Goal: Task Accomplishment & Management: Manage account settings

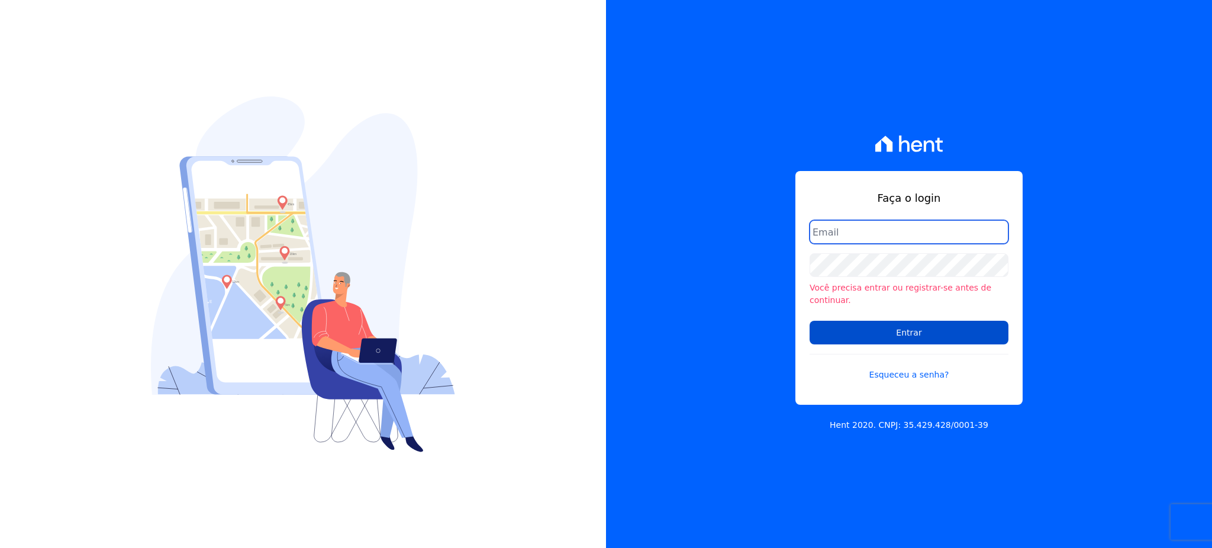
type input "gleice.santos@alcanceengenharia.com.br"
click at [897, 335] on input "Entrar" at bounding box center [909, 333] width 199 height 24
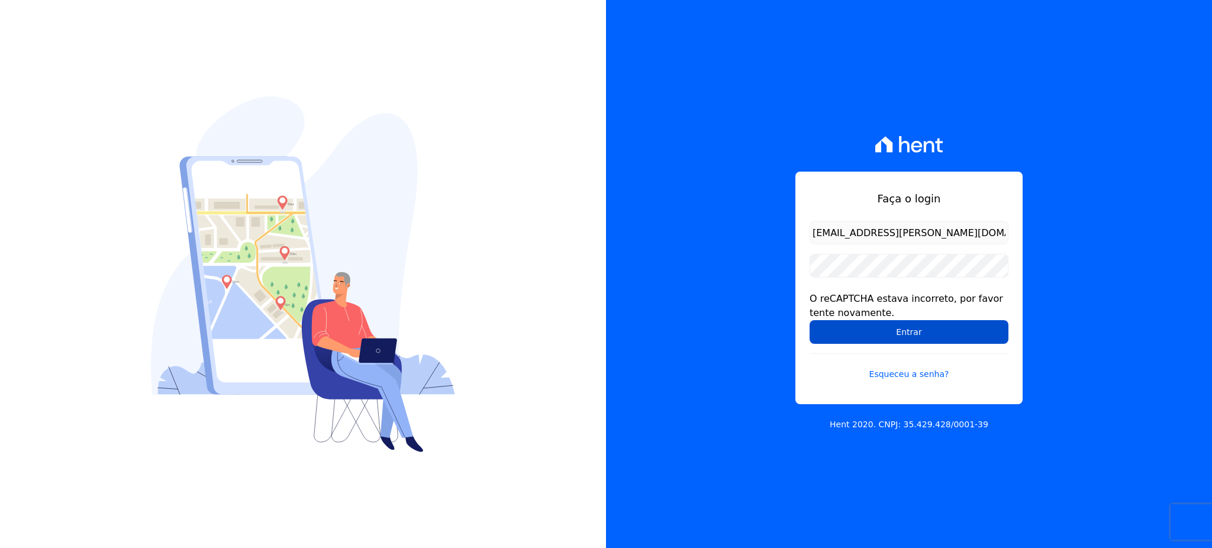
click at [881, 333] on input "Entrar" at bounding box center [909, 332] width 199 height 24
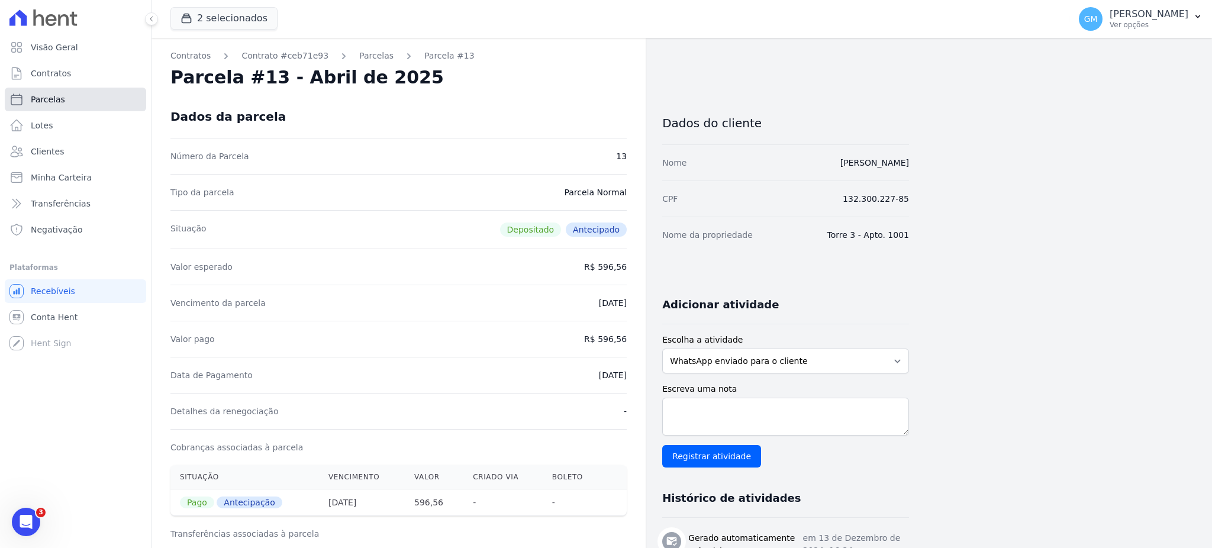
click at [65, 99] on link "Parcelas" at bounding box center [75, 100] width 141 height 24
click at [71, 156] on link "Clientes" at bounding box center [75, 152] width 141 height 24
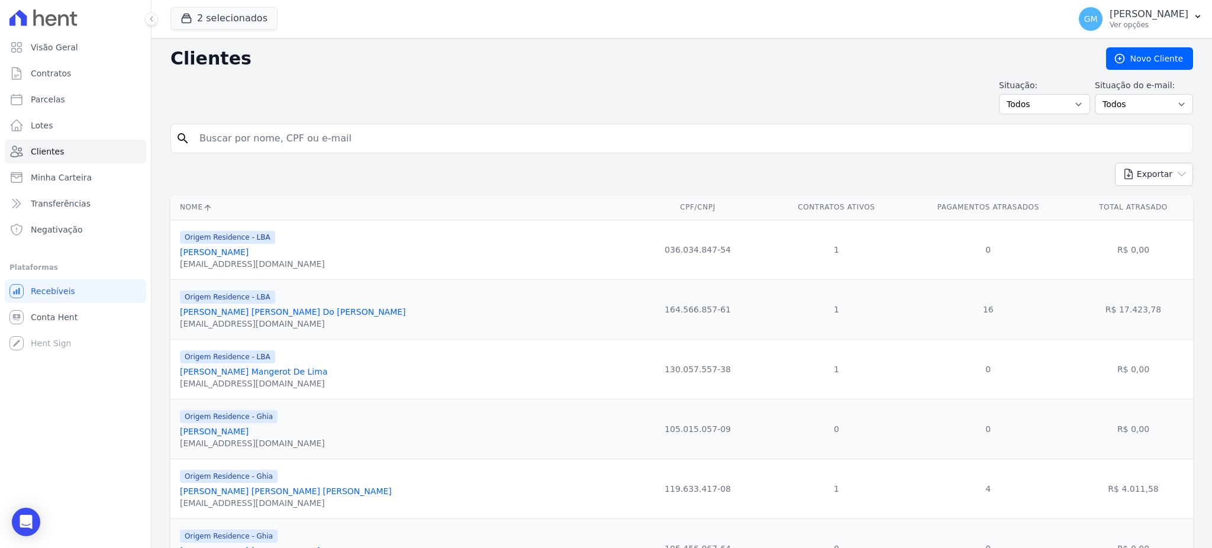
select select
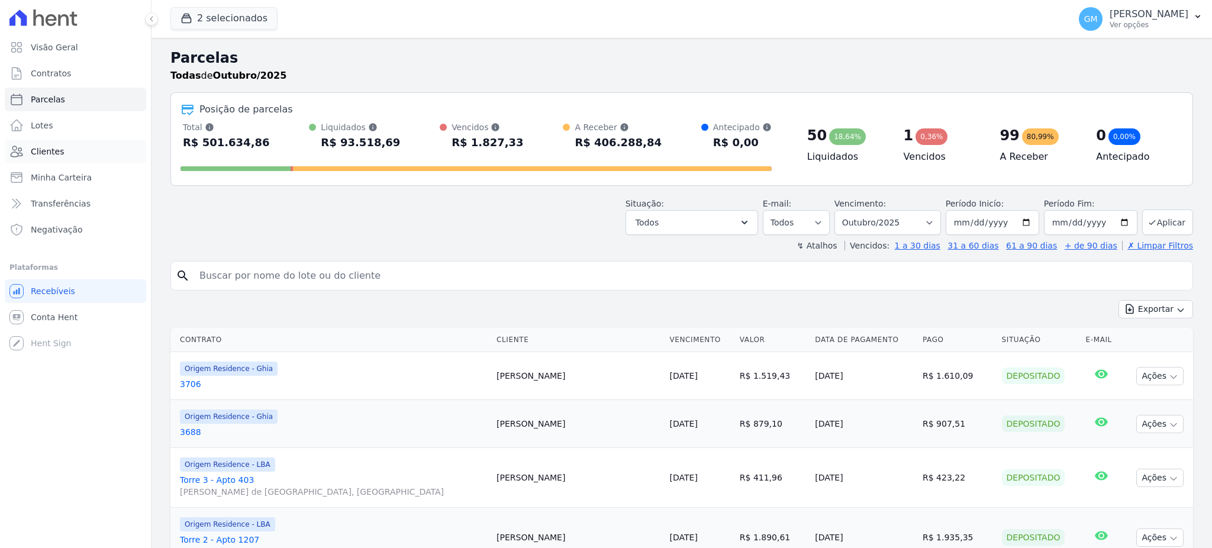
click at [48, 151] on span "Clientes" at bounding box center [47, 152] width 33 height 12
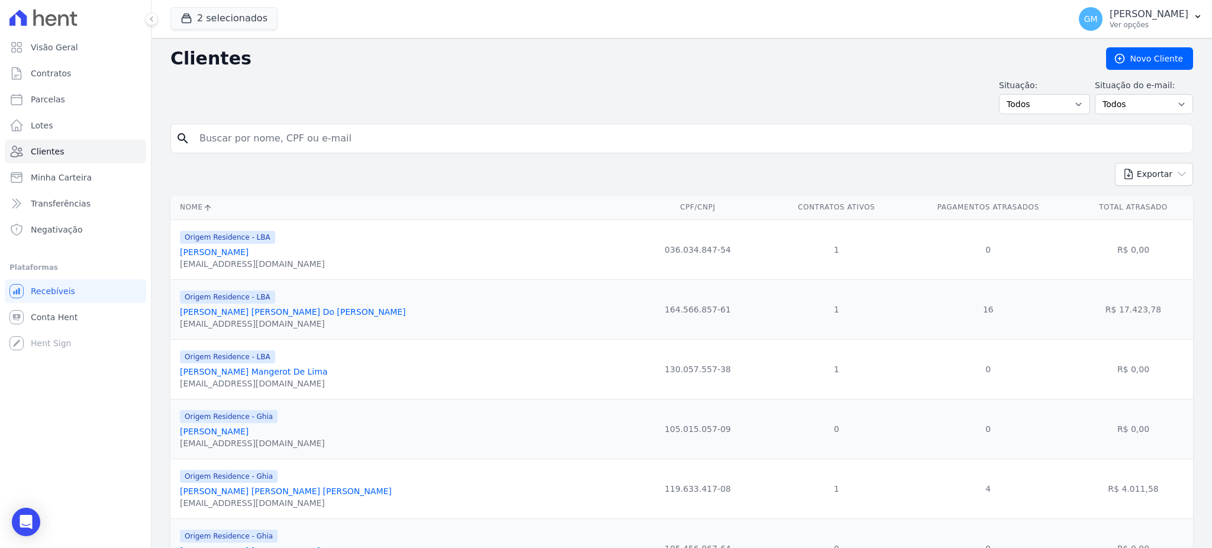
drag, startPoint x: 218, startPoint y: 133, endPoint x: 230, endPoint y: 131, distance: 12.1
click at [230, 131] on input "search" at bounding box center [690, 139] width 996 height 24
paste input "Ruy Ribeiro Rampini"
type input "Ruy Ribeiro Rampini"
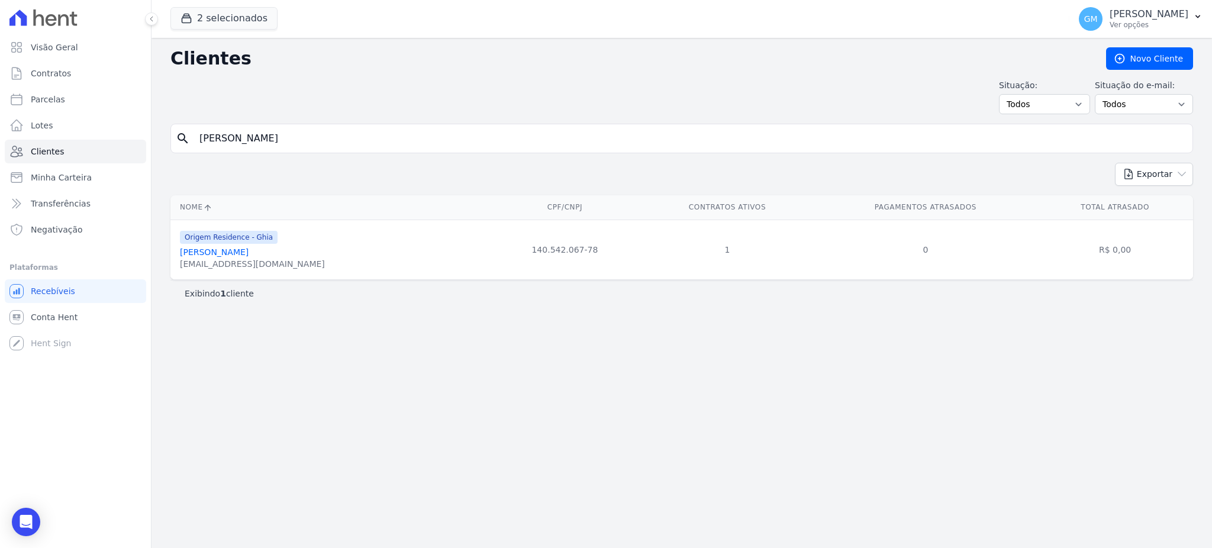
click at [241, 255] on link "Ruy Ribeiro Rampini" at bounding box center [214, 251] width 69 height 9
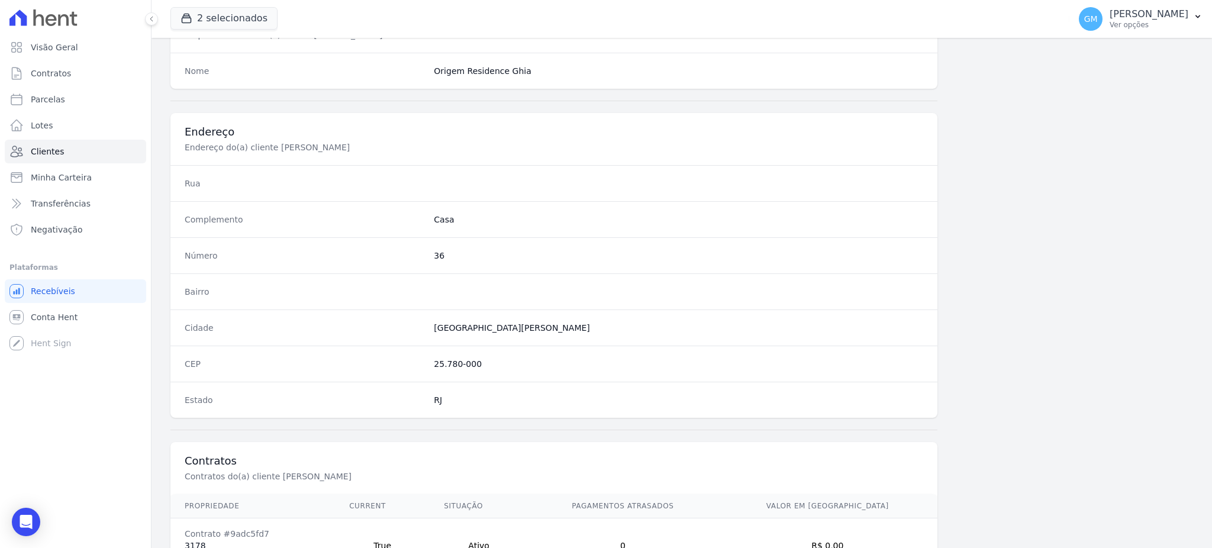
scroll to position [560, 0]
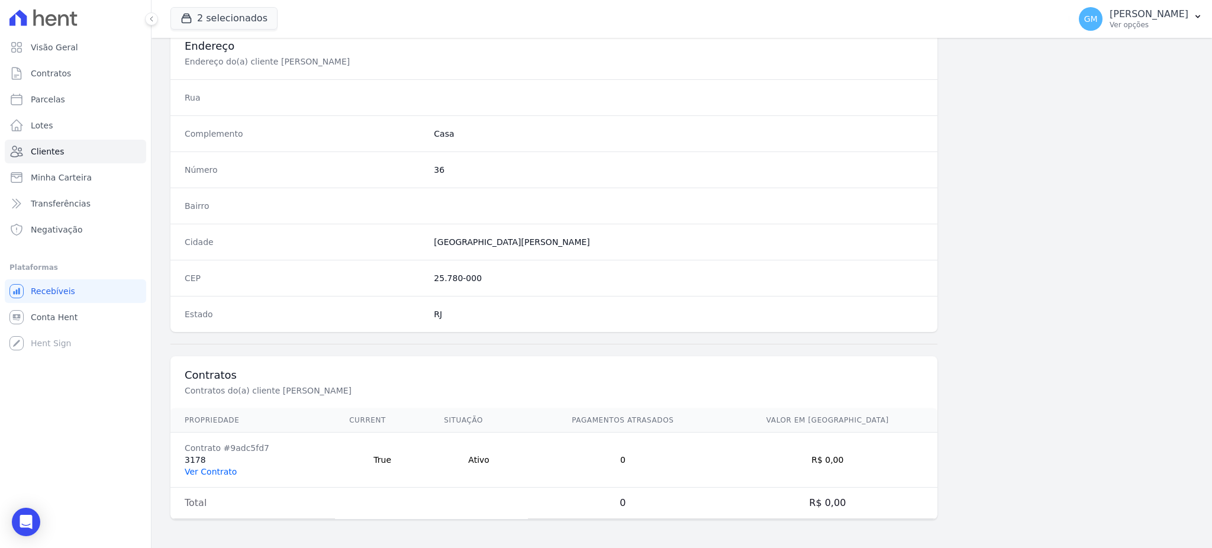
click at [216, 468] on link "Ver Contrato" at bounding box center [211, 471] width 52 height 9
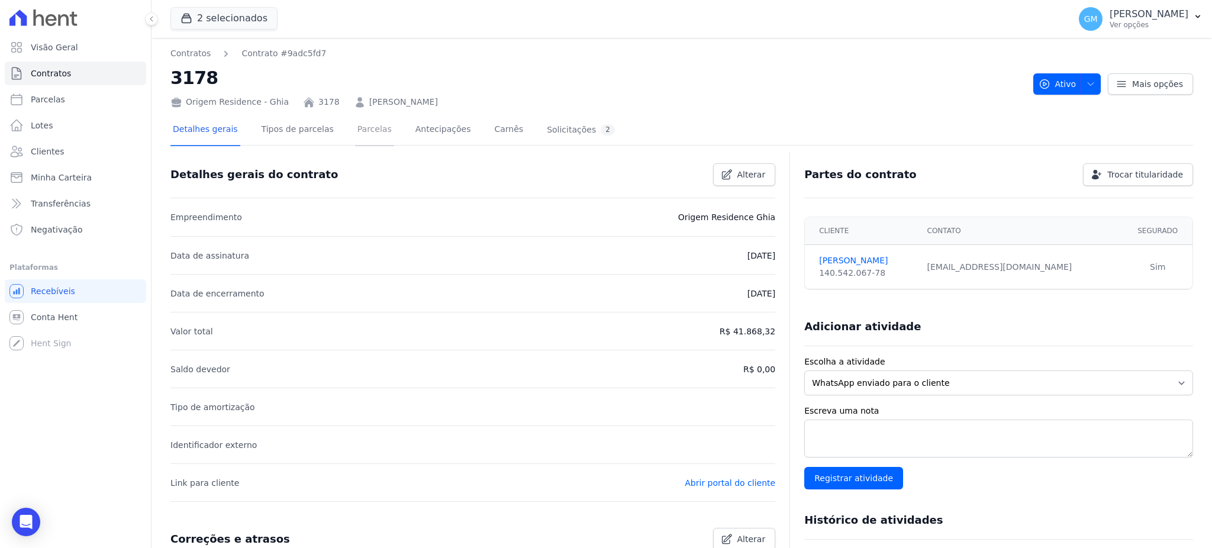
click at [356, 128] on link "Parcelas" at bounding box center [374, 130] width 39 height 31
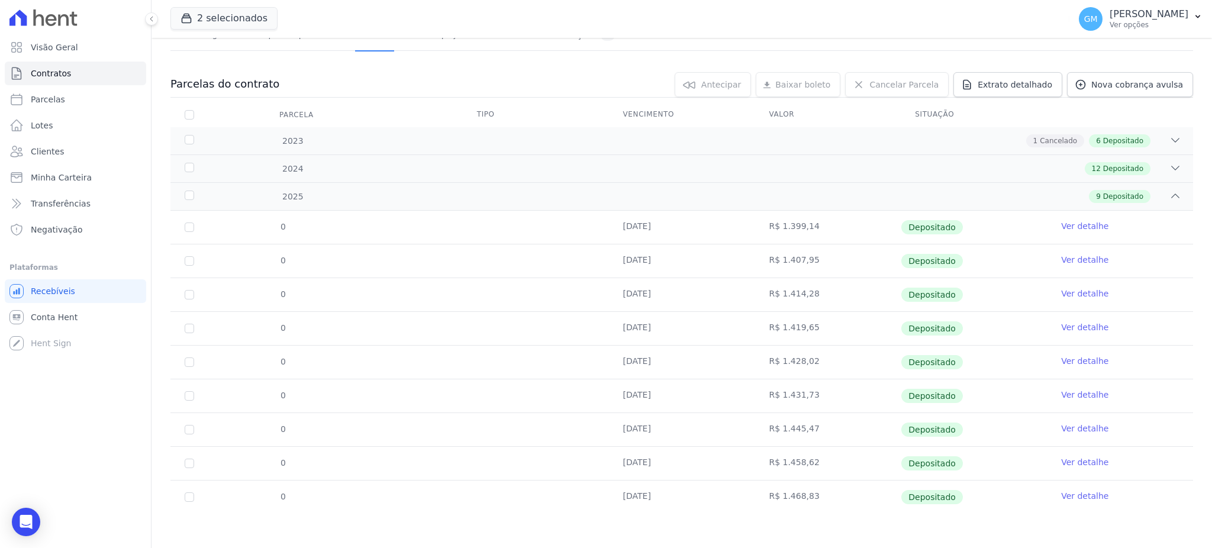
scroll to position [95, 0]
click at [1069, 496] on link "Ver detalhe" at bounding box center [1084, 495] width 47 height 12
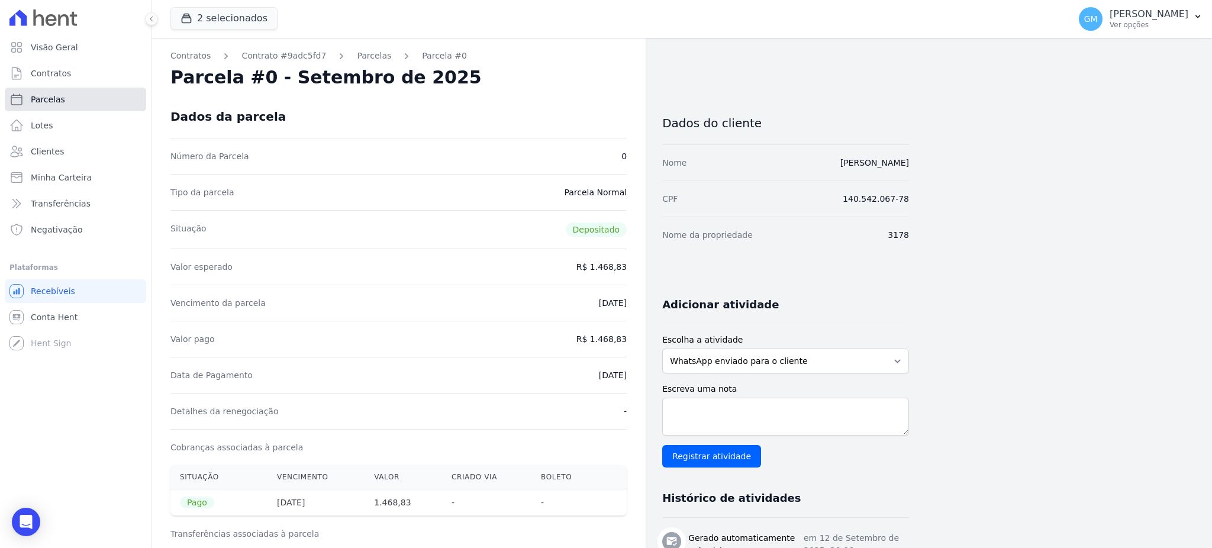
click at [50, 108] on link "Parcelas" at bounding box center [75, 100] width 141 height 24
select select
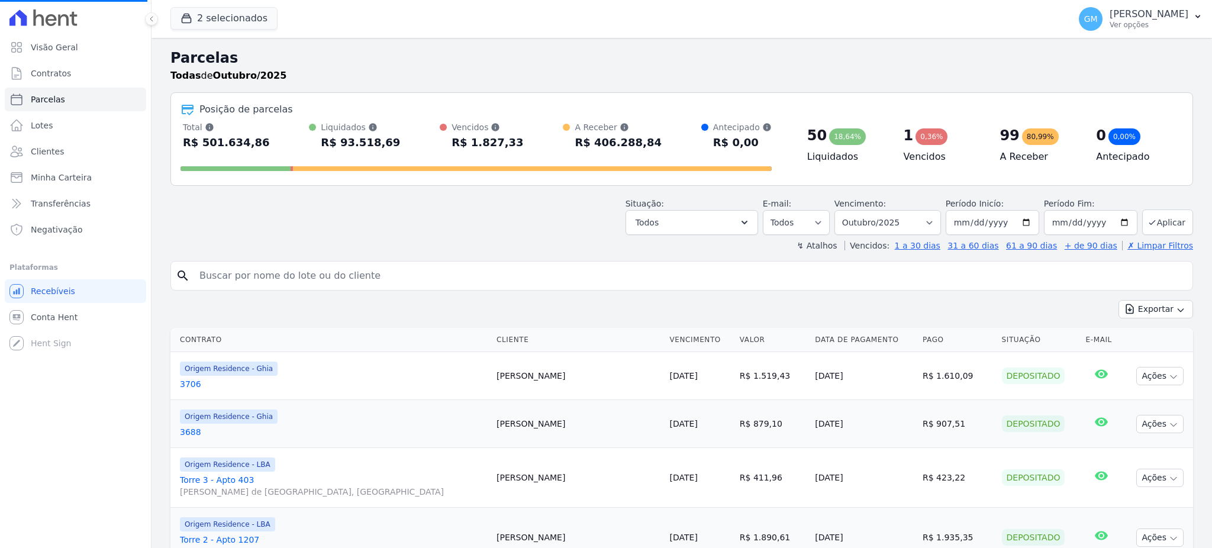
select select
click at [83, 152] on link "Clientes" at bounding box center [75, 152] width 141 height 24
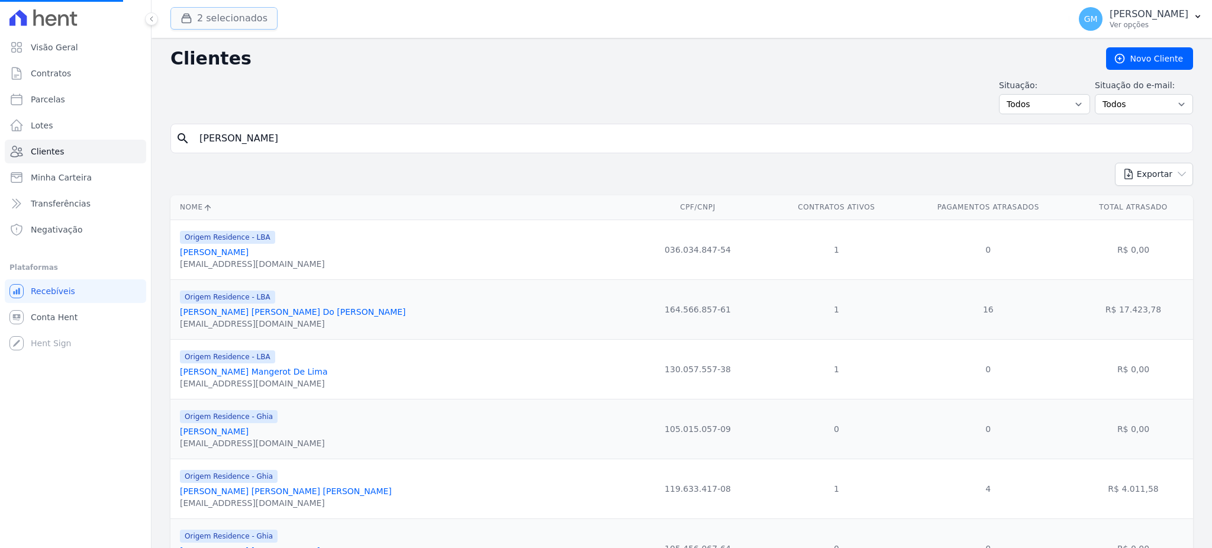
click at [193, 25] on button "2 selecionados" at bounding box center [223, 18] width 107 height 22
click at [194, 21] on div "button" at bounding box center [189, 18] width 17 height 12
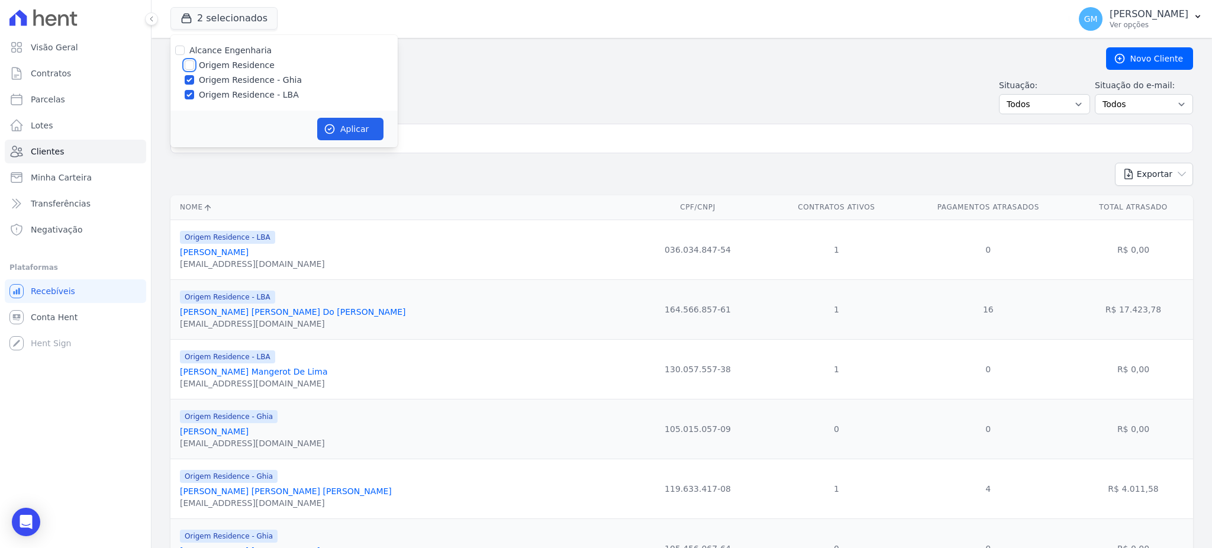
click at [194, 69] on input "Origem Residence" at bounding box center [189, 64] width 9 height 9
checkbox input "true"
click at [347, 130] on button "Aplicar" at bounding box center [350, 129] width 66 height 22
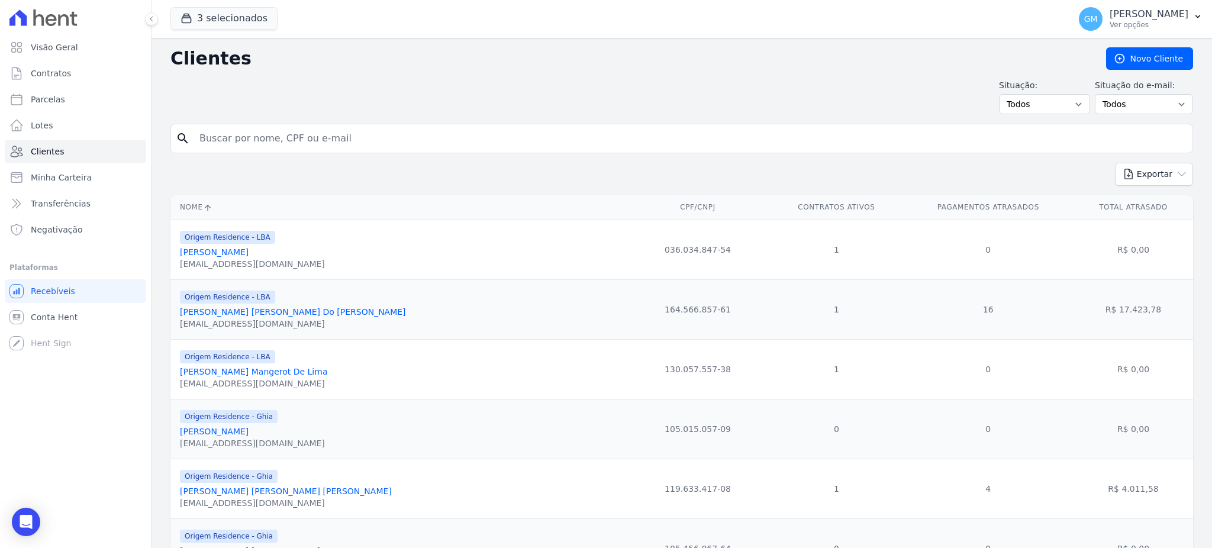
click at [347, 130] on input "search" at bounding box center [690, 139] width 996 height 24
paste input "Ruy Ribeiro Rampini"
type input "Ruy Ribeiro Rampini"
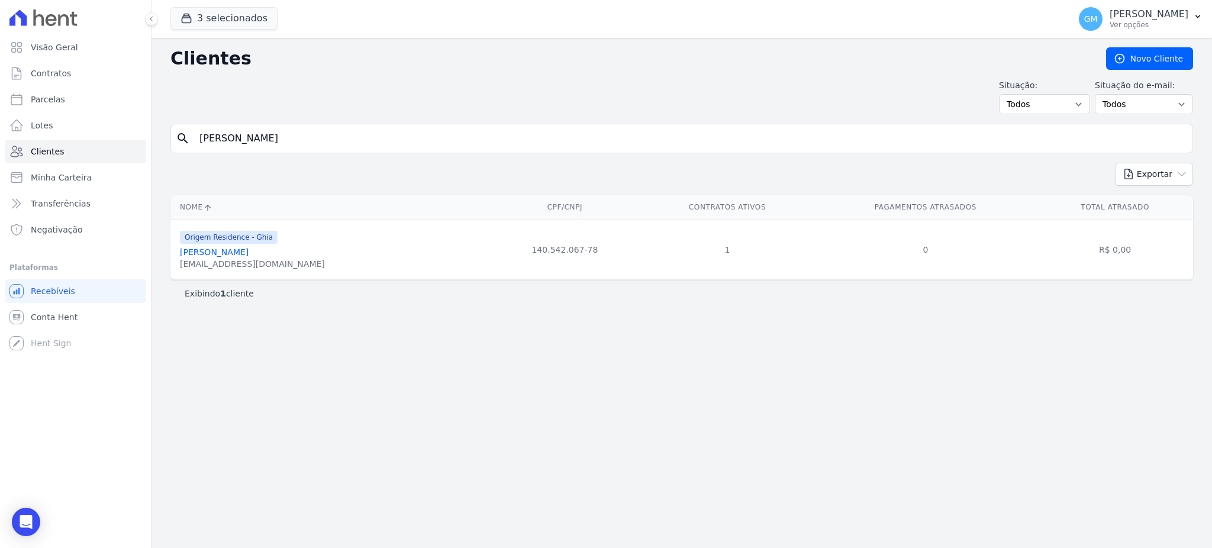
click at [228, 254] on link "Ruy Ribeiro Rampini" at bounding box center [214, 251] width 69 height 9
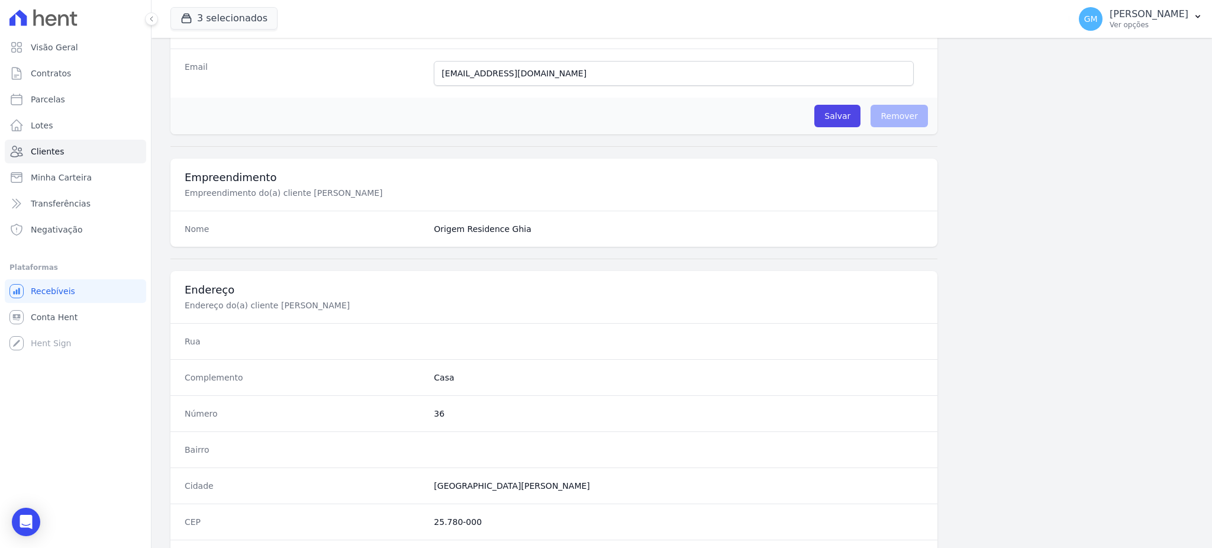
scroll to position [560, 0]
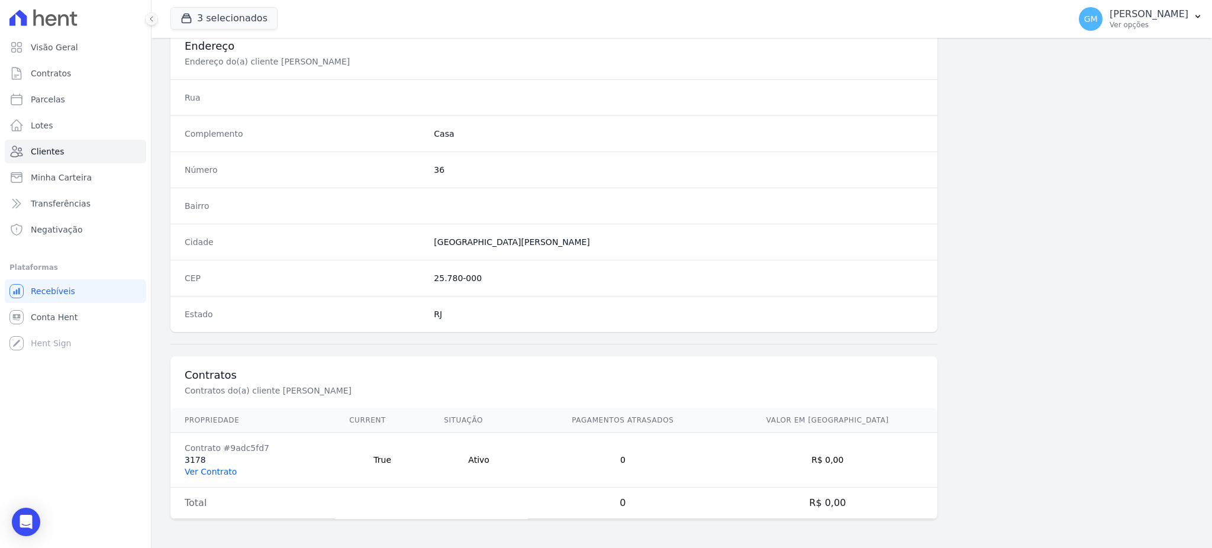
click at [210, 470] on link "Ver Contrato" at bounding box center [211, 471] width 52 height 9
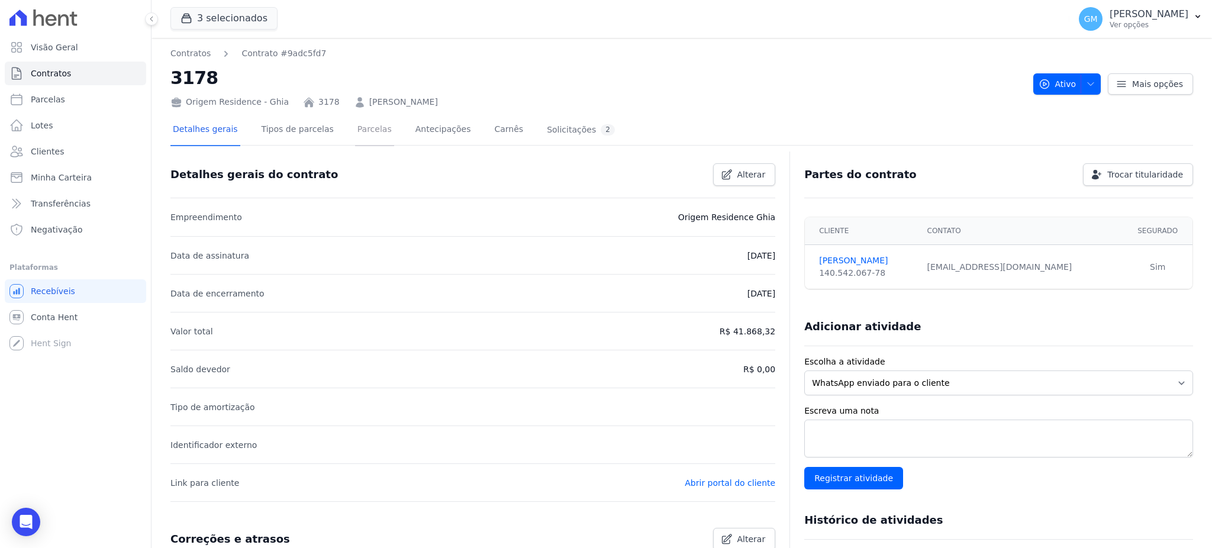
click at [355, 135] on link "Parcelas" at bounding box center [374, 130] width 39 height 31
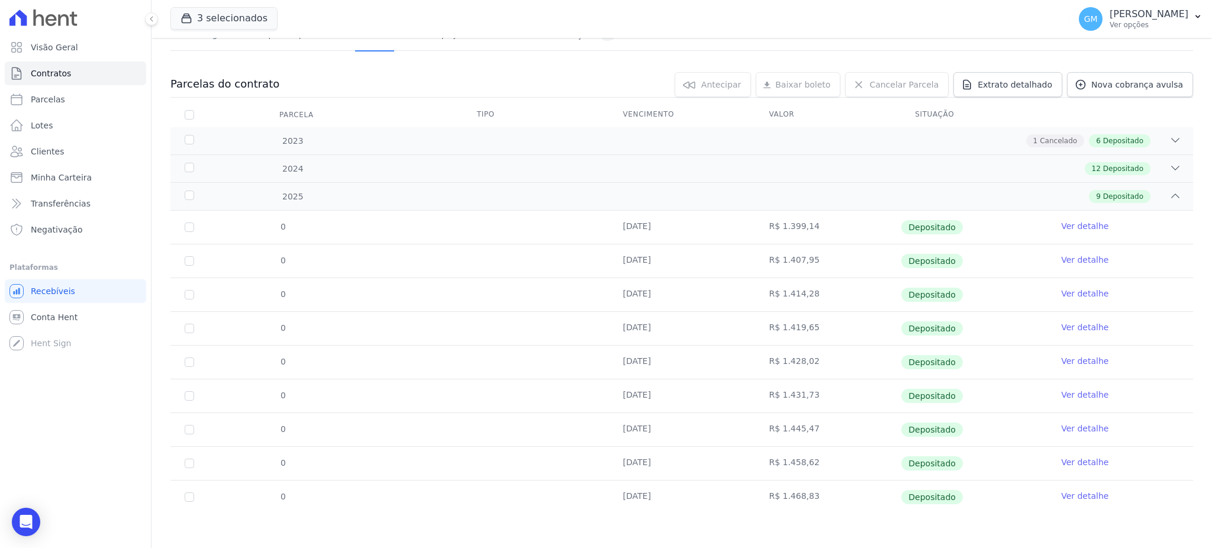
scroll to position [95, 0]
click at [1073, 493] on link "Ver detalhe" at bounding box center [1084, 495] width 47 height 12
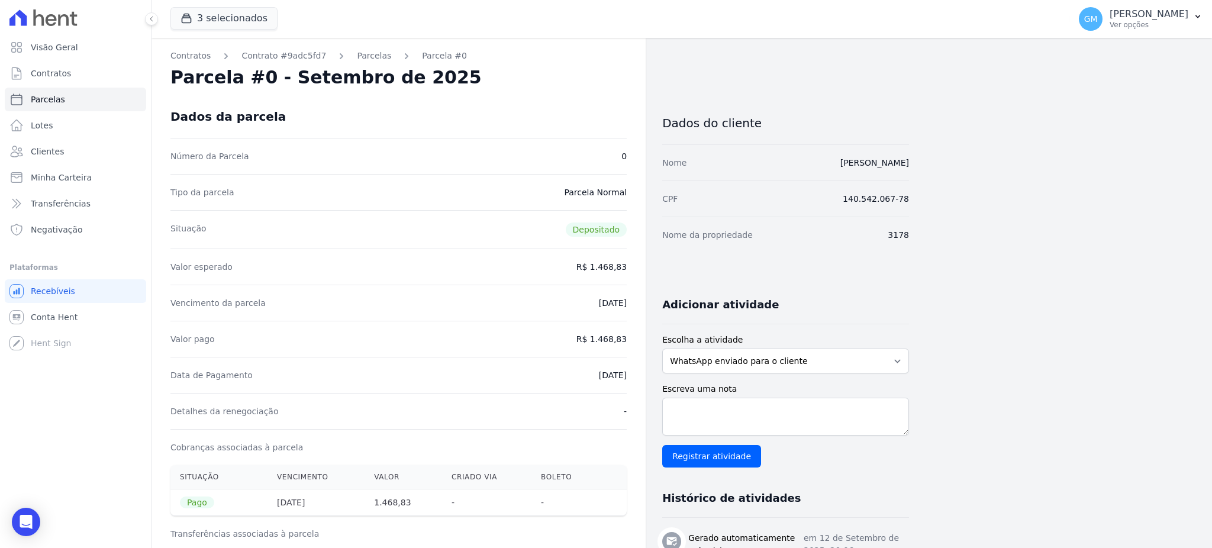
click at [564, 92] on div "Contratos Contrato #9adc5fd7 Parcelas Parcela #0 Parcela #0 - Setembro de 2025 …" at bounding box center [399, 489] width 494 height 903
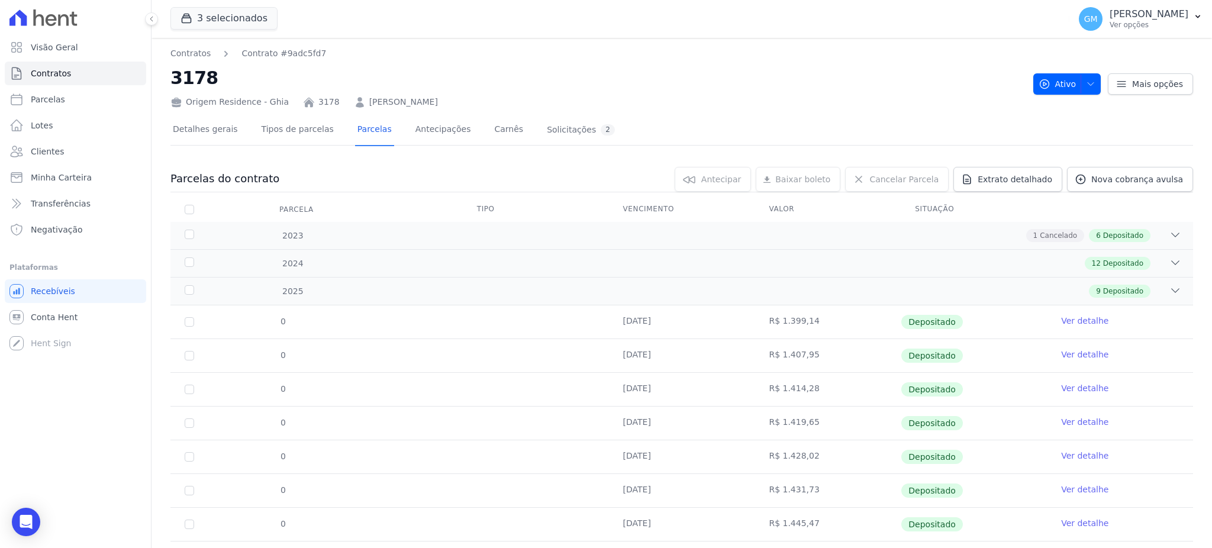
scroll to position [95, 0]
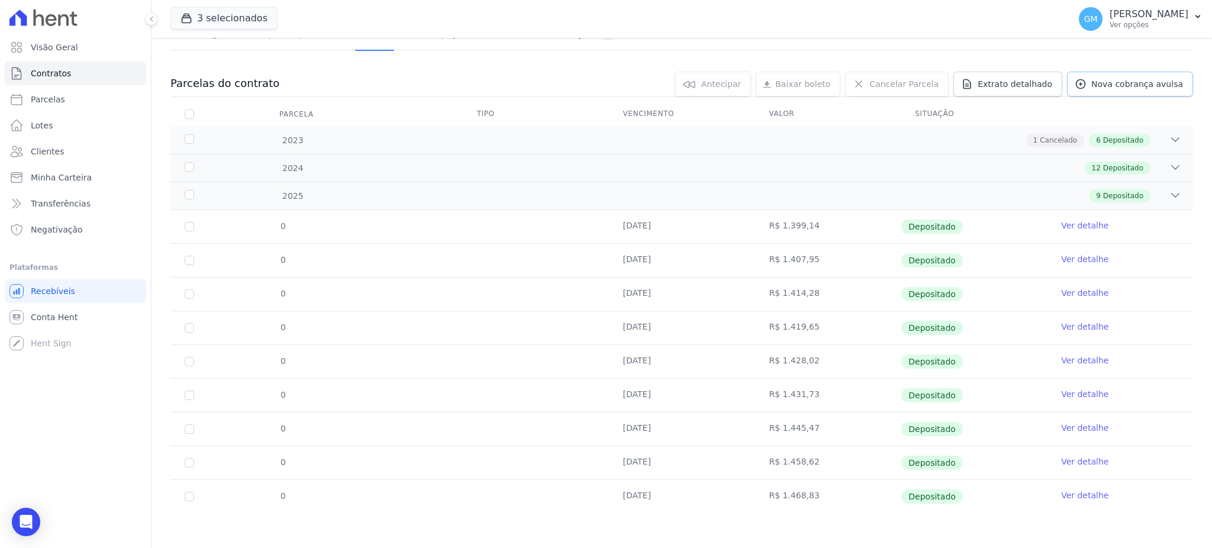
click at [1128, 89] on span "Nova cobrança avulsa" at bounding box center [1137, 84] width 92 height 12
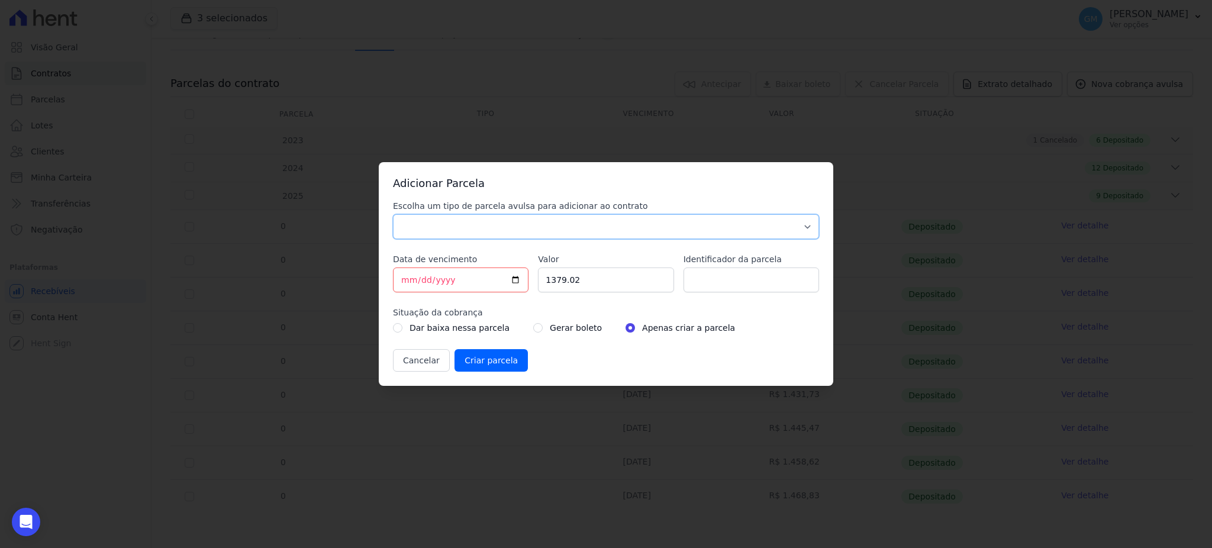
click at [511, 231] on select "Parcela Normal Sinal Caução Intercalada Chaves Pré Chaves Pós Chaves Taxas Quit…" at bounding box center [606, 226] width 426 height 25
select select "standard"
click at [393, 214] on select "Parcela Normal Sinal Caução Intercalada Chaves Pré Chaves Pós Chaves Taxas Quit…" at bounding box center [606, 226] width 426 height 25
click at [516, 279] on input "[DATE]" at bounding box center [461, 280] width 136 height 25
type input "2025-10-15"
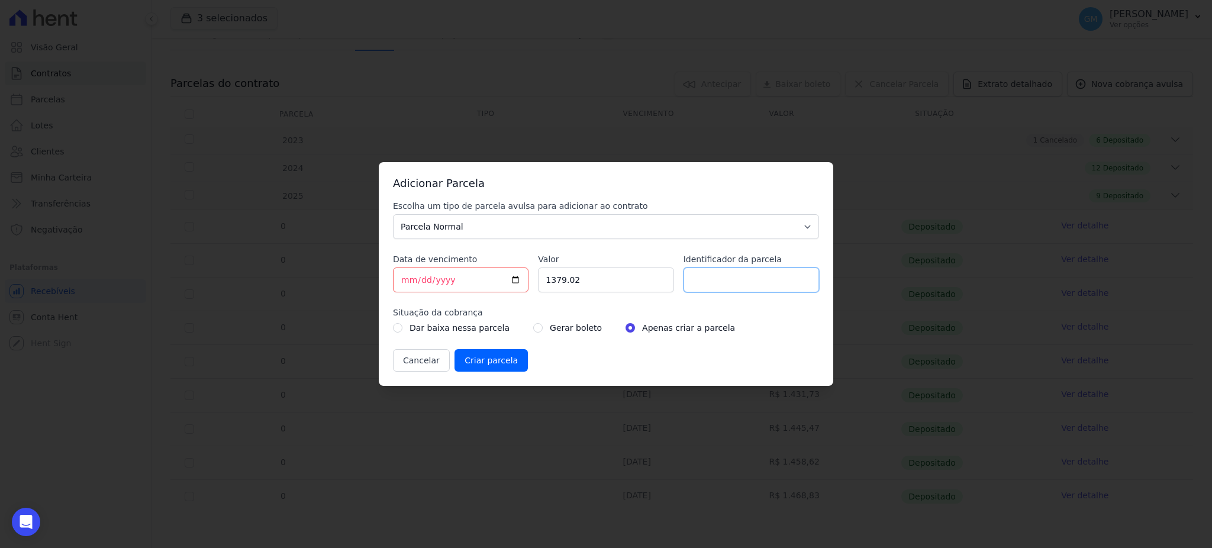
click at [722, 277] on input "Identificador da parcela" at bounding box center [752, 280] width 136 height 25
type input "Outubro"
drag, startPoint x: 590, startPoint y: 279, endPoint x: 497, endPoint y: 278, distance: 93.5
click at [497, 278] on div "Escolha um tipo de parcela avulsa para adicionar ao contrato Parcela Normal Sin…" at bounding box center [606, 286] width 426 height 172
paste input ".47191"
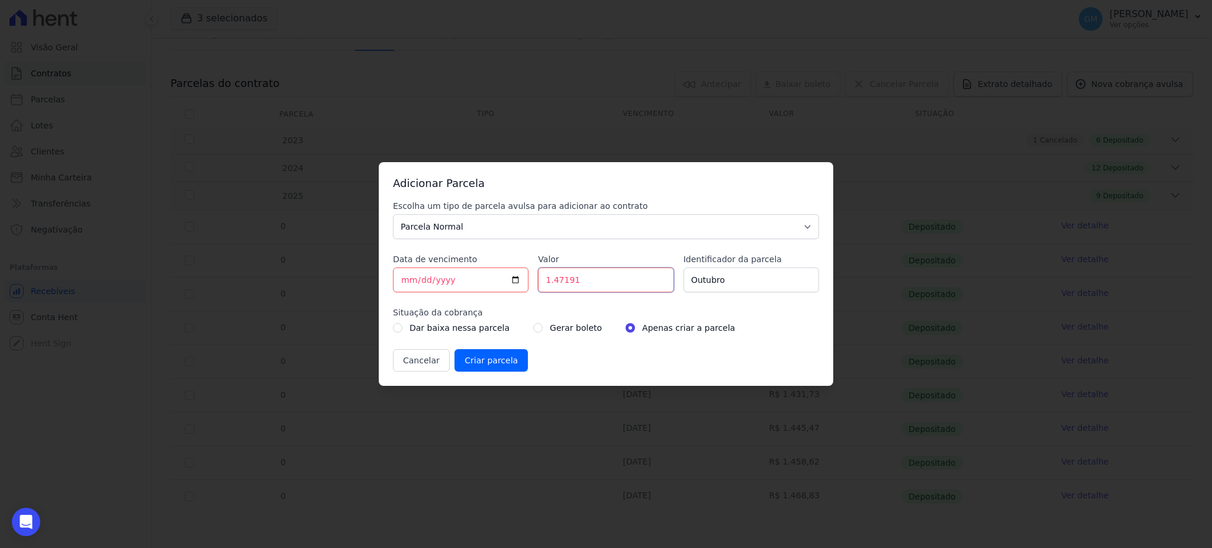
click at [553, 280] on input "1.47191" at bounding box center [606, 280] width 136 height 25
click at [565, 279] on input "147191" at bounding box center [606, 280] width 136 height 25
type input "1471.91"
click at [533, 329] on input "radio" at bounding box center [537, 327] width 9 height 9
radio input "true"
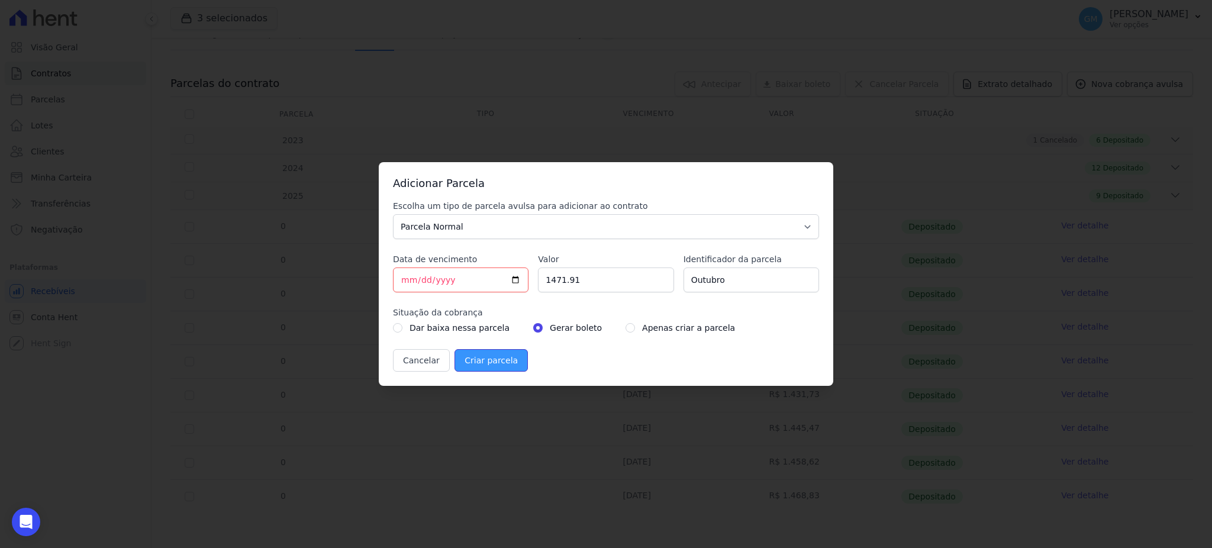
click at [497, 363] on input "Criar parcela" at bounding box center [491, 360] width 73 height 22
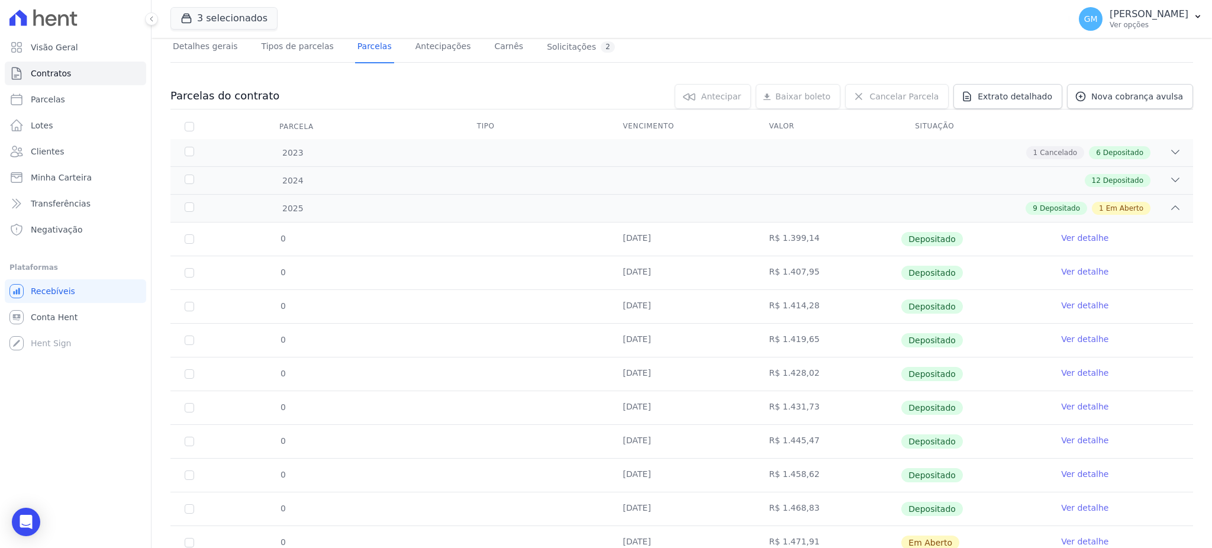
scroll to position [129, 0]
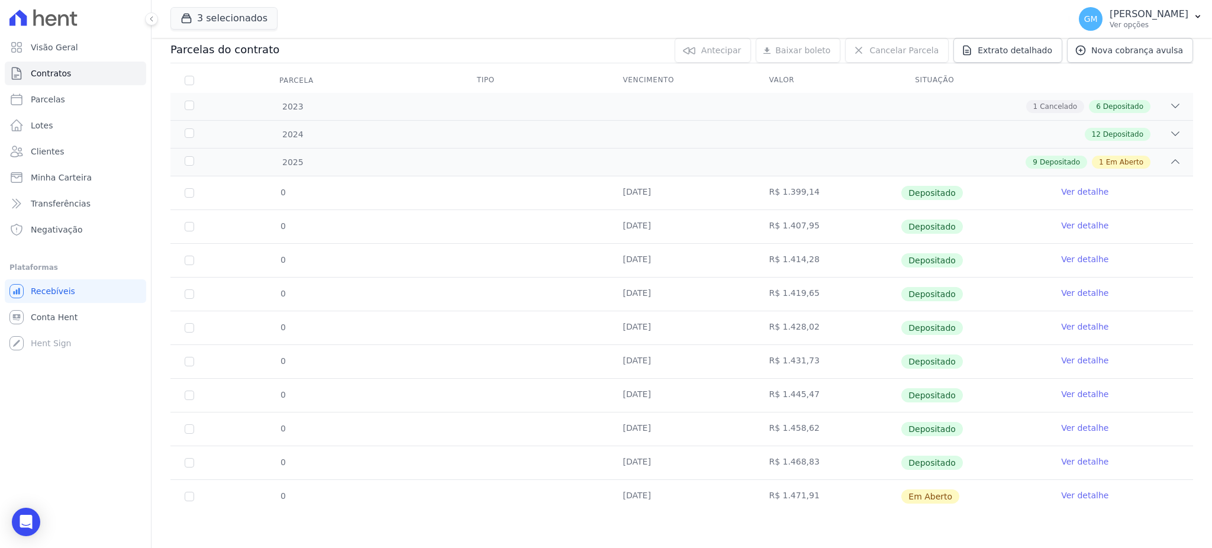
drag, startPoint x: 1094, startPoint y: 498, endPoint x: 1080, endPoint y: 492, distance: 14.8
click at [1093, 498] on td "Ver detalhe" at bounding box center [1120, 496] width 146 height 33
click at [1080, 492] on link "Ver detalhe" at bounding box center [1084, 495] width 47 height 12
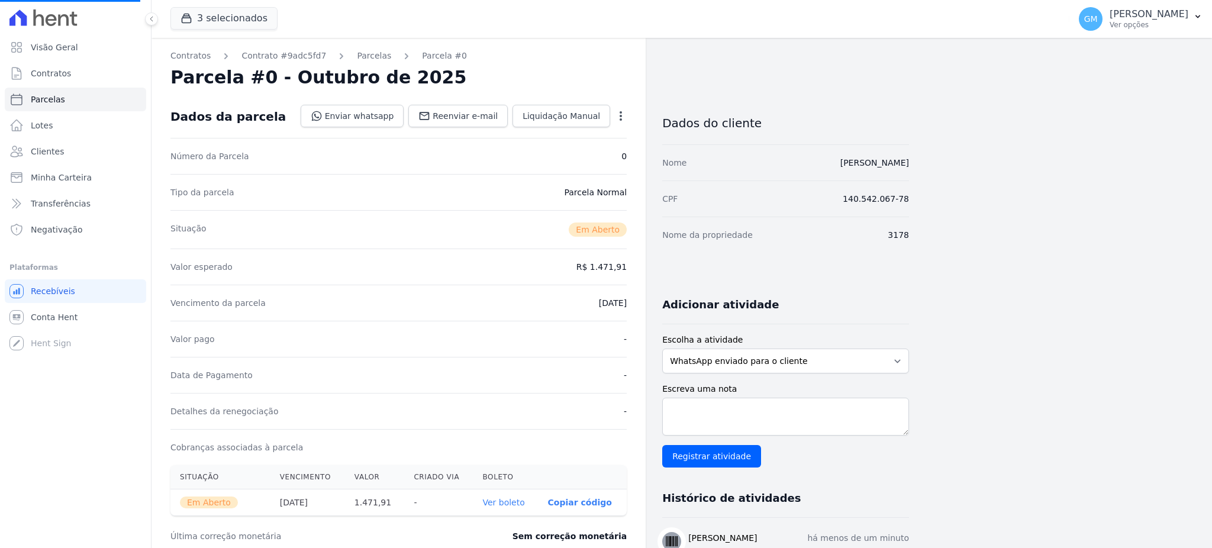
click at [500, 503] on link "Ver boleto" at bounding box center [503, 502] width 42 height 9
click at [33, 146] on span "Clientes" at bounding box center [47, 152] width 33 height 12
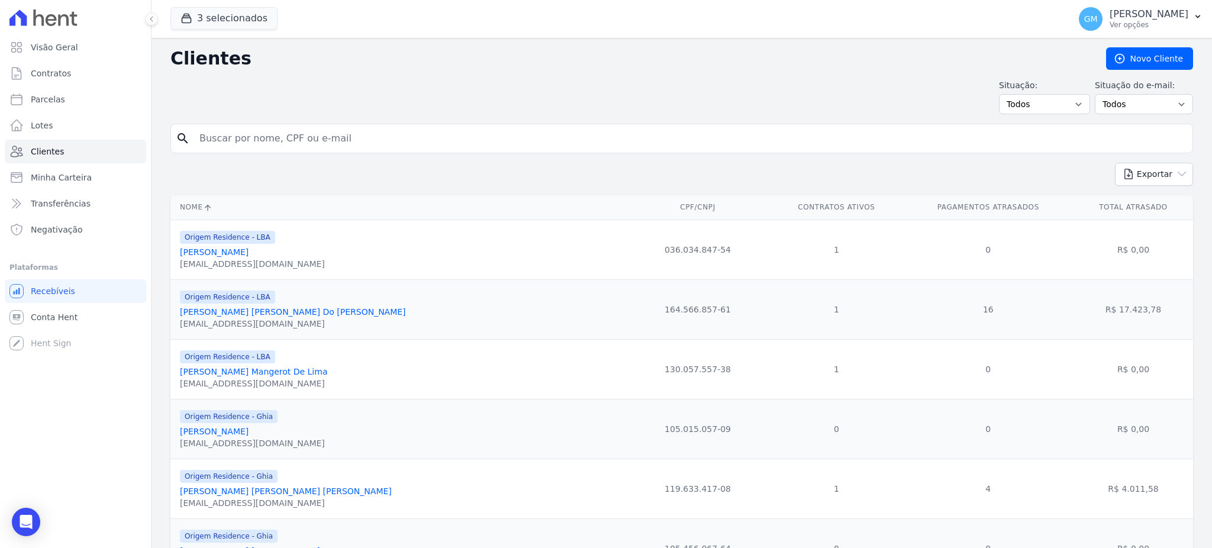
click at [210, 141] on input "search" at bounding box center [690, 139] width 996 height 24
paste input "[PERSON_NAME]"
type input "[PERSON_NAME]"
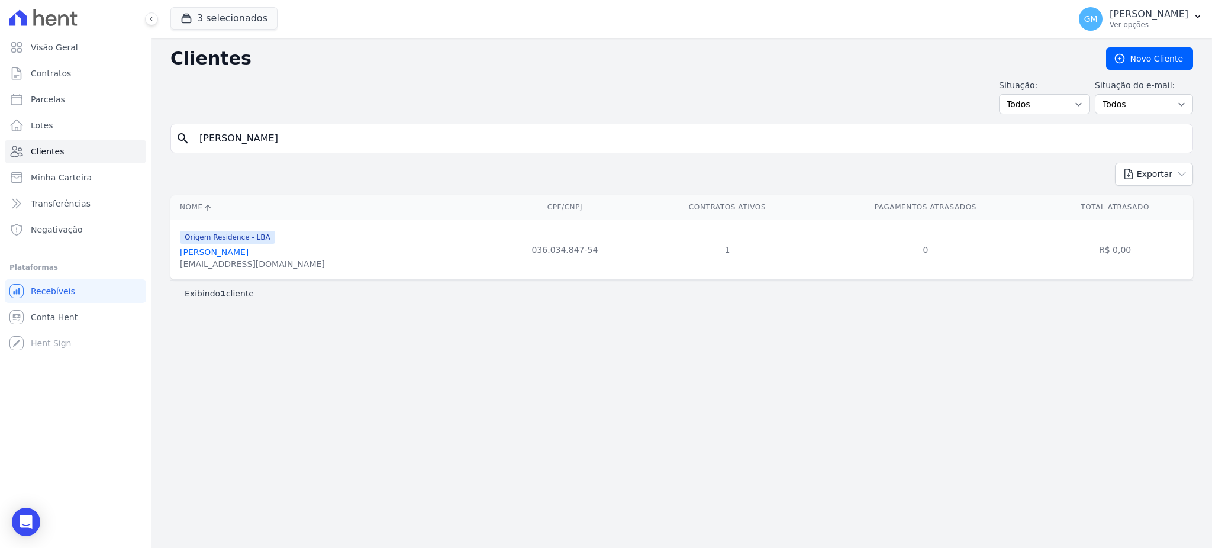
click at [249, 255] on link "[PERSON_NAME]" at bounding box center [214, 251] width 69 height 9
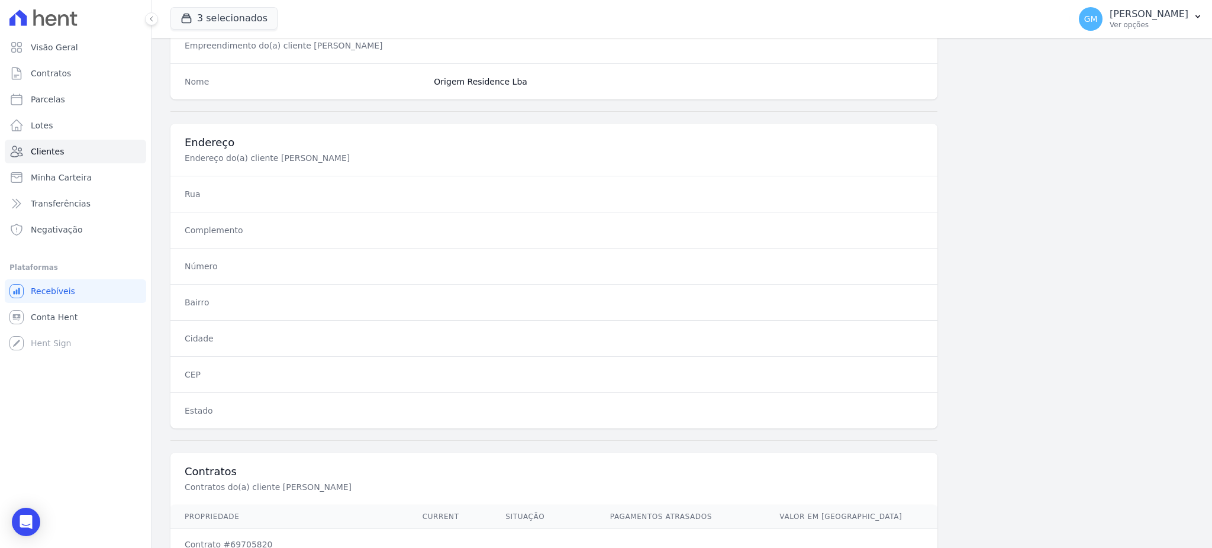
scroll to position [560, 0]
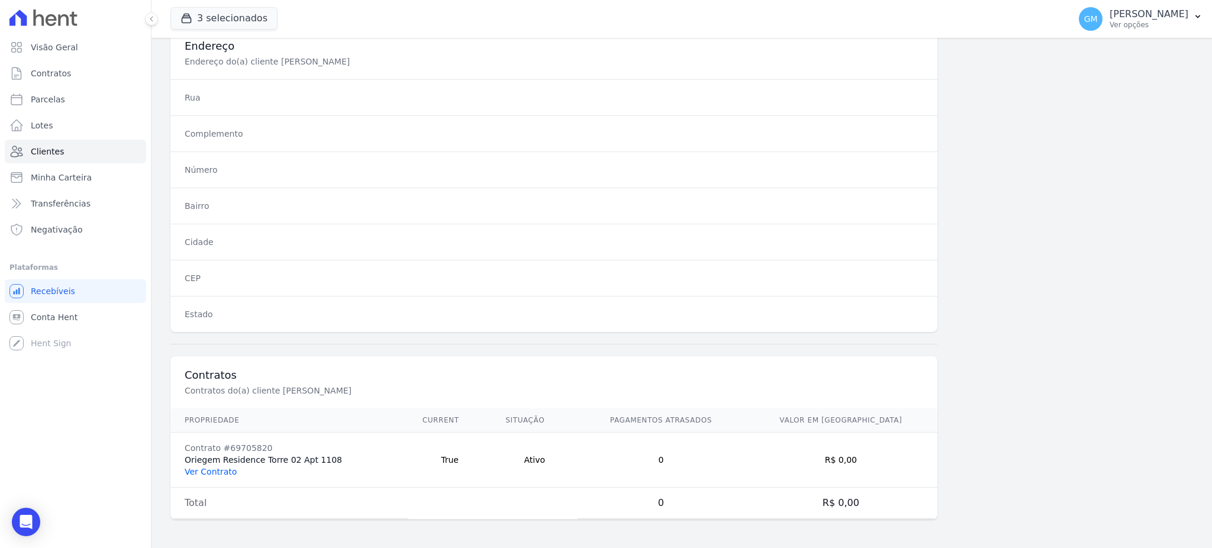
click at [210, 473] on link "Ver Contrato" at bounding box center [211, 471] width 52 height 9
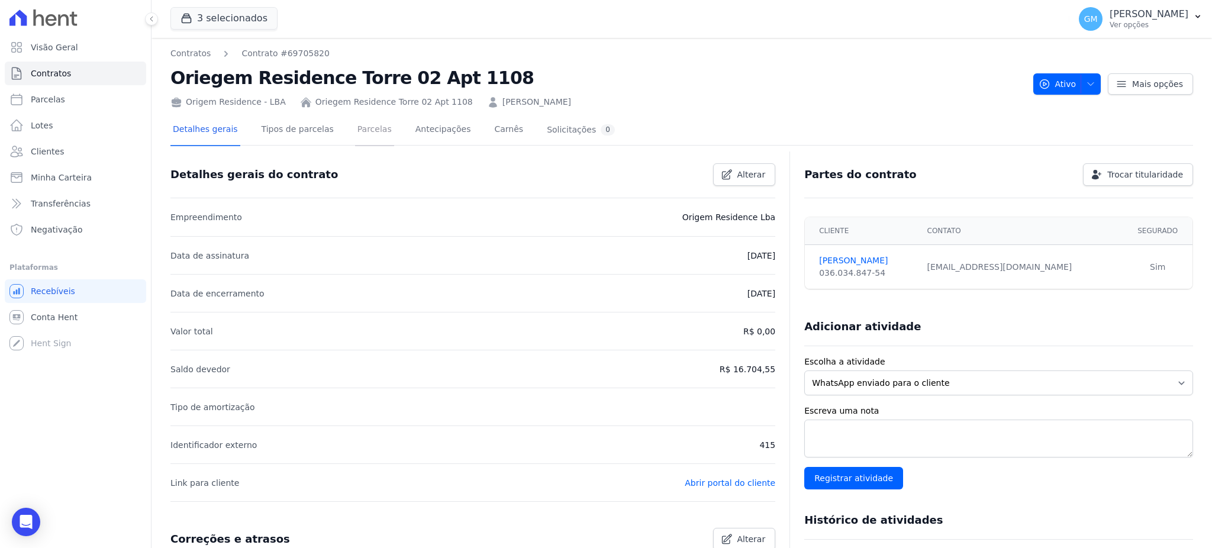
click at [367, 133] on link "Parcelas" at bounding box center [374, 130] width 39 height 31
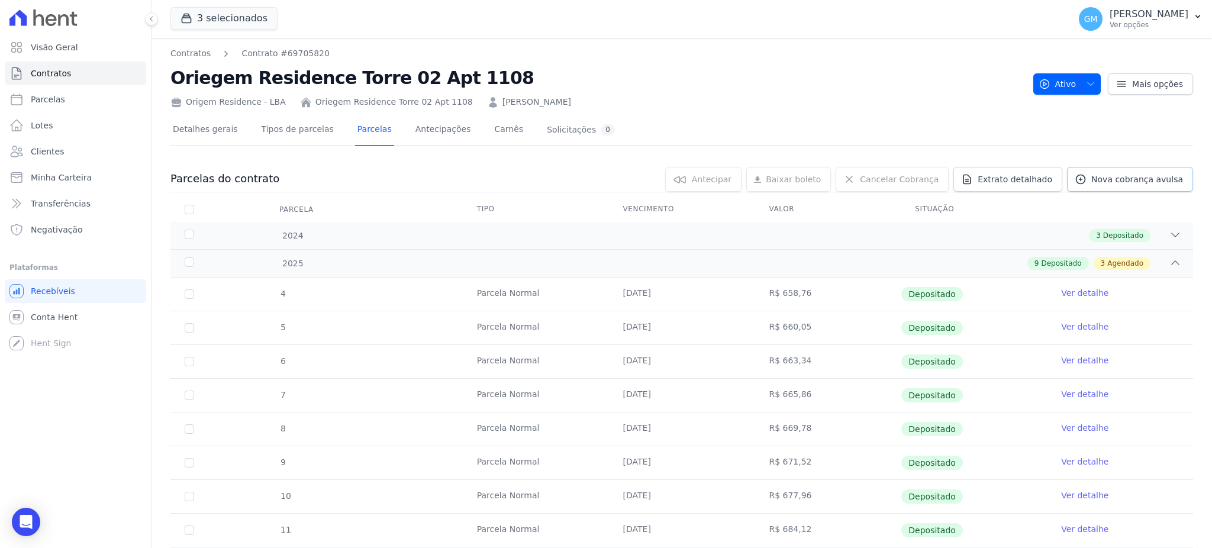
scroll to position [157, 0]
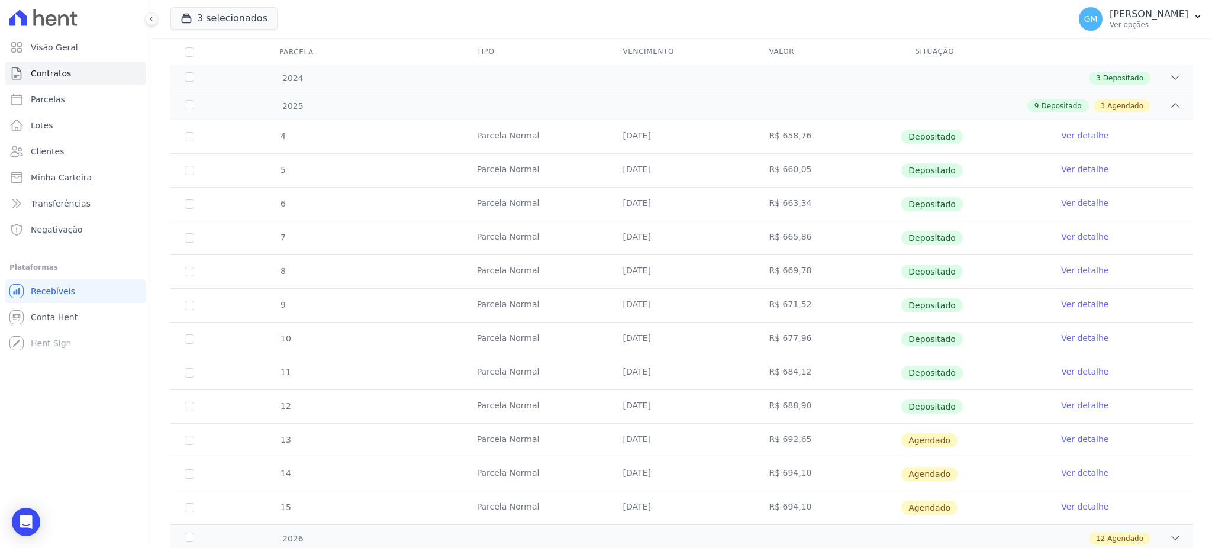
drag, startPoint x: 936, startPoint y: 405, endPoint x: 845, endPoint y: 405, distance: 91.7
click at [845, 405] on tr "12 Parcela Normal 10/09/2025 R$ 688,90 Depositado Ver detalhe" at bounding box center [681, 406] width 1023 height 34
click at [1066, 402] on link "Ver detalhe" at bounding box center [1084, 406] width 47 height 12
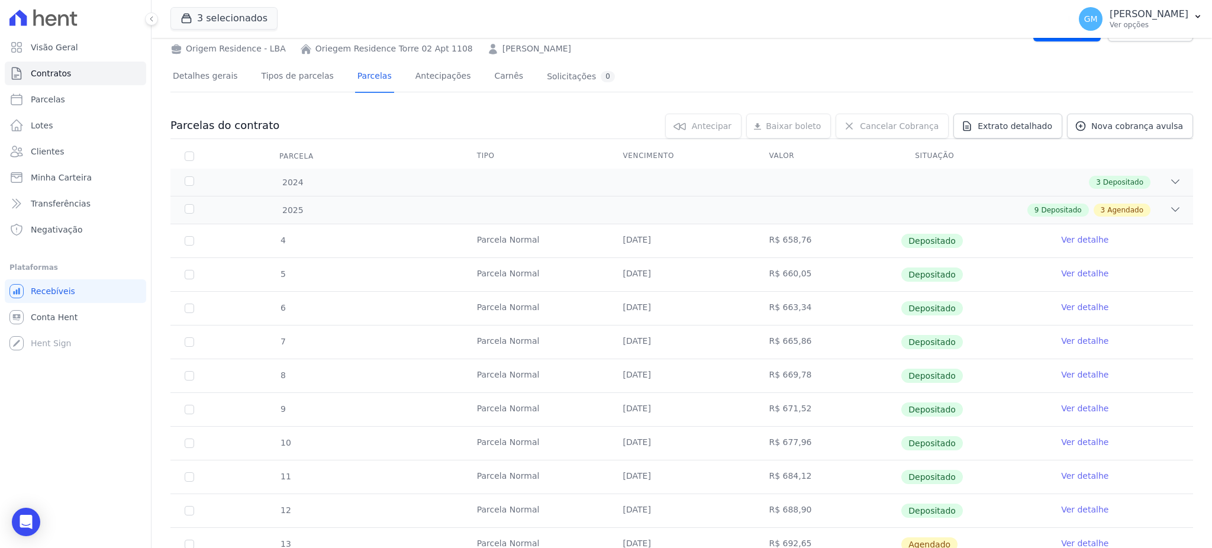
scroll to position [224, 0]
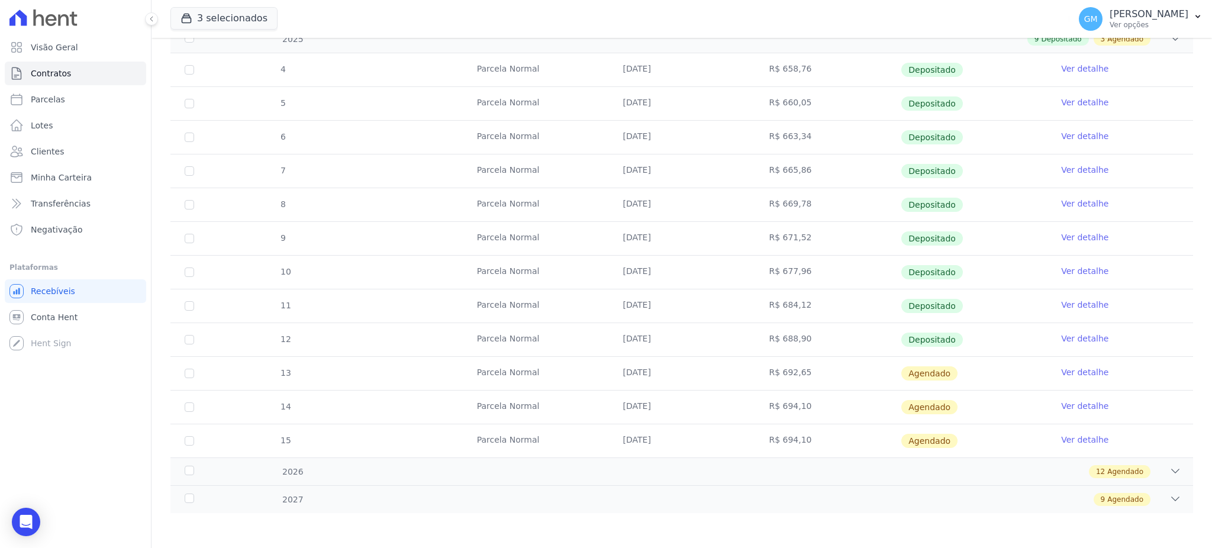
click at [1062, 376] on link "Ver detalhe" at bounding box center [1084, 372] width 47 height 12
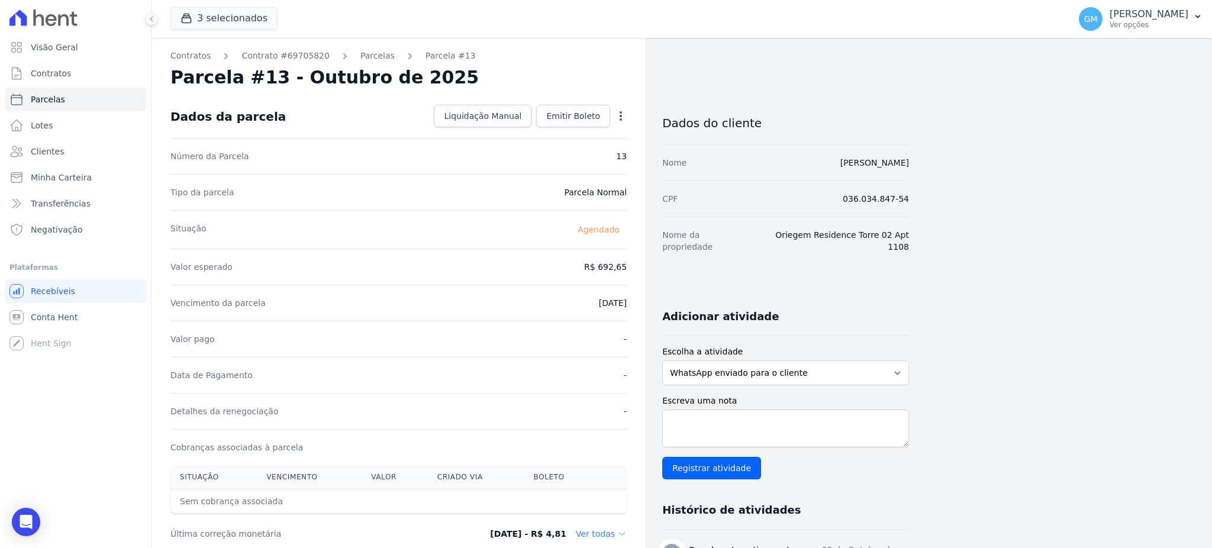
click at [617, 112] on icon "button" at bounding box center [621, 116] width 12 height 12
click at [547, 130] on link "Alterar" at bounding box center [570, 131] width 104 height 21
drag, startPoint x: 595, startPoint y: 268, endPoint x: 640, endPoint y: 266, distance: 45.0
click at [640, 266] on div "Contratos Contrato #69705820 Parcelas Parcela #13 Parcela #13 - Outubro de 2025…" at bounding box center [399, 418] width 494 height 760
paste input "0.34"
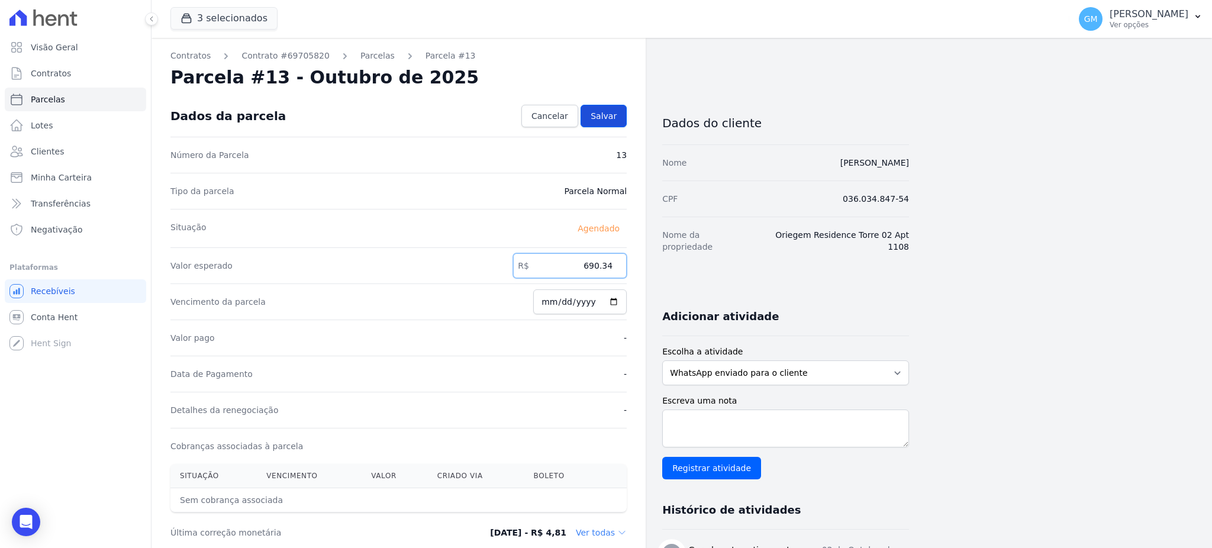
type input "690.34"
click at [619, 112] on link "Salvar" at bounding box center [604, 116] width 46 height 22
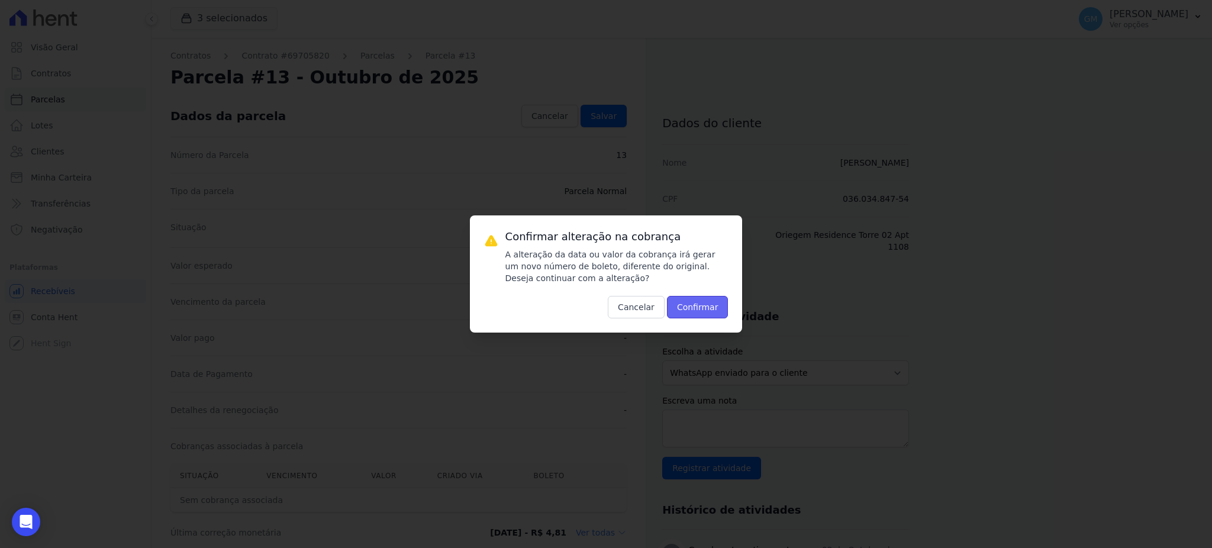
click at [692, 302] on button "Confirmar" at bounding box center [698, 307] width 62 height 22
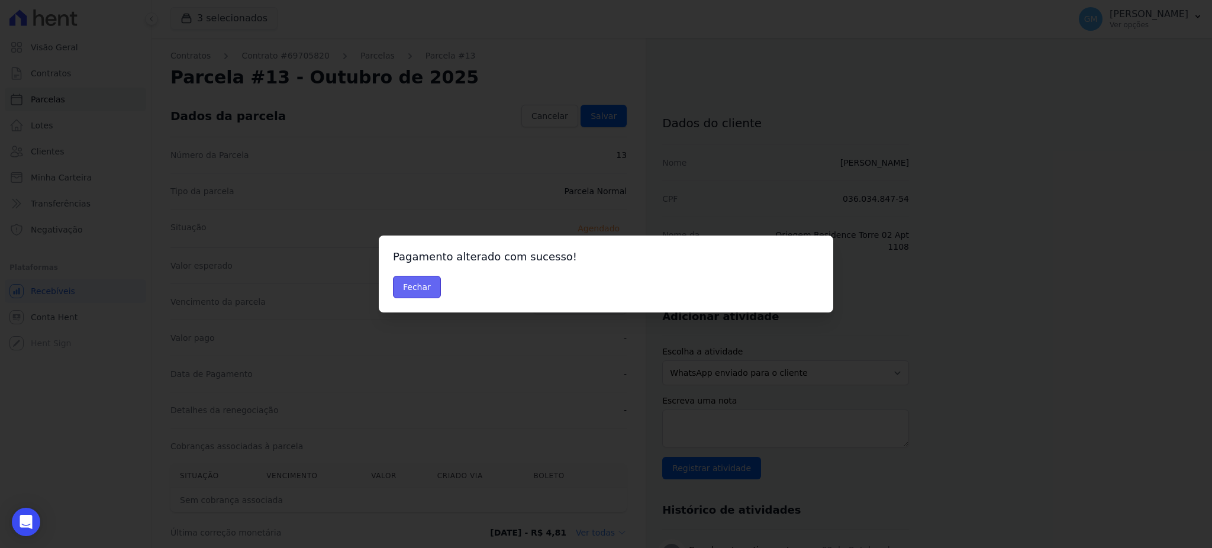
click at [436, 294] on button "Fechar" at bounding box center [417, 287] width 48 height 22
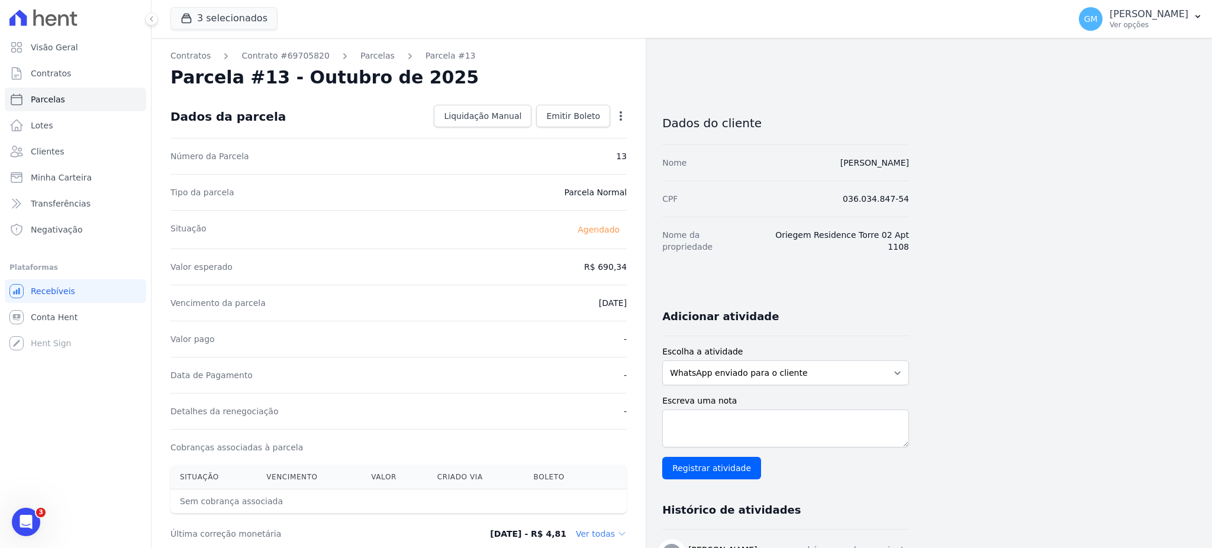
click at [617, 112] on icon "button" at bounding box center [621, 116] width 12 height 12
click at [590, 126] on link "Alterar" at bounding box center [570, 131] width 104 height 21
click at [618, 303] on input "[DATE]" at bounding box center [580, 301] width 94 height 25
type input "2025-10-13"
click at [617, 121] on link "Salvar" at bounding box center [604, 116] width 46 height 22
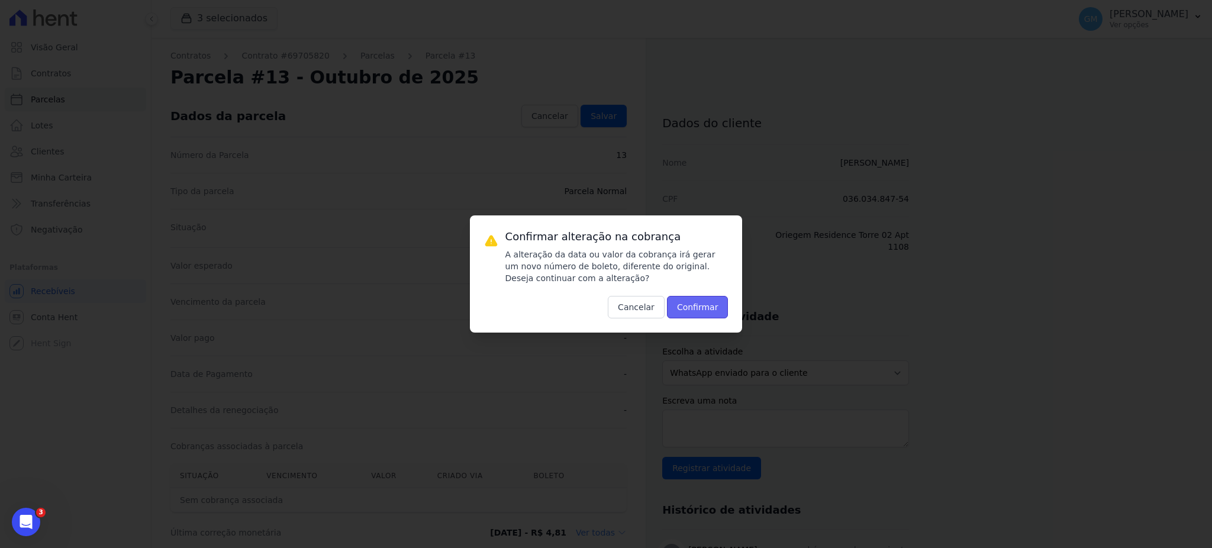
click at [698, 305] on button "Confirmar" at bounding box center [698, 307] width 62 height 22
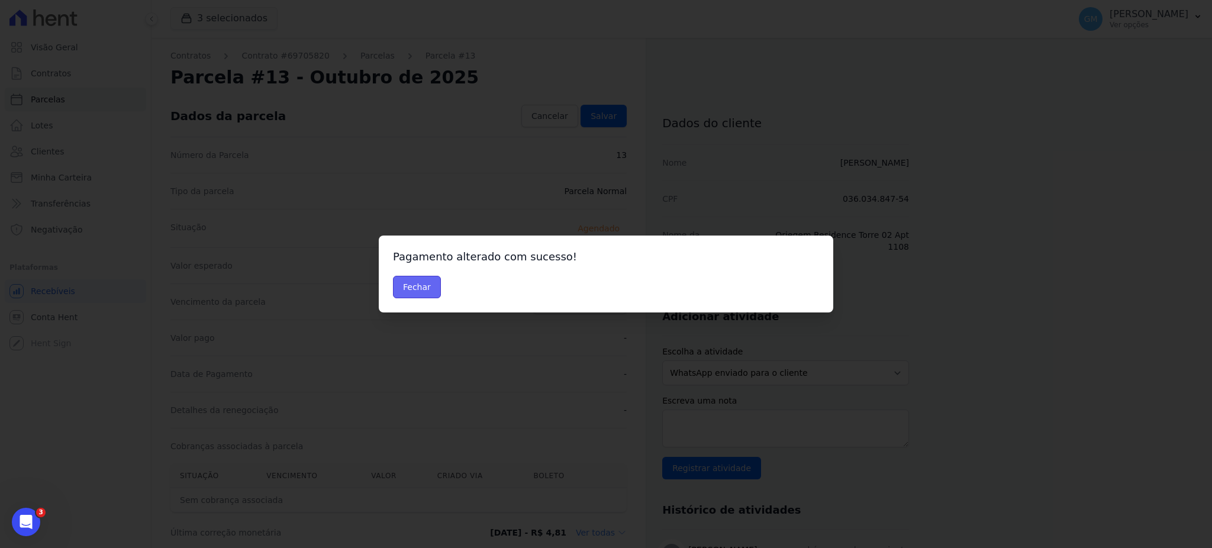
click at [421, 289] on button "Fechar" at bounding box center [417, 287] width 48 height 22
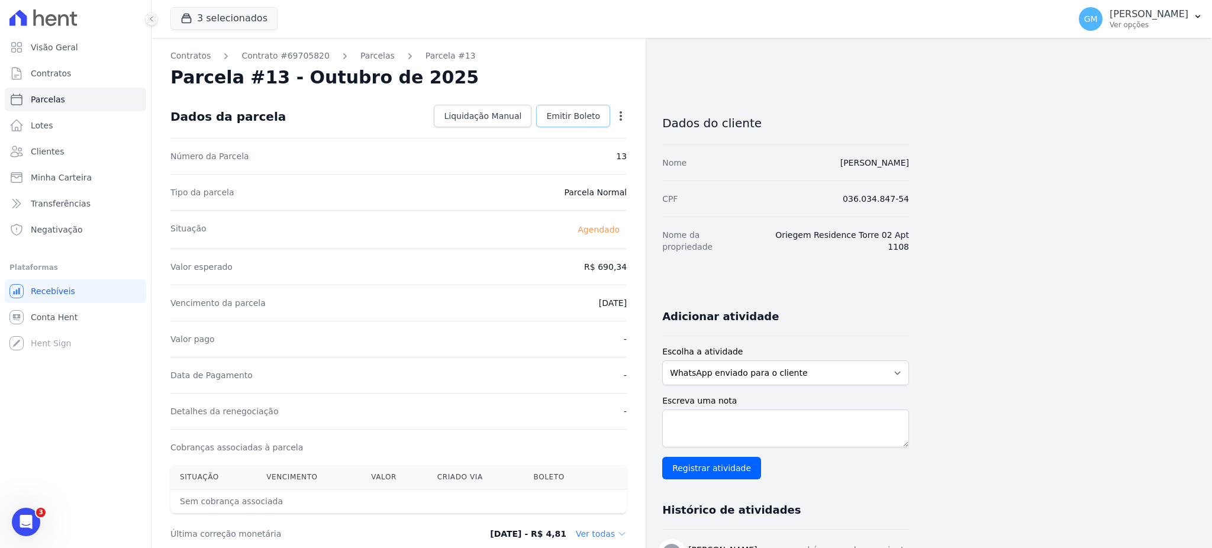
click at [579, 107] on link "Emitir Boleto" at bounding box center [573, 116] width 74 height 22
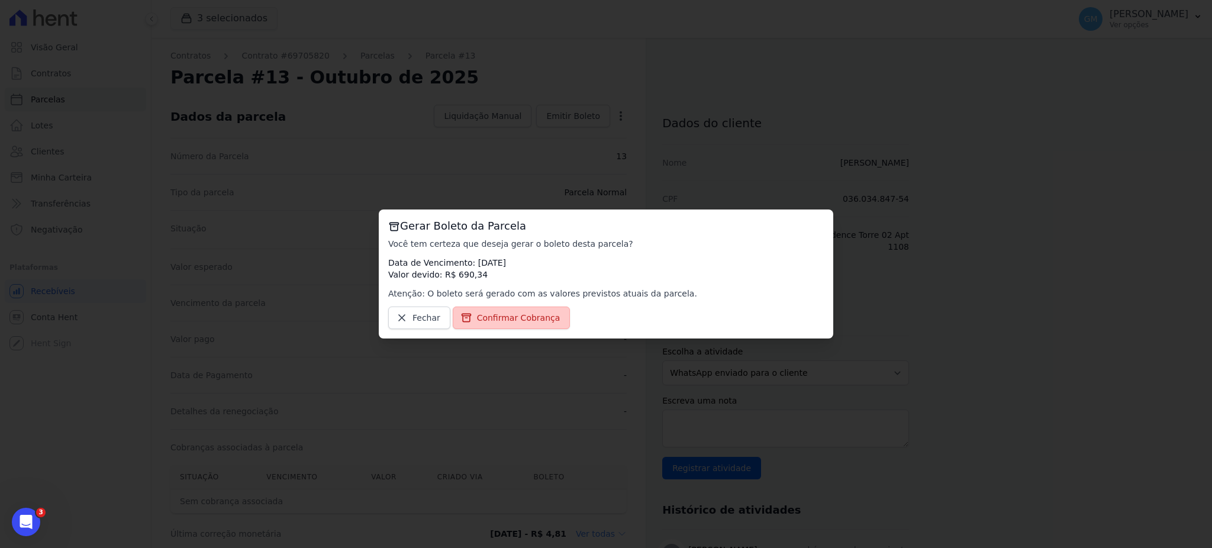
click at [540, 310] on link "Confirmar Cobrança" at bounding box center [512, 318] width 118 height 22
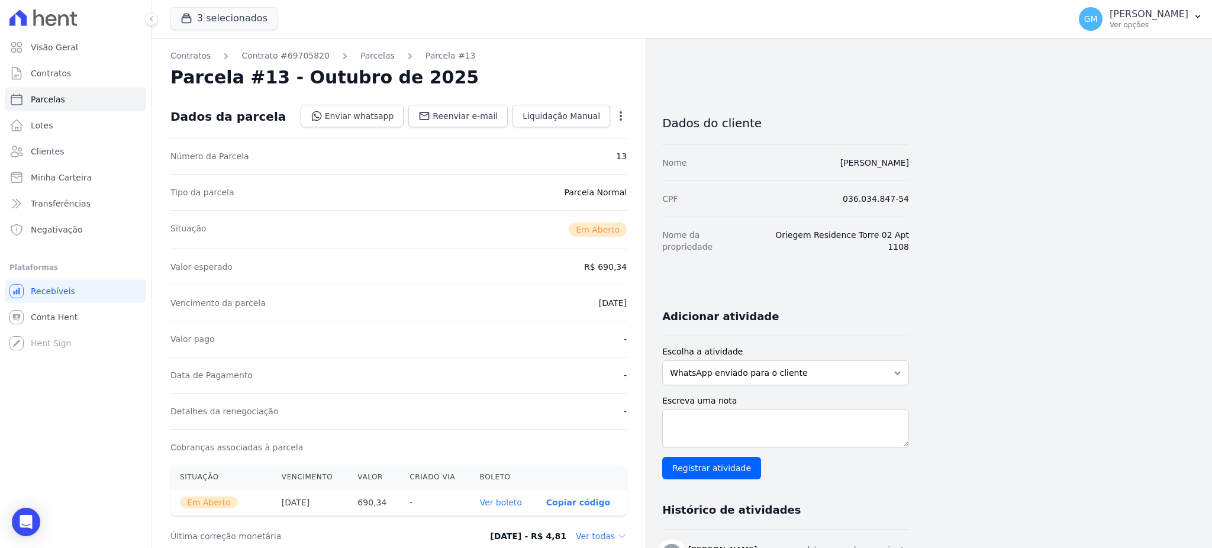
click at [510, 507] on link "Ver boleto" at bounding box center [501, 502] width 42 height 9
click at [70, 109] on link "Parcelas" at bounding box center [75, 100] width 141 height 24
click at [69, 149] on link "Clientes" at bounding box center [75, 152] width 141 height 24
click at [61, 151] on link "Clientes" at bounding box center [75, 152] width 141 height 24
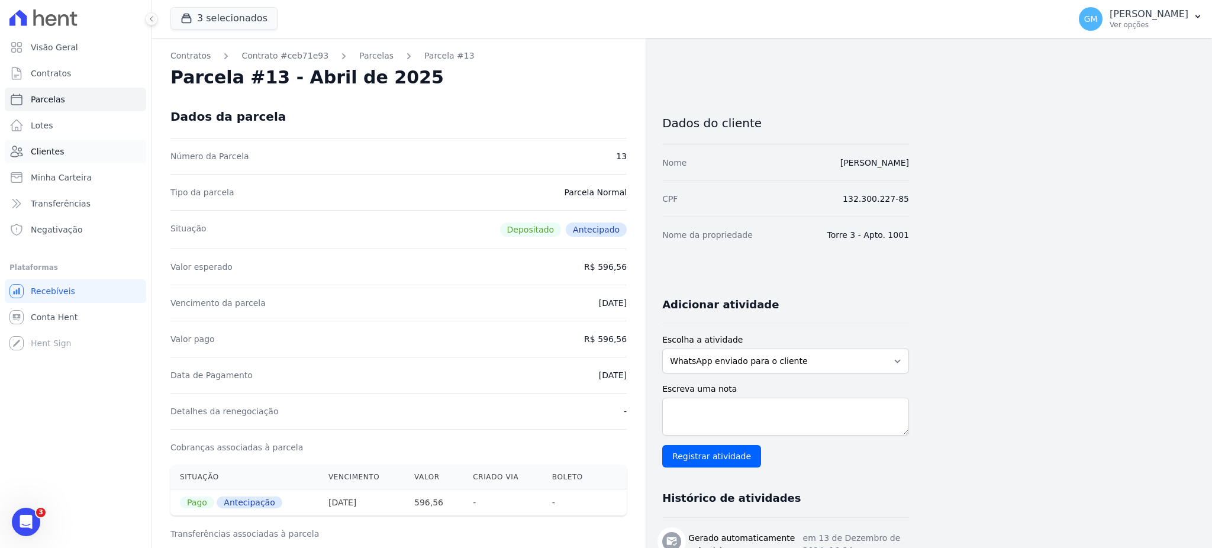
click at [76, 159] on link "Clientes" at bounding box center [75, 152] width 141 height 24
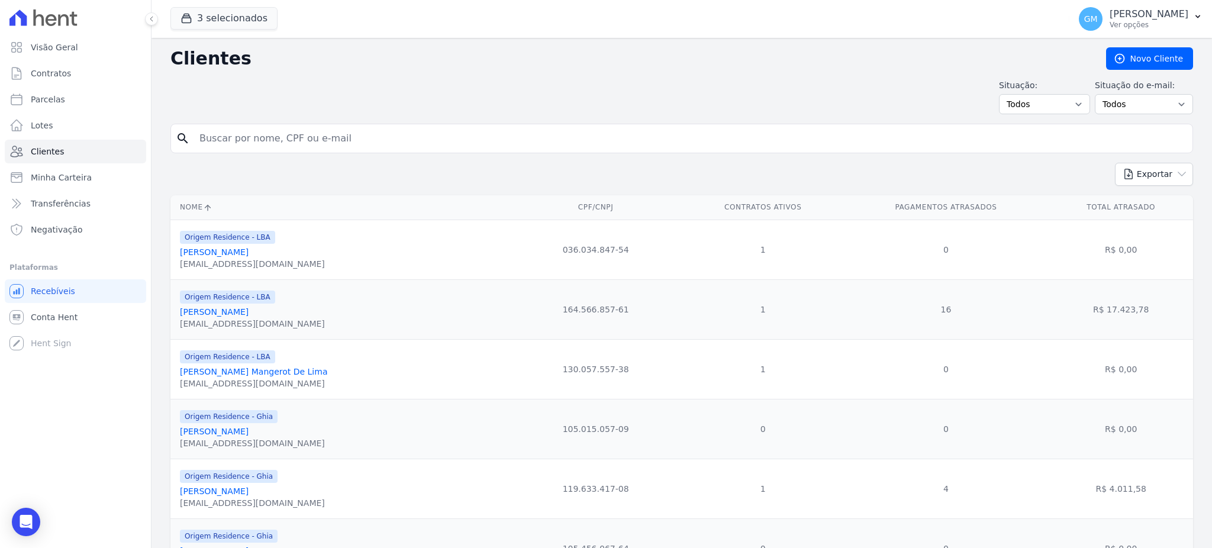
click at [262, 138] on input "search" at bounding box center [690, 139] width 996 height 24
paste input "[PERSON_NAME]"
type input "[PERSON_NAME]"
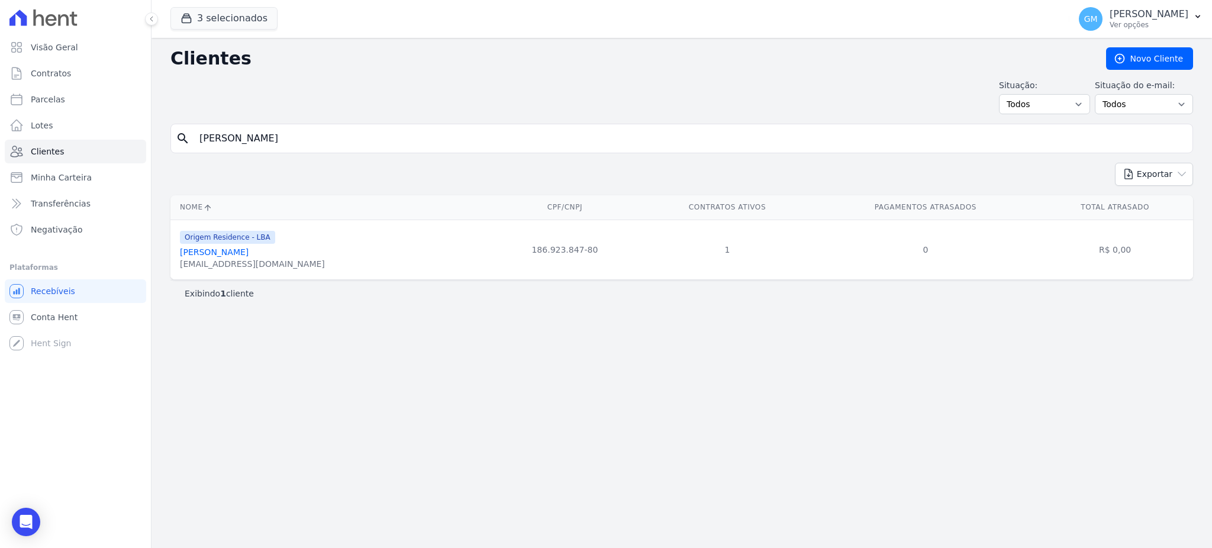
click at [256, 262] on div "[EMAIL_ADDRESS][DOMAIN_NAME]" at bounding box center [252, 264] width 145 height 12
click at [233, 255] on link "[PERSON_NAME]" at bounding box center [214, 251] width 69 height 9
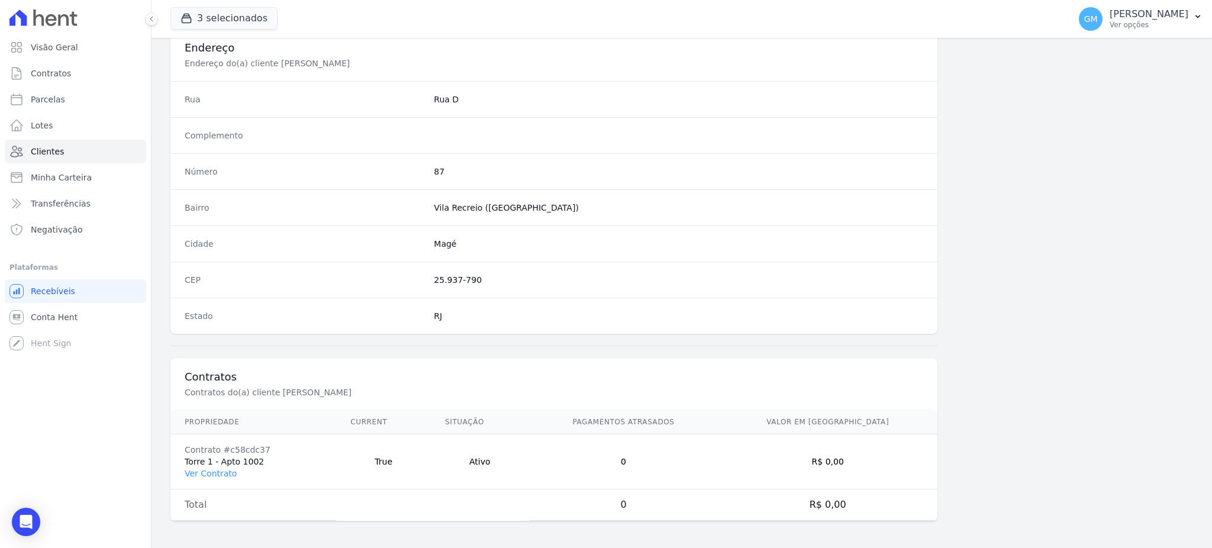
scroll to position [560, 0]
click at [221, 476] on link "Ver Contrato" at bounding box center [211, 471] width 52 height 9
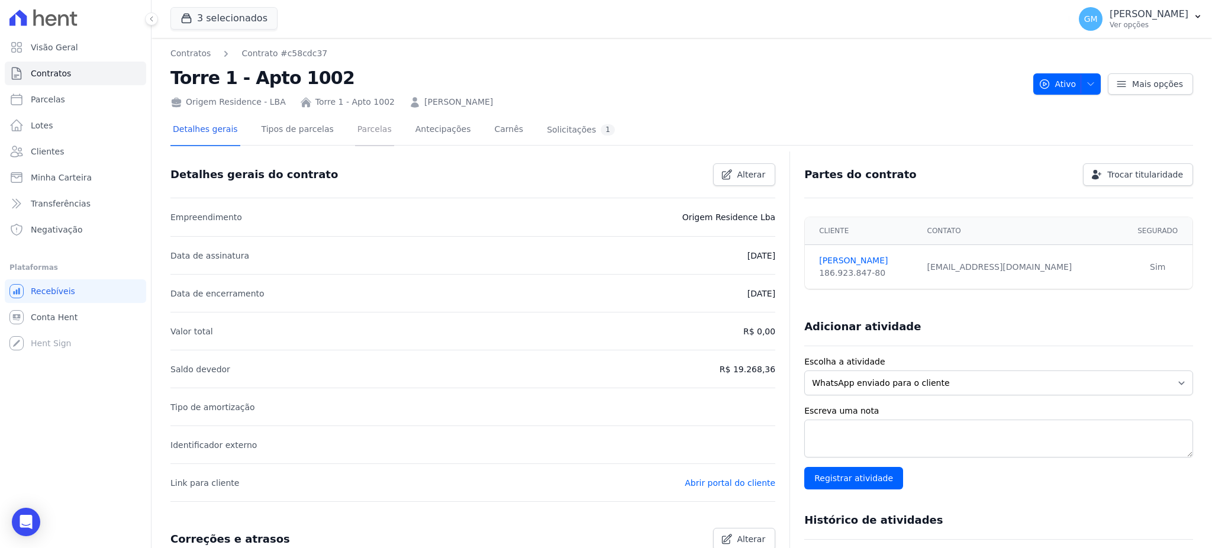
click at [355, 126] on link "Parcelas" at bounding box center [374, 130] width 39 height 31
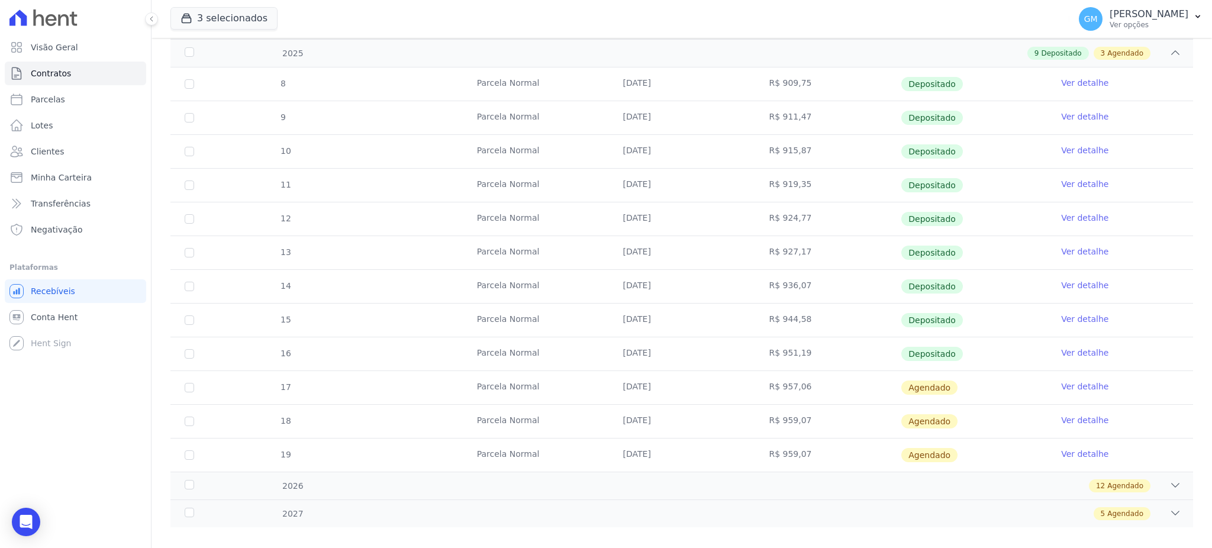
scroll to position [224, 0]
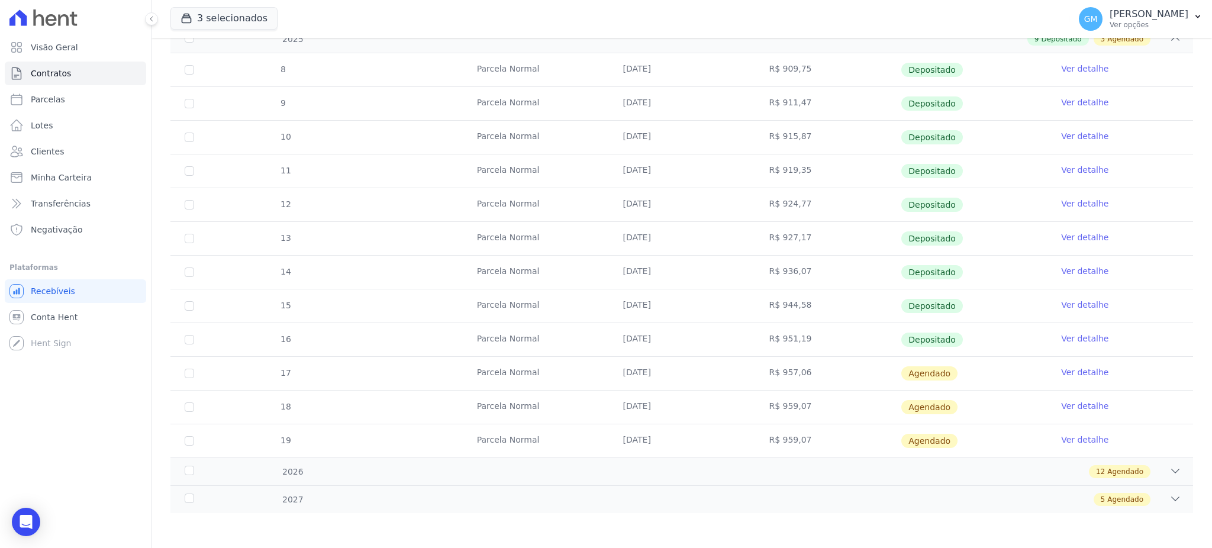
click at [1078, 337] on link "Ver detalhe" at bounding box center [1084, 339] width 47 height 12
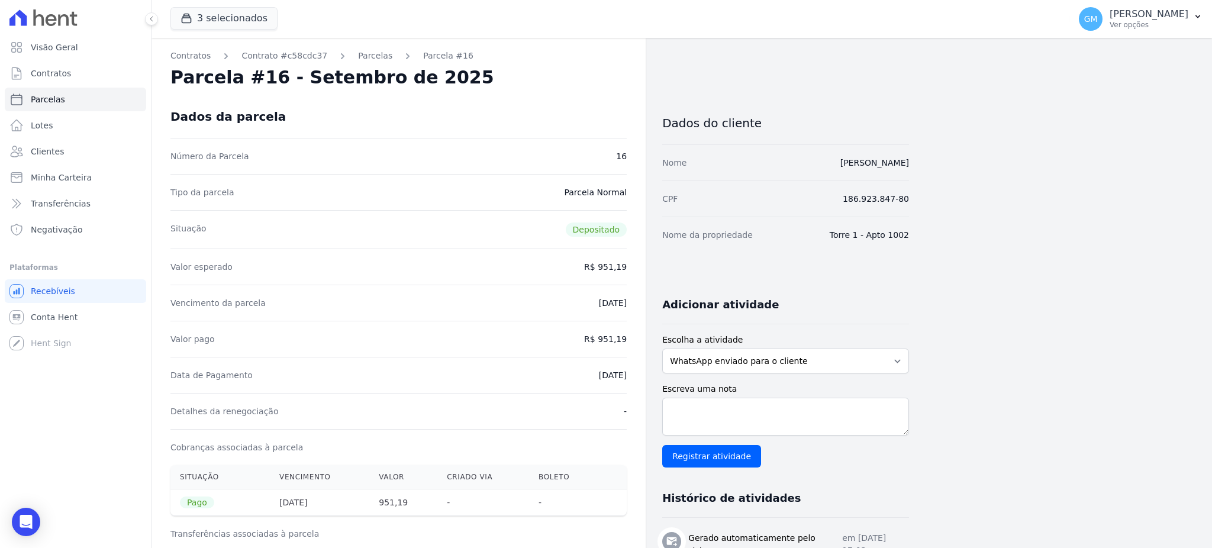
drag, startPoint x: 851, startPoint y: 159, endPoint x: 931, endPoint y: 159, distance: 80.5
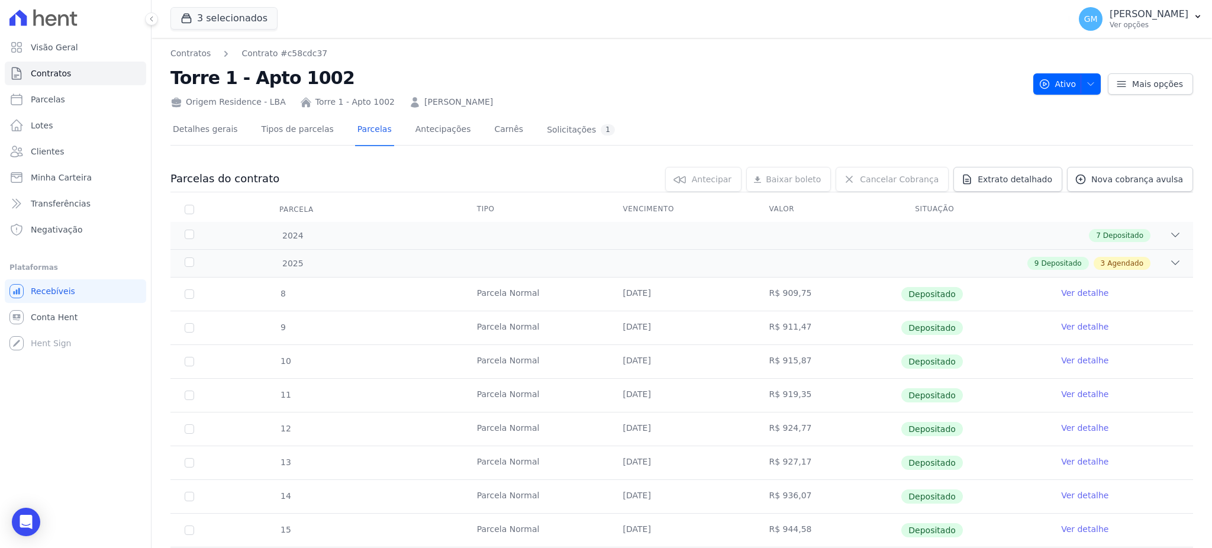
scroll to position [224, 0]
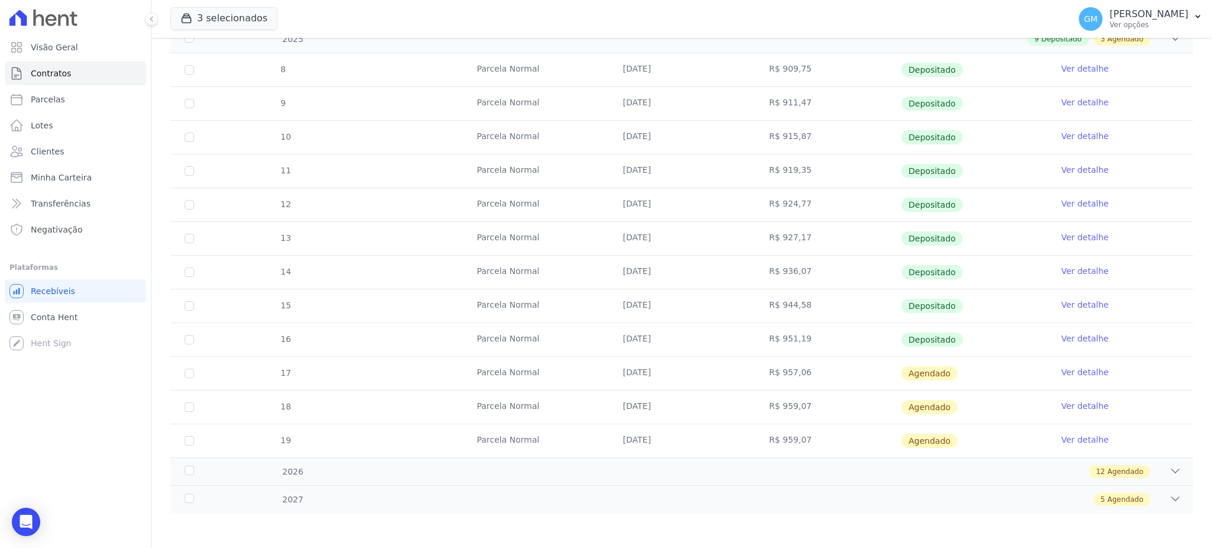
click at [1066, 338] on link "Ver detalhe" at bounding box center [1084, 339] width 47 height 12
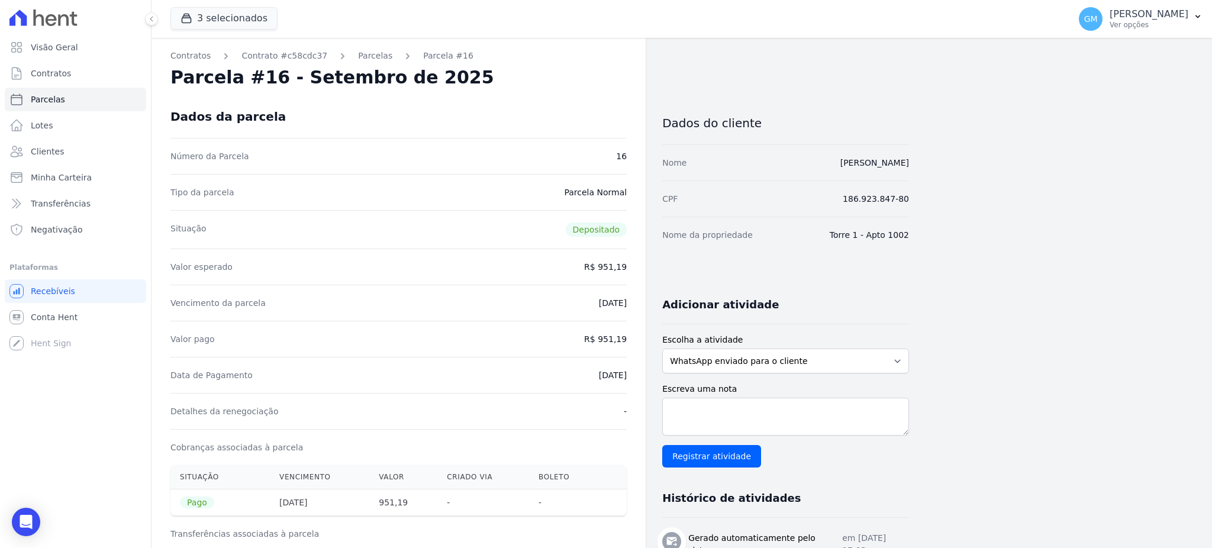
drag, startPoint x: 815, startPoint y: 168, endPoint x: 922, endPoint y: 167, distance: 106.5
copy link "[PERSON_NAME] [PERSON_NAME]"
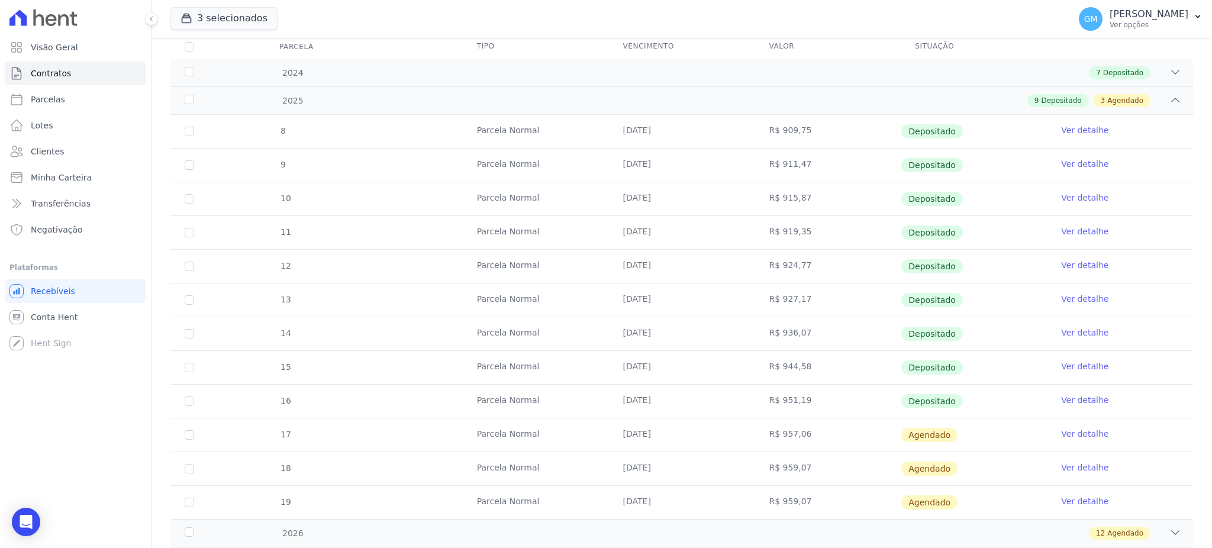
scroll to position [224, 0]
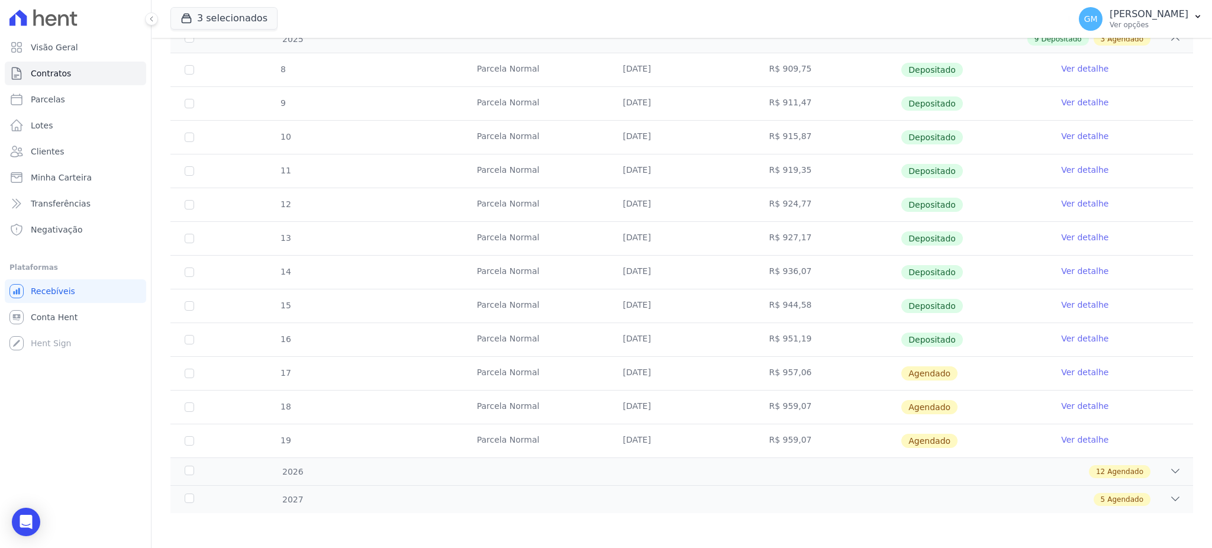
click at [1065, 339] on link "Ver detalhe" at bounding box center [1084, 339] width 47 height 12
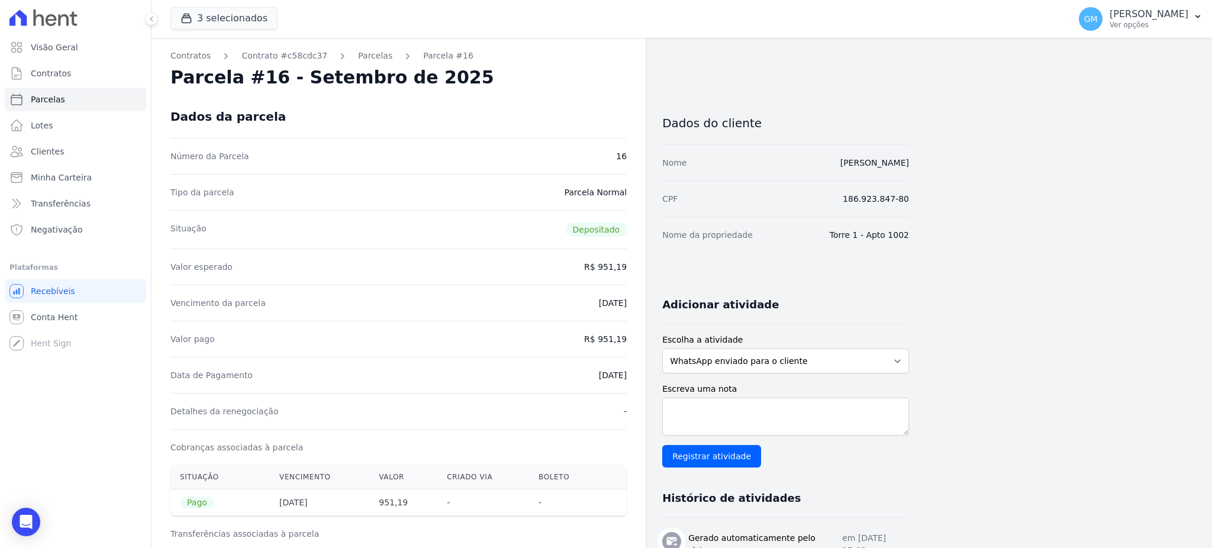
click at [566, 118] on div "Dados da parcela" at bounding box center [398, 116] width 456 height 43
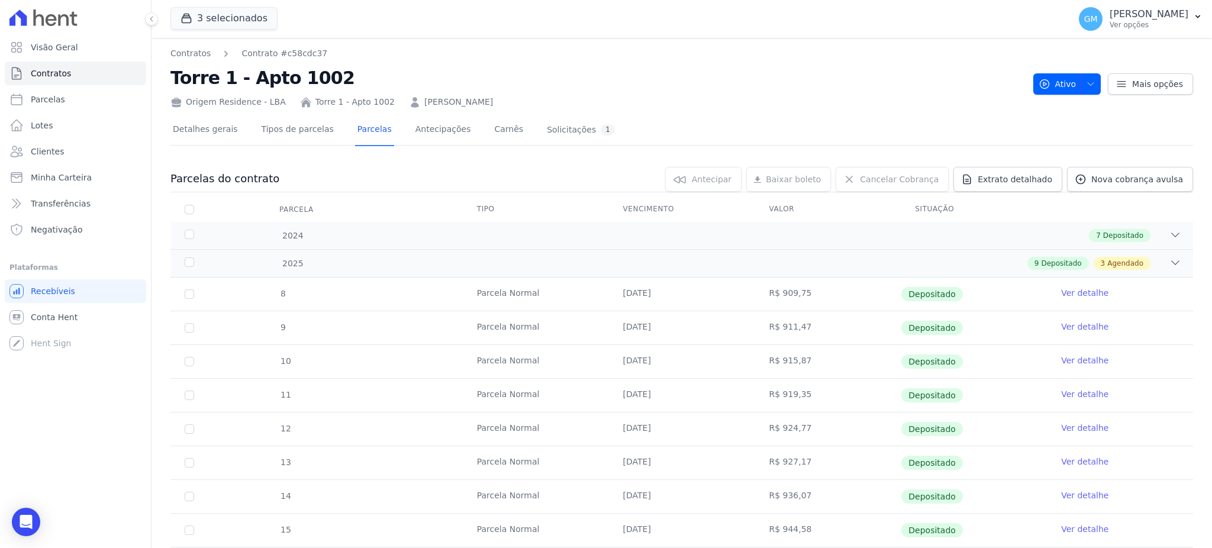
scroll to position [224, 0]
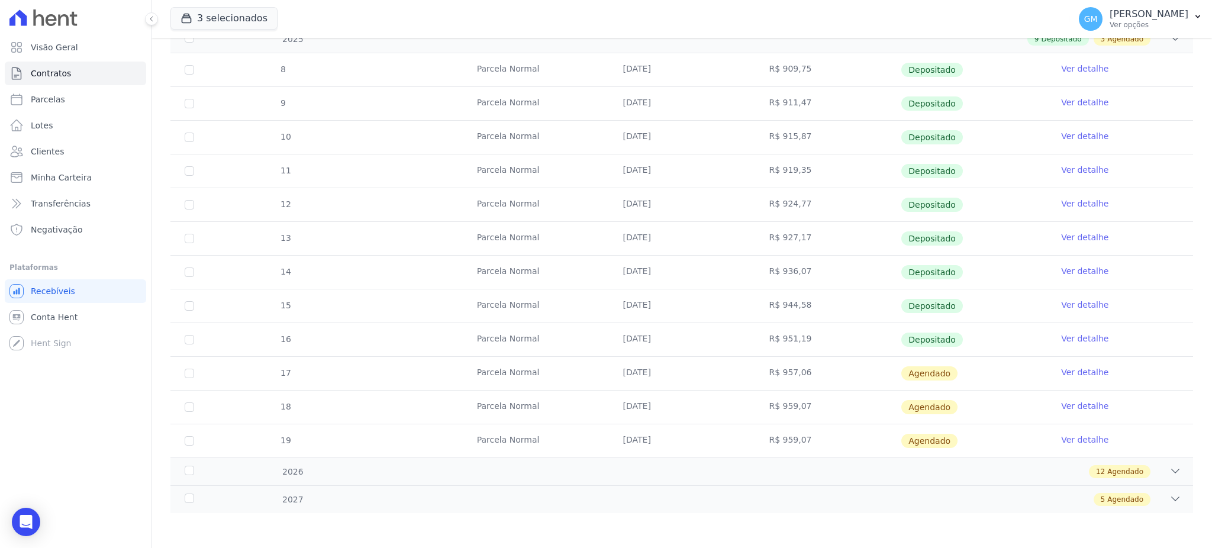
click at [1071, 368] on link "Ver detalhe" at bounding box center [1084, 372] width 47 height 12
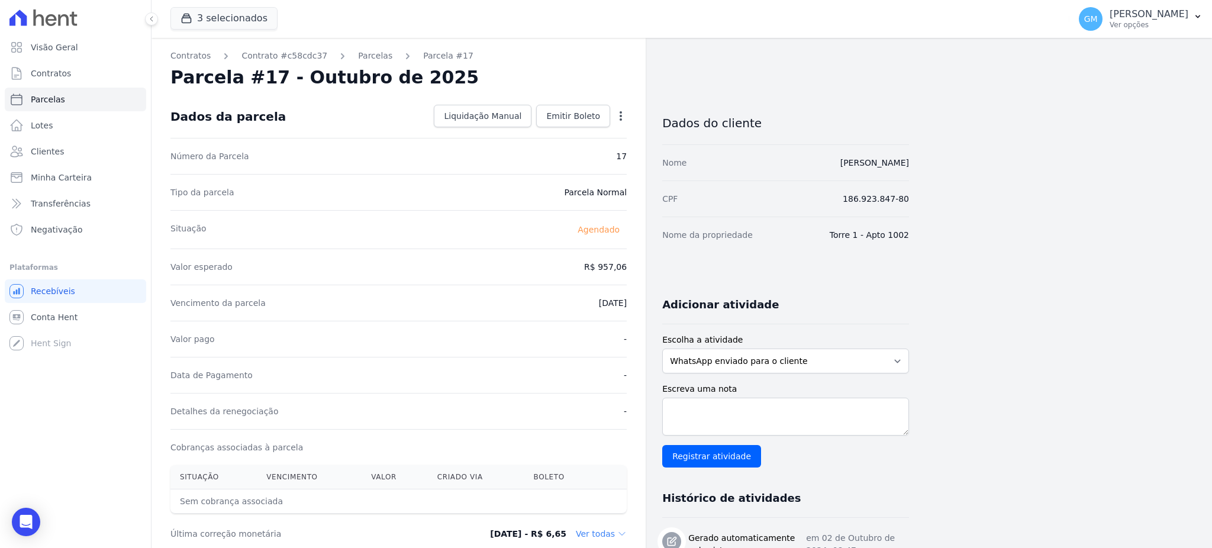
click at [619, 122] on div "Open options" at bounding box center [621, 117] width 12 height 15
click at [620, 116] on icon "button" at bounding box center [621, 115] width 2 height 9
click at [560, 131] on link "Alterar" at bounding box center [570, 131] width 104 height 21
drag, startPoint x: 579, startPoint y: 259, endPoint x: 638, endPoint y: 265, distance: 59.0
click at [638, 265] on div "Contratos Contrato #c58cdc37 Parcelas Parcela #17 Parcela #17 - Outubro de 2025…" at bounding box center [399, 495] width 494 height 915
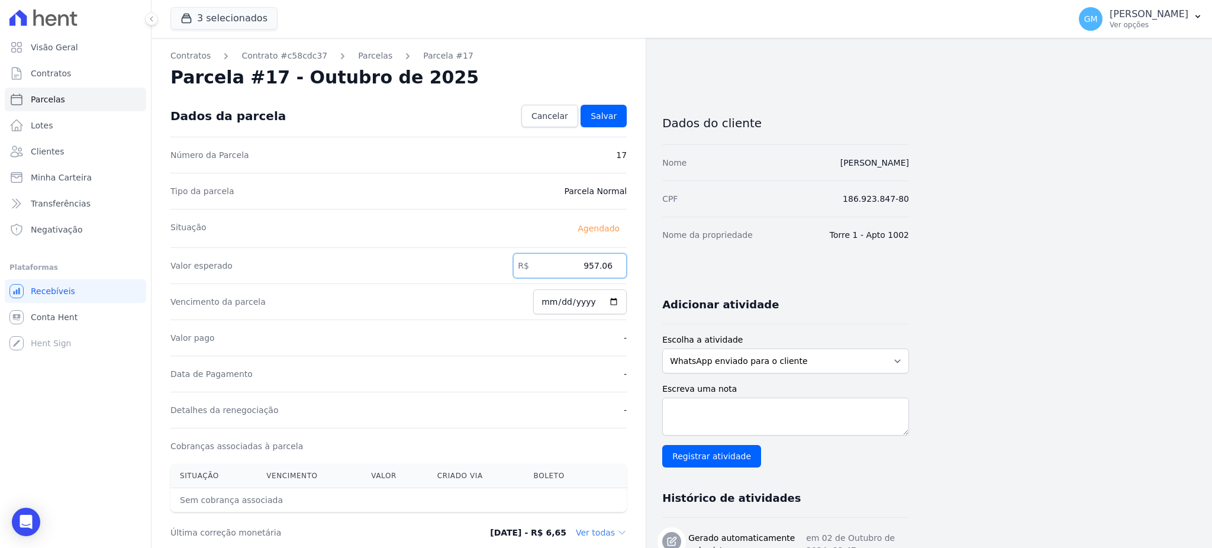
paste input "3.18"
type input "953.18"
click at [595, 110] on span "Salvar" at bounding box center [604, 116] width 26 height 12
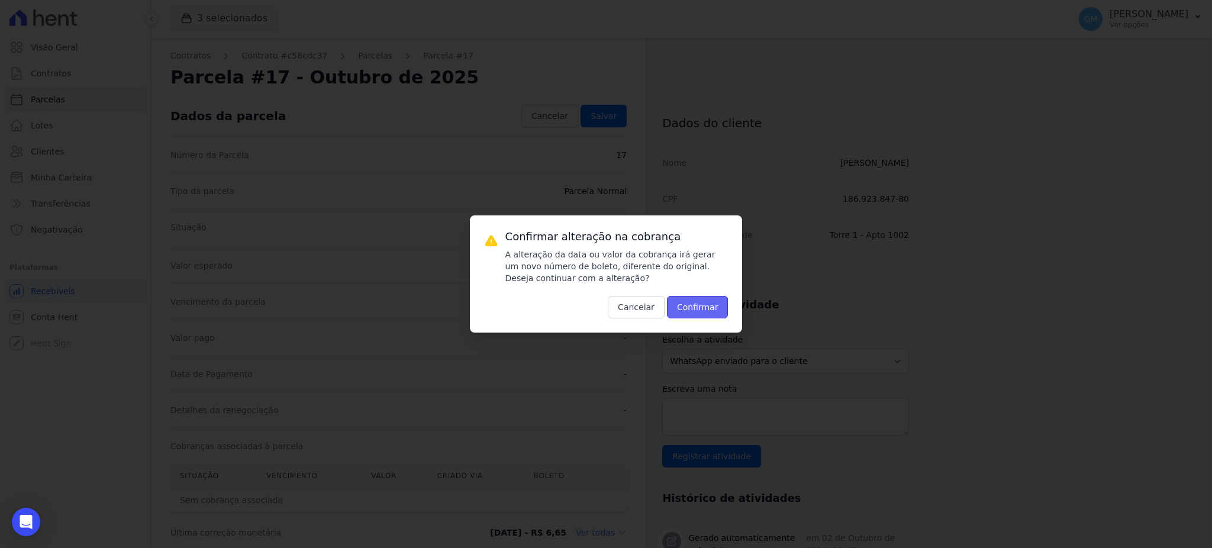
click at [694, 301] on button "Confirmar" at bounding box center [698, 307] width 62 height 22
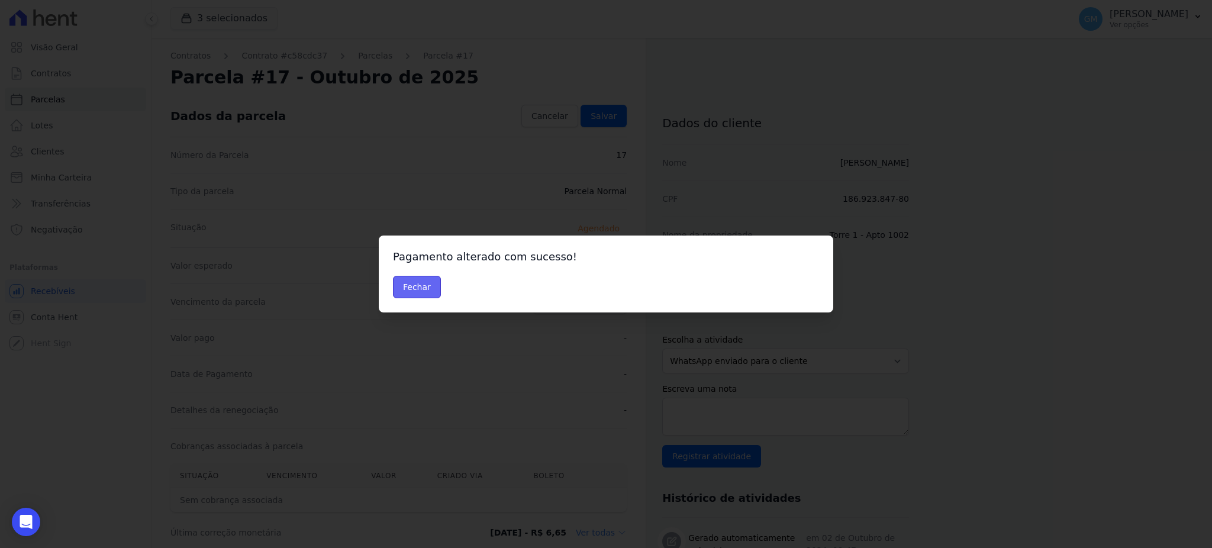
click at [402, 287] on button "Fechar" at bounding box center [417, 287] width 48 height 22
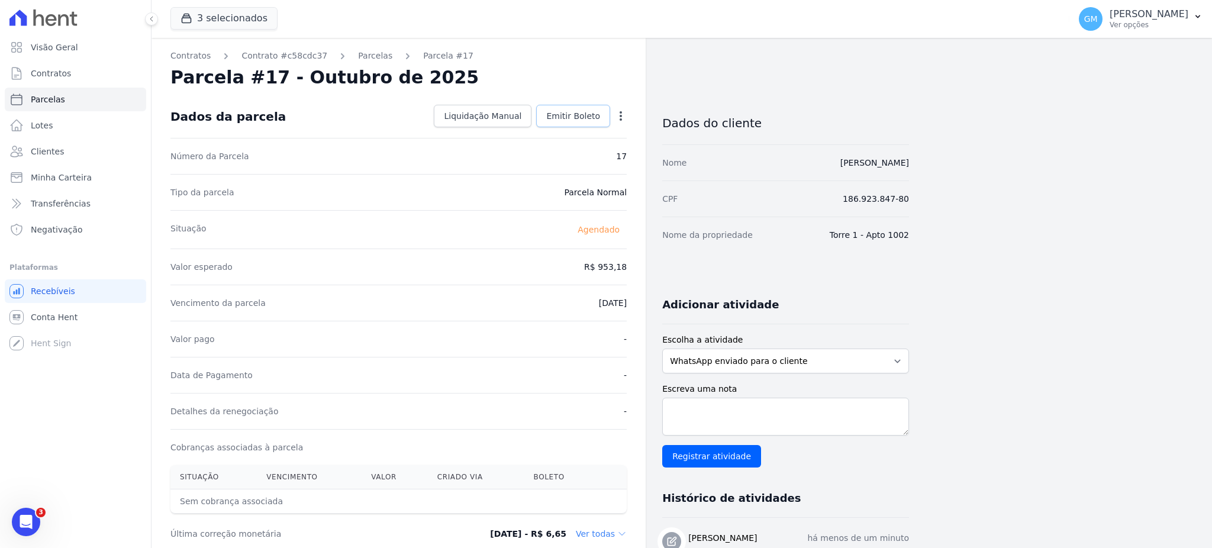
click at [575, 112] on span "Emitir Boleto" at bounding box center [573, 116] width 54 height 12
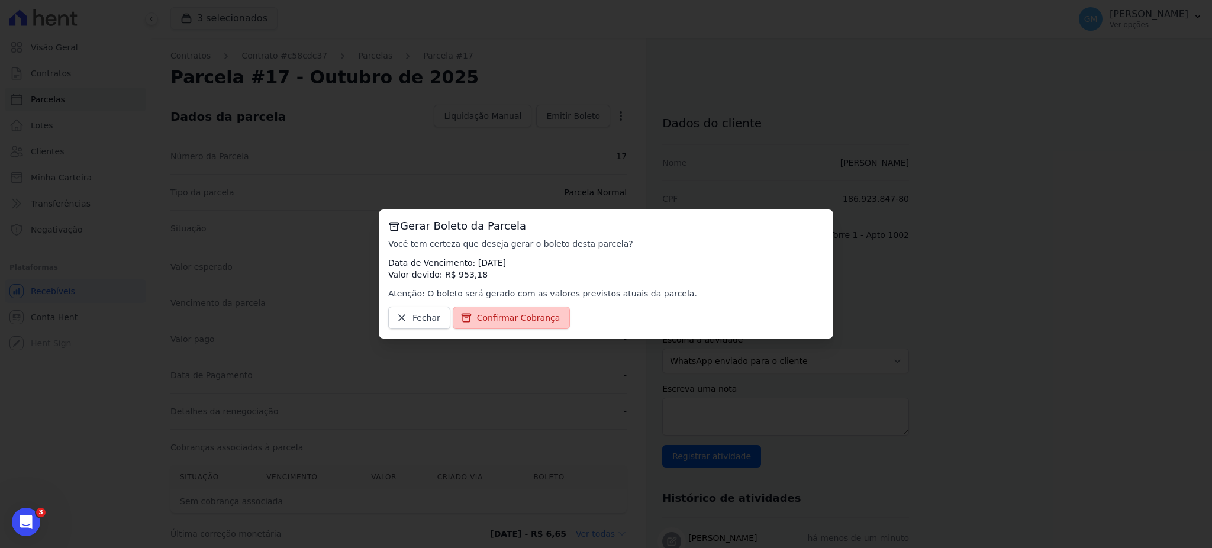
click at [533, 323] on span "Confirmar Cobrança" at bounding box center [518, 318] width 83 height 12
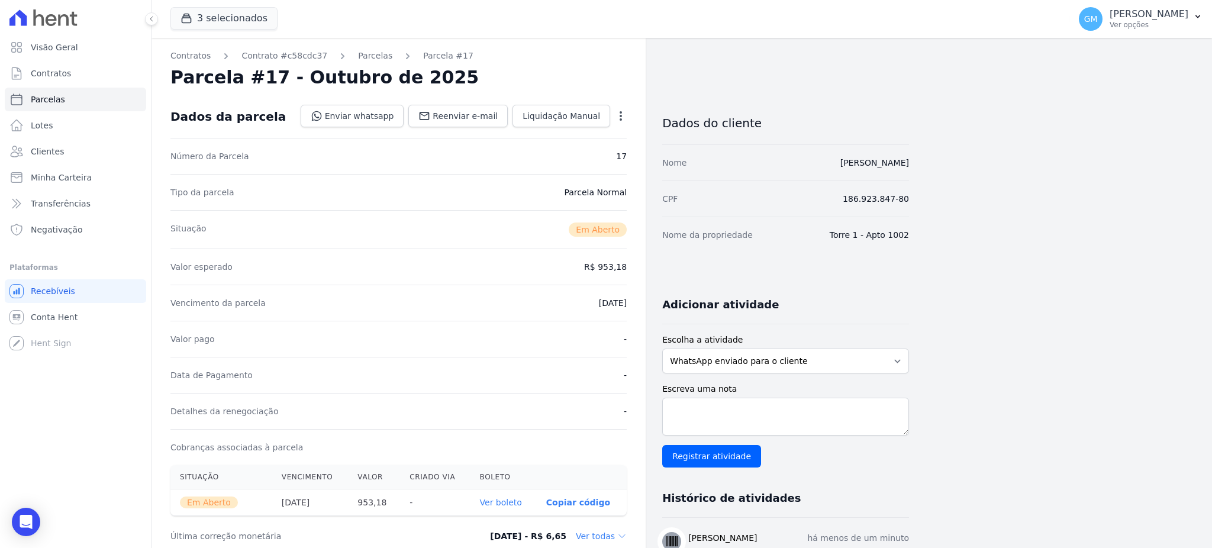
click at [498, 493] on th "Ver boleto" at bounding box center [504, 502] width 66 height 27
click at [498, 500] on link "Ver boleto" at bounding box center [501, 502] width 42 height 9
click at [76, 150] on link "Clientes" at bounding box center [75, 152] width 141 height 24
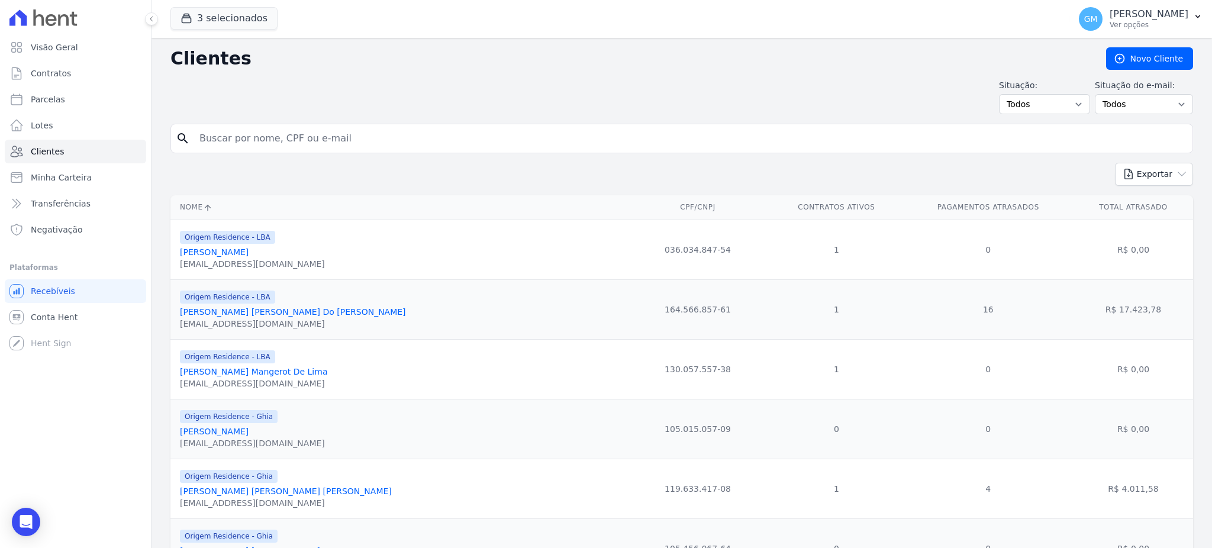
click at [500, 148] on input "search" at bounding box center [690, 139] width 996 height 24
paste input "[PERSON_NAME]"
type input "[PERSON_NAME]"
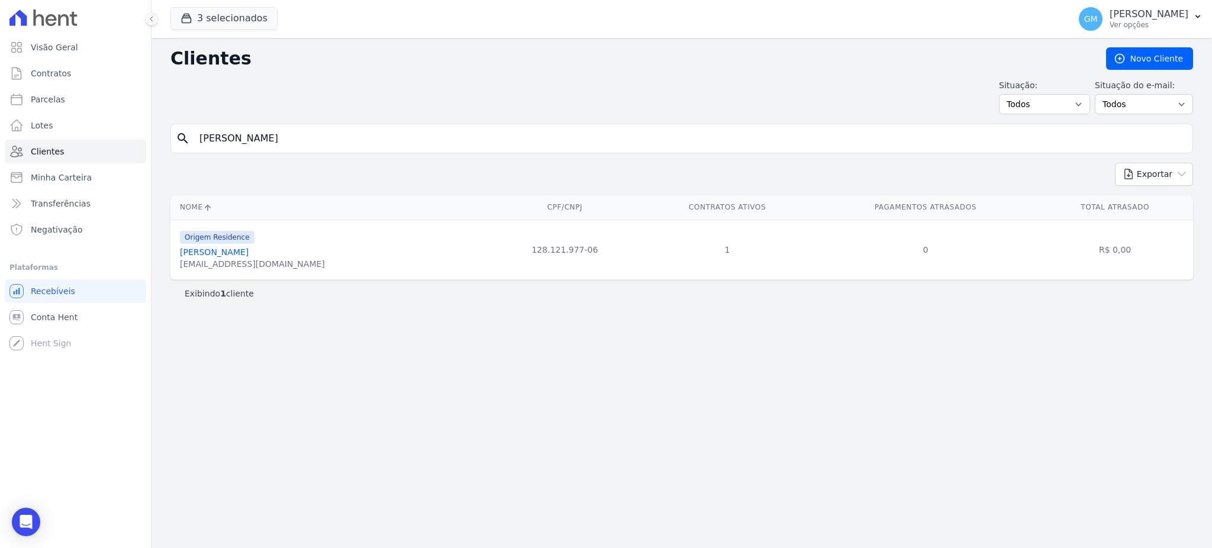
click at [249, 252] on link "[PERSON_NAME]" at bounding box center [214, 251] width 69 height 9
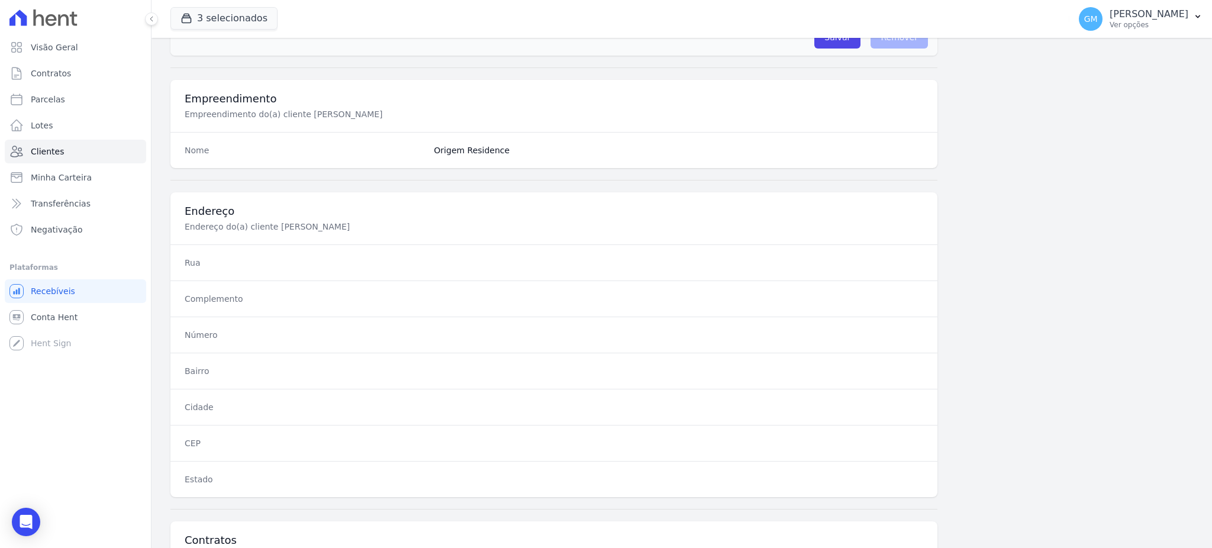
scroll to position [560, 0]
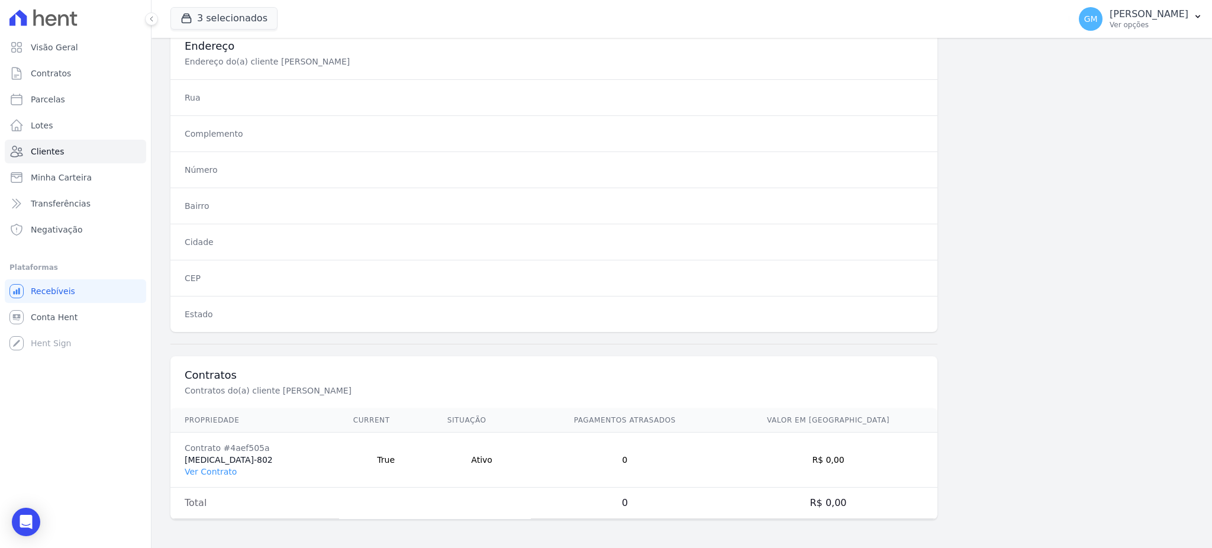
click at [221, 463] on td "Contrato #4aef505a [MEDICAL_DATA]-802 Ver Contrato" at bounding box center [254, 460] width 169 height 55
click at [219, 467] on link "Ver Contrato" at bounding box center [211, 471] width 52 height 9
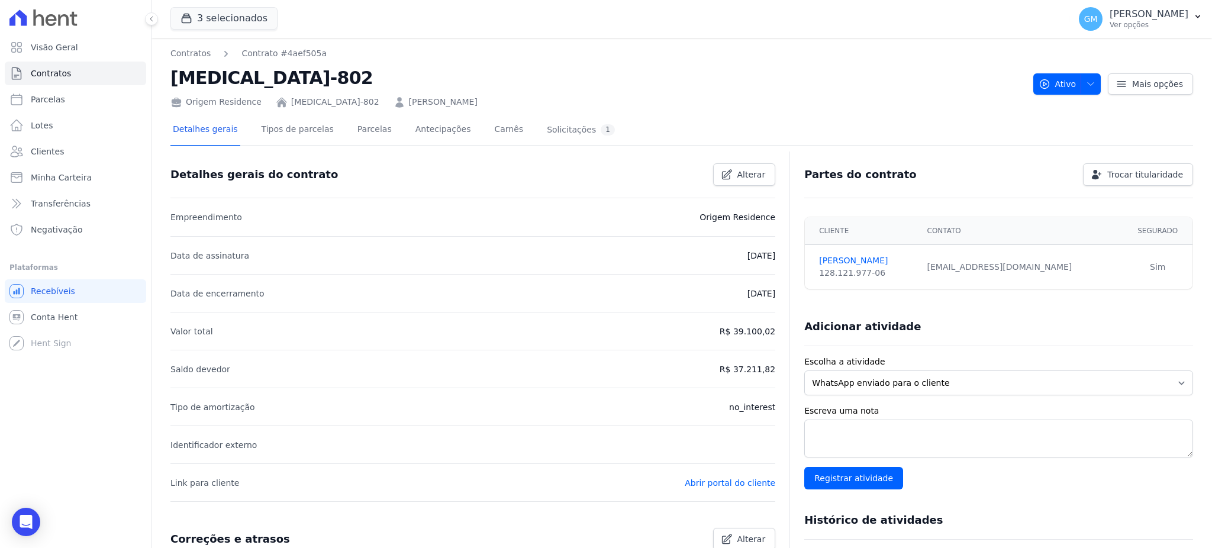
click at [353, 154] on div "Detalhes gerais do contrato Alterar" at bounding box center [468, 170] width 614 height 32
click at [356, 119] on link "Parcelas" at bounding box center [374, 130] width 39 height 31
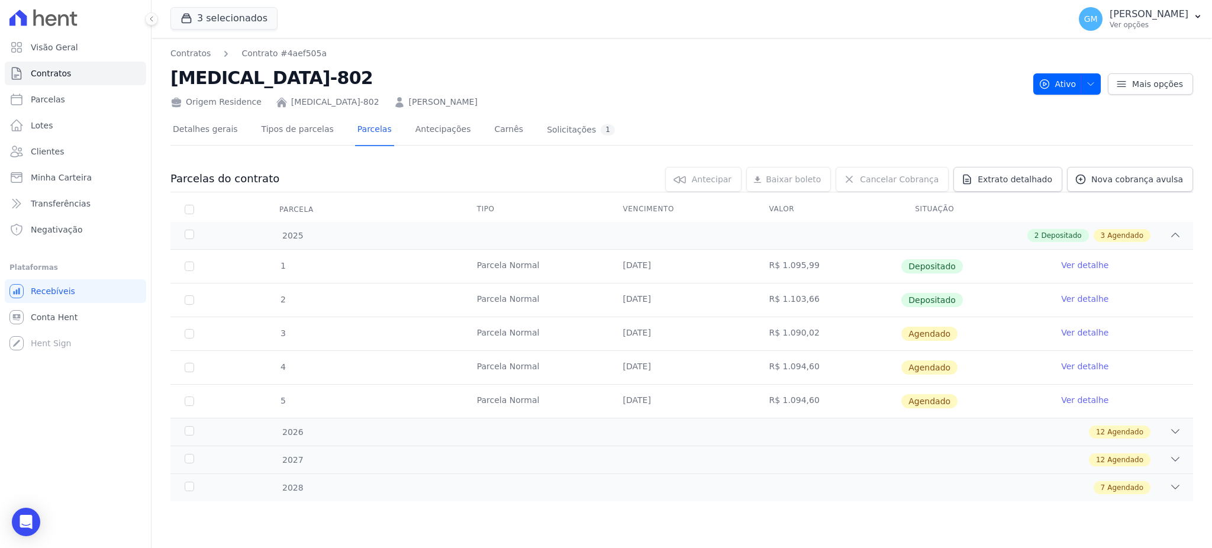
drag, startPoint x: 1081, startPoint y: 293, endPoint x: 1080, endPoint y: 282, distance: 11.3
click at [1081, 293] on link "Ver detalhe" at bounding box center [1084, 299] width 47 height 12
click at [1077, 301] on link "Ver detalhe" at bounding box center [1084, 299] width 47 height 12
click at [1096, 331] on link "Ver detalhe" at bounding box center [1084, 333] width 47 height 12
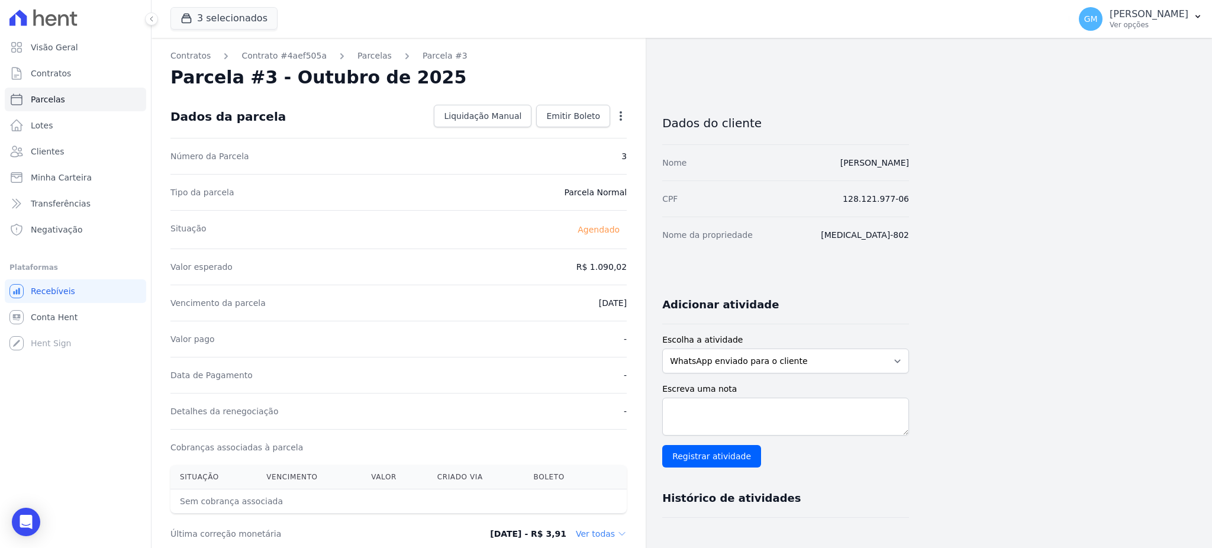
click at [623, 118] on icon "button" at bounding box center [621, 116] width 12 height 12
click at [568, 132] on link "Alterar" at bounding box center [570, 131] width 104 height 21
drag, startPoint x: 583, startPoint y: 264, endPoint x: 652, endPoint y: 272, distance: 69.7
click at [652, 272] on div "Contratos Contrato #4aef505a [GEOGRAPHIC_DATA] Parcela #3 [GEOGRAPHIC_DATA] #3 …" at bounding box center [531, 418] width 758 height 760
paste input ".10597"
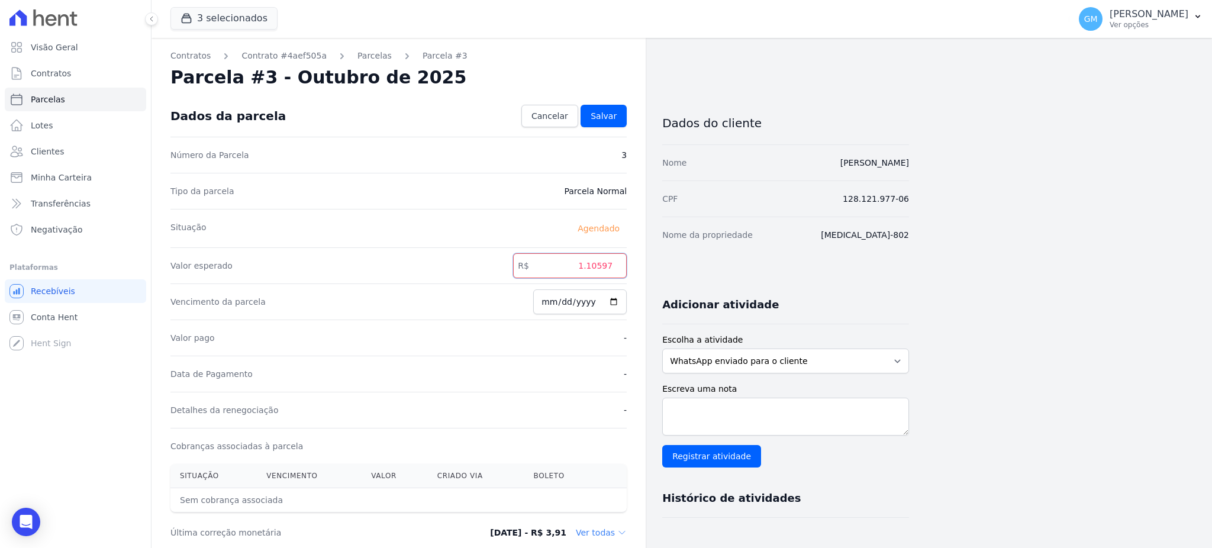
click at [591, 266] on input "1.10597" at bounding box center [570, 265] width 114 height 25
click at [599, 266] on input "110597" at bounding box center [570, 265] width 114 height 25
click at [603, 266] on input "110597" at bounding box center [570, 265] width 114 height 25
type input "1105.97"
click at [613, 299] on input "[DATE]" at bounding box center [580, 301] width 94 height 25
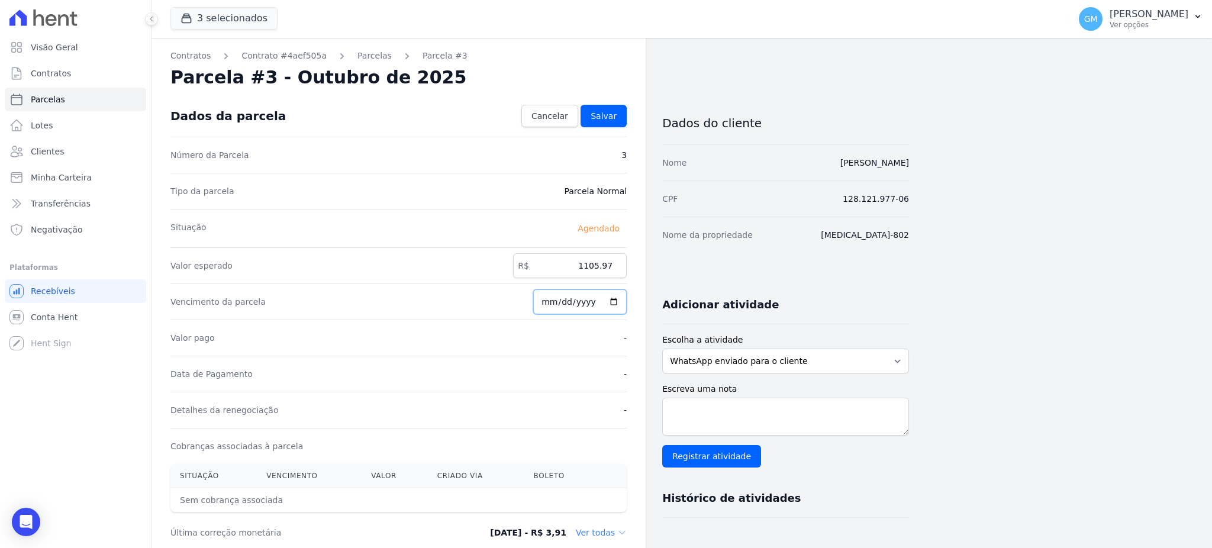
type input "[DATE]"
click at [606, 127] on div "Dados da parcela Cancelar [GEOGRAPHIC_DATA]" at bounding box center [398, 115] width 456 height 41
click at [610, 111] on span "Salvar" at bounding box center [604, 116] width 26 height 12
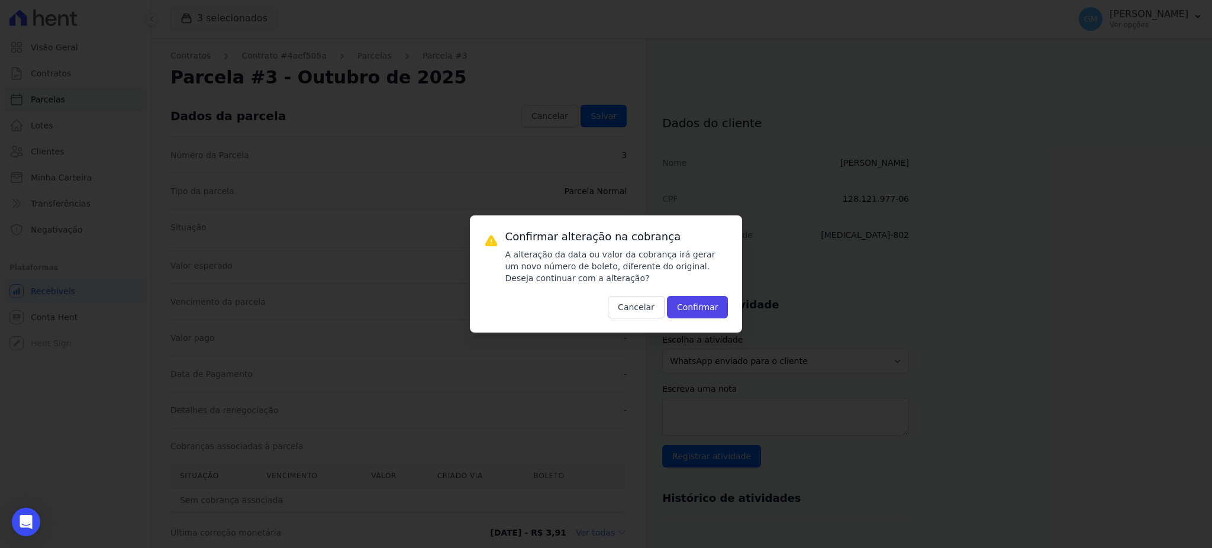
click at [687, 320] on div "Confirmar alteração na cobrança A alteração da data ou valor da cobrança irá ge…" at bounding box center [606, 273] width 273 height 117
click at [694, 304] on button "Confirmar" at bounding box center [698, 307] width 62 height 22
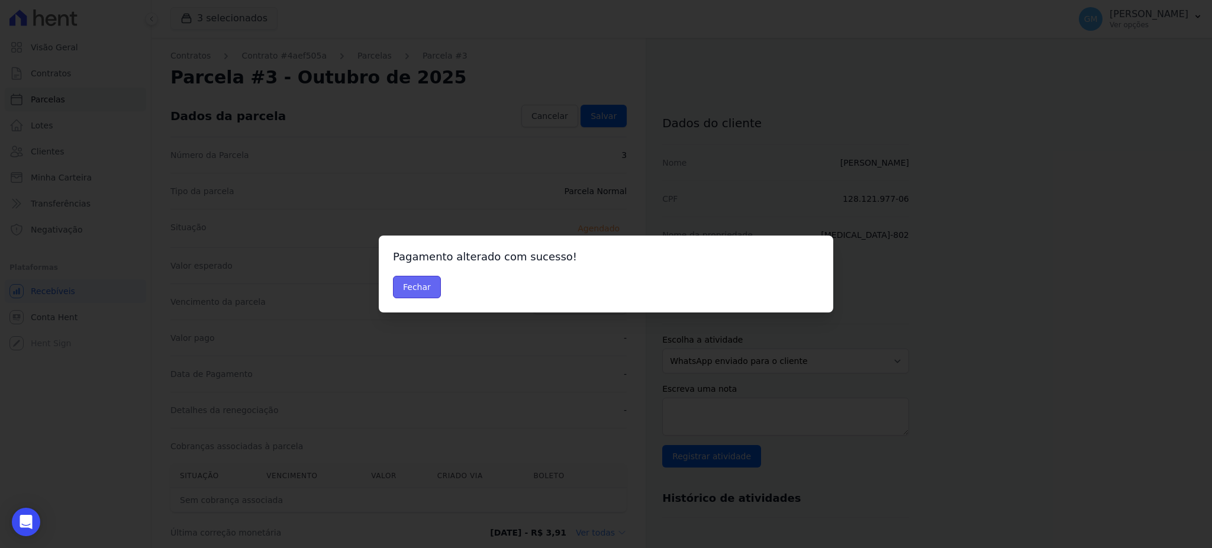
click at [427, 284] on button "Fechar" at bounding box center [417, 287] width 48 height 22
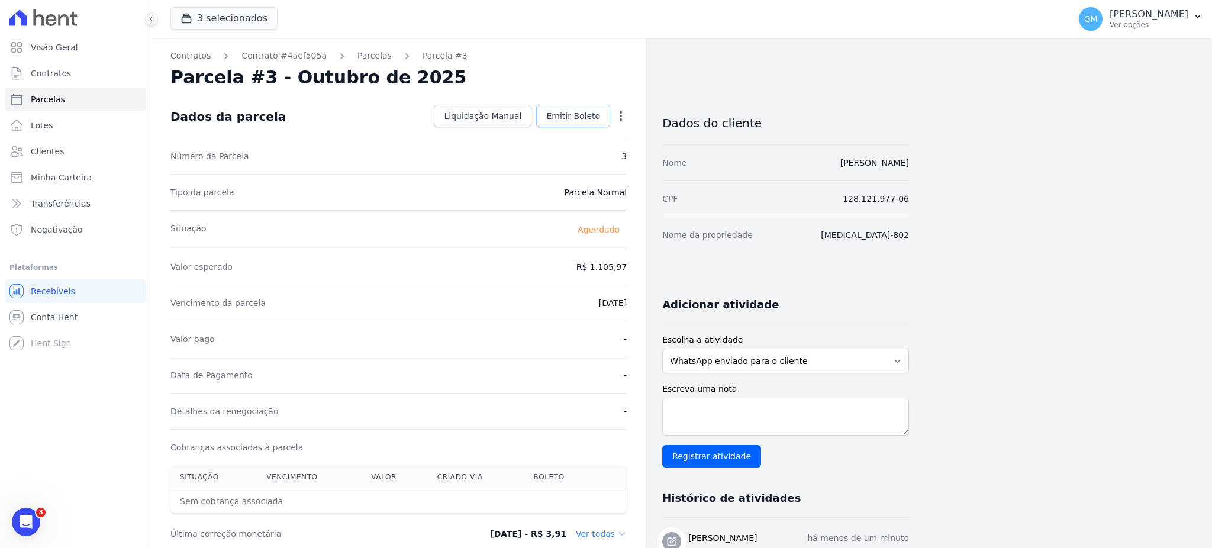
click at [561, 118] on span "Emitir Boleto" at bounding box center [573, 116] width 54 height 12
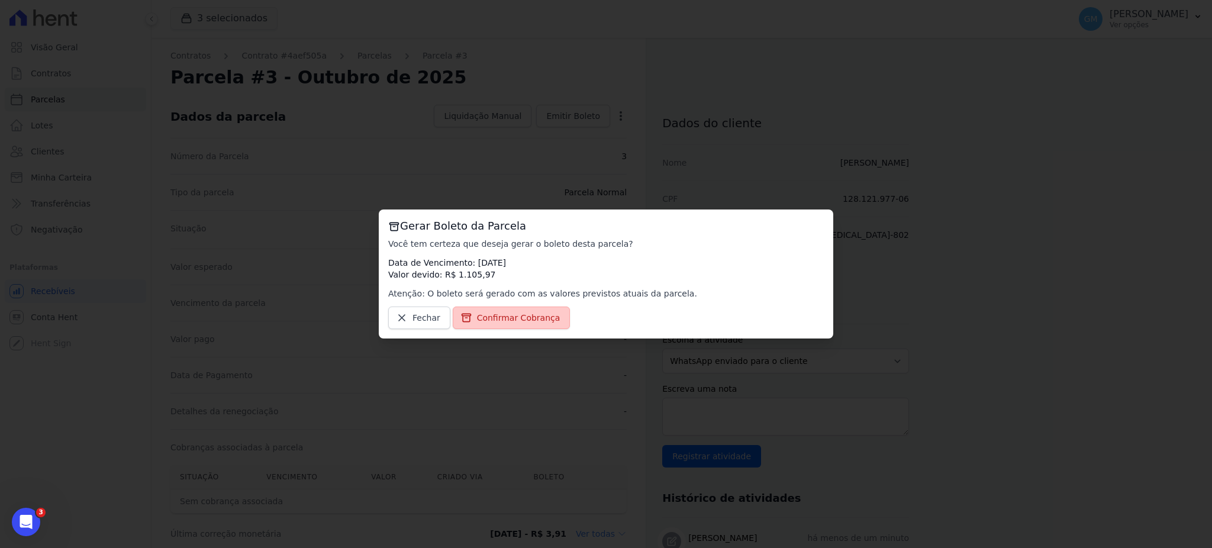
click at [494, 319] on span "Confirmar Cobrança" at bounding box center [518, 318] width 83 height 12
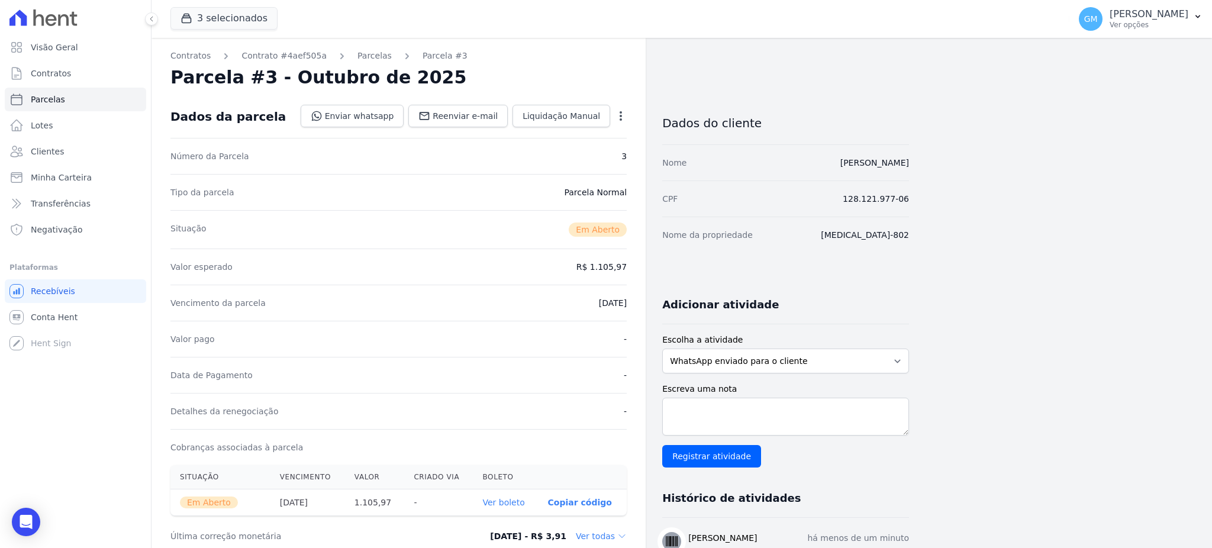
click at [515, 503] on link "Ver boleto" at bounding box center [503, 502] width 42 height 9
click at [106, 148] on link "Clientes" at bounding box center [75, 152] width 141 height 24
click at [41, 146] on span "Clientes" at bounding box center [47, 152] width 33 height 12
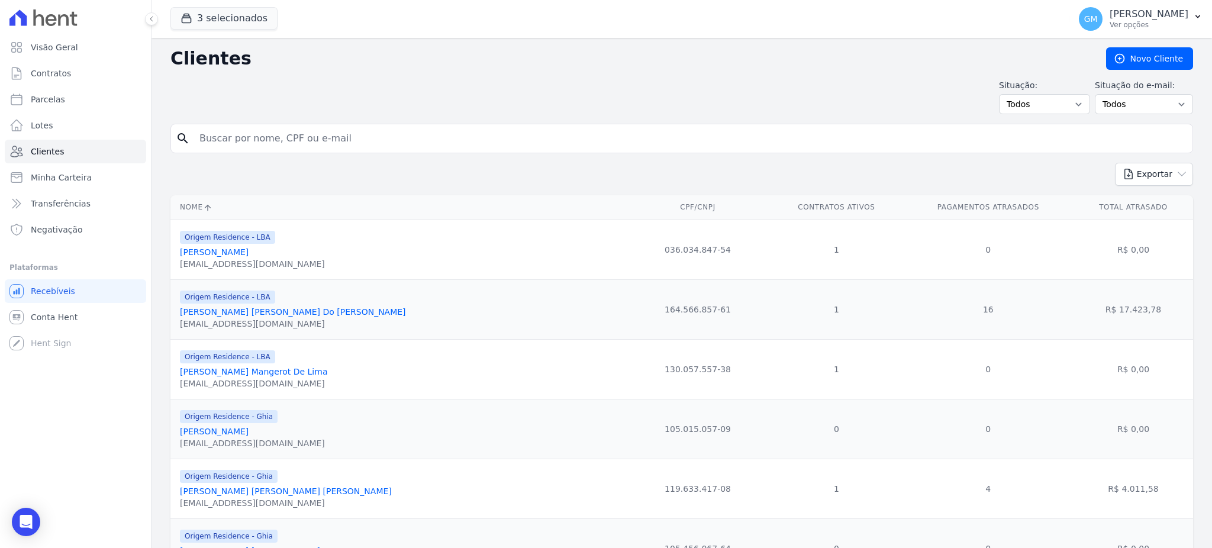
click at [376, 142] on input "search" at bounding box center [690, 139] width 996 height 24
type input "carolina bandeira"
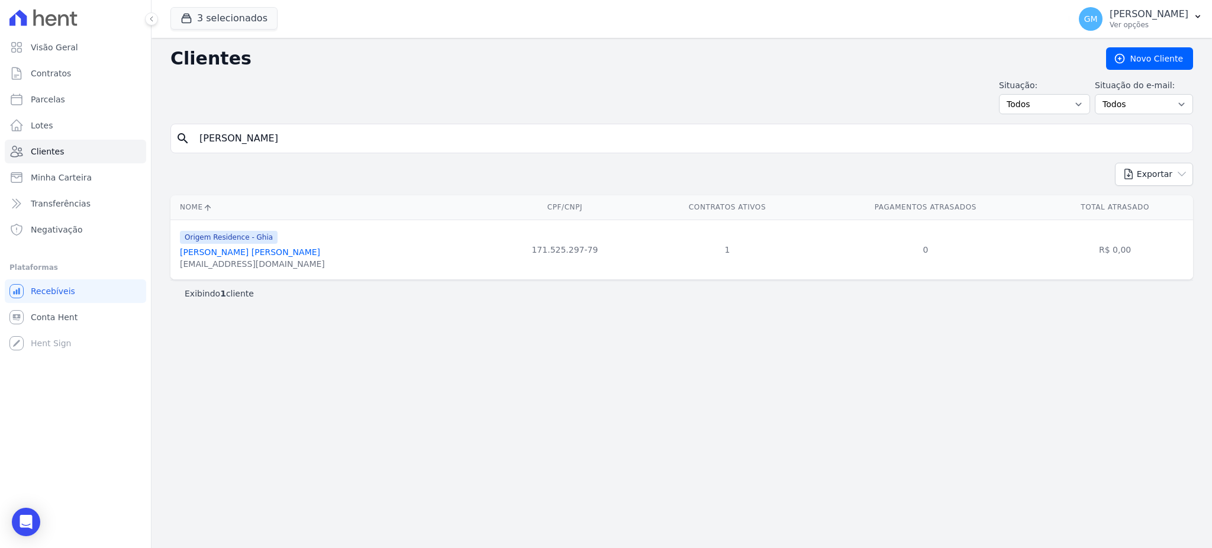
click at [252, 249] on link "Carolina Bandeira Pinto" at bounding box center [250, 251] width 140 height 9
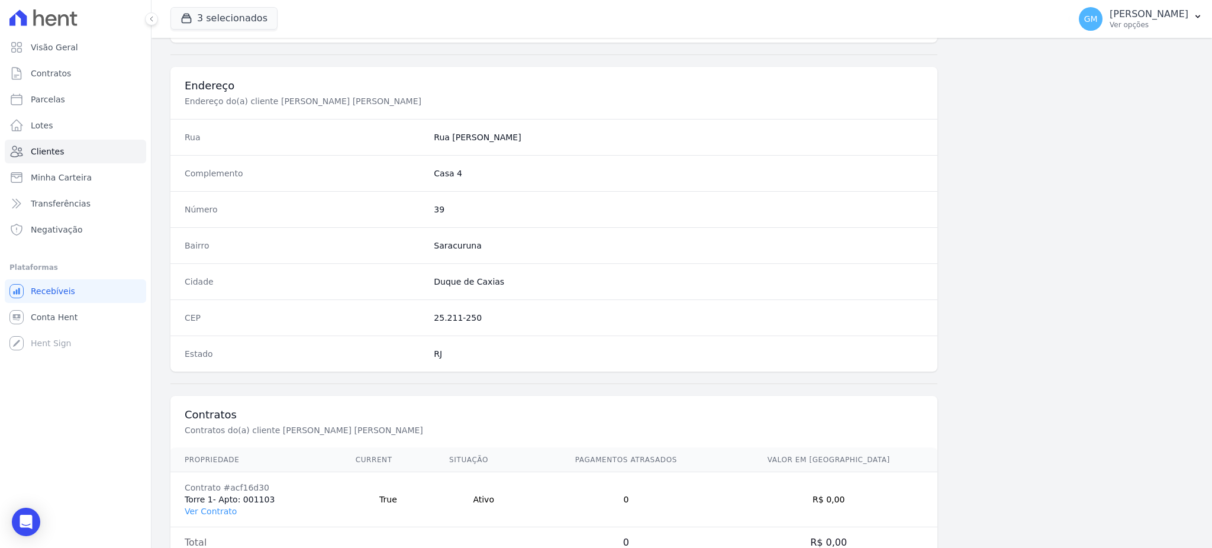
scroll to position [560, 0]
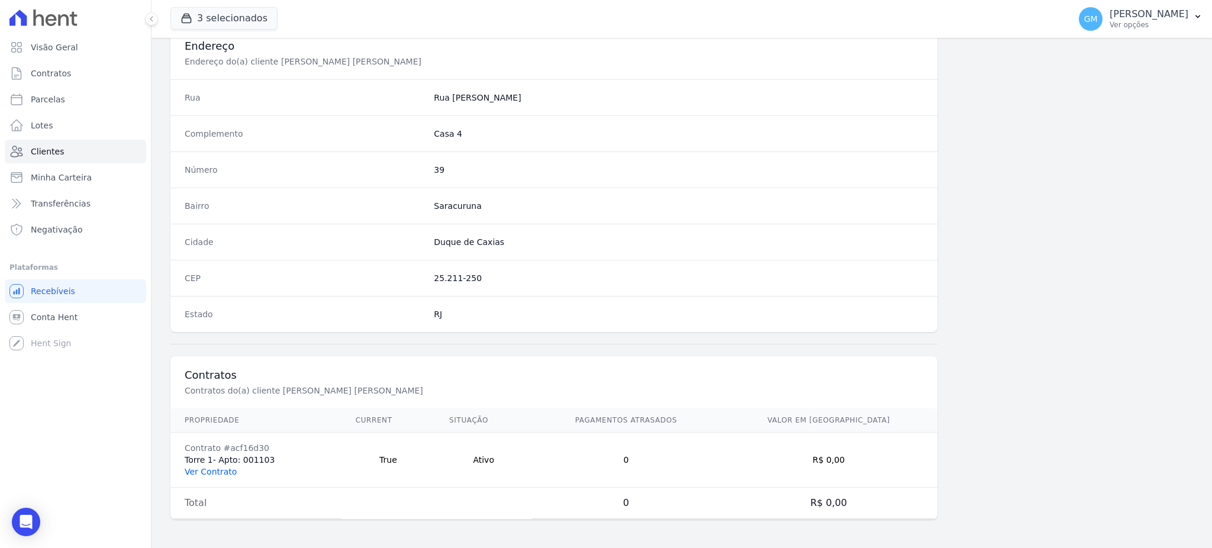
click at [223, 476] on link "Ver Contrato" at bounding box center [211, 471] width 52 height 9
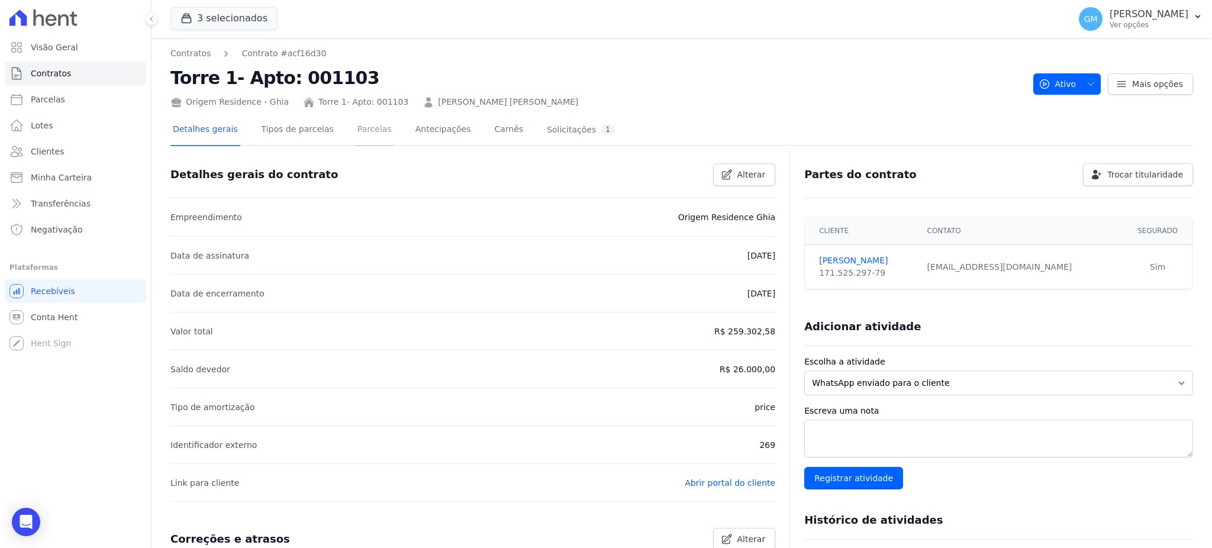
click at [357, 131] on link "Parcelas" at bounding box center [374, 130] width 39 height 31
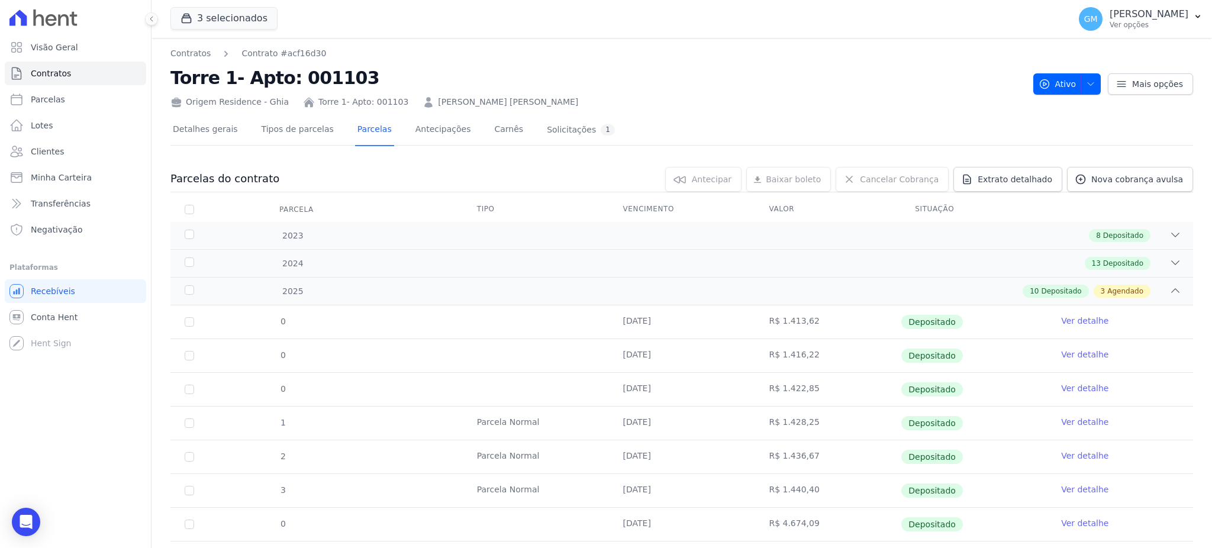
scroll to position [237, 0]
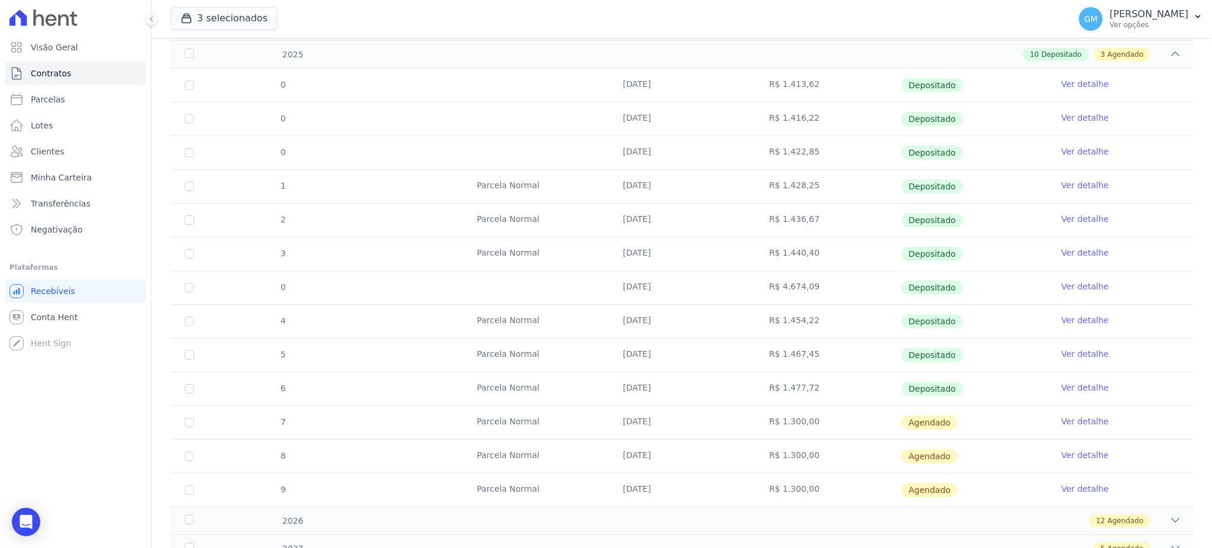
click at [1089, 394] on td "Ver detalhe" at bounding box center [1120, 388] width 146 height 33
click at [1087, 386] on link "Ver detalhe" at bounding box center [1084, 388] width 47 height 12
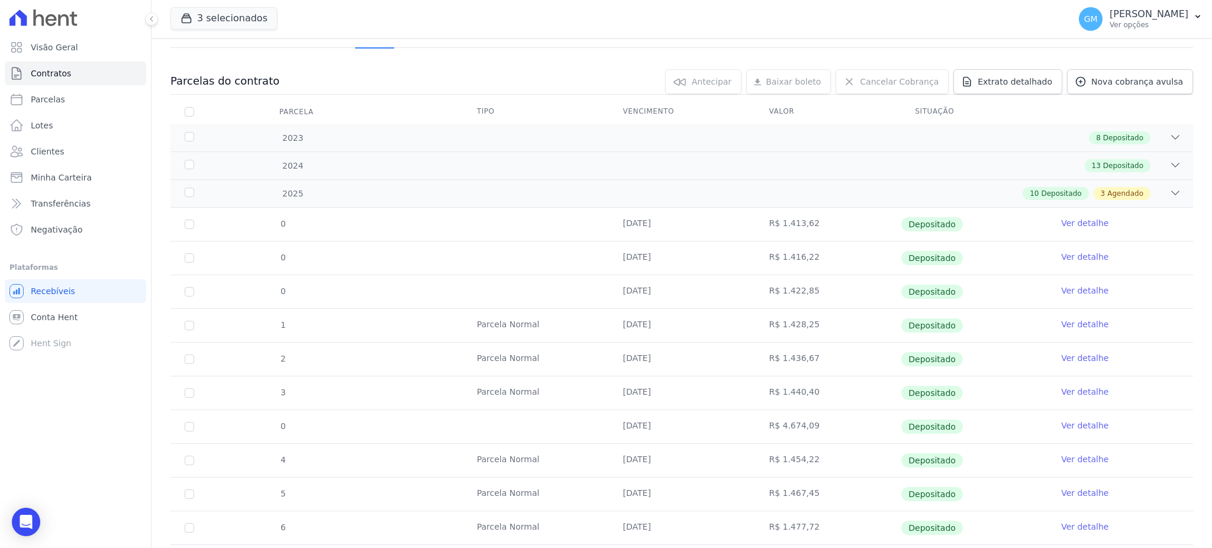
scroll to position [286, 0]
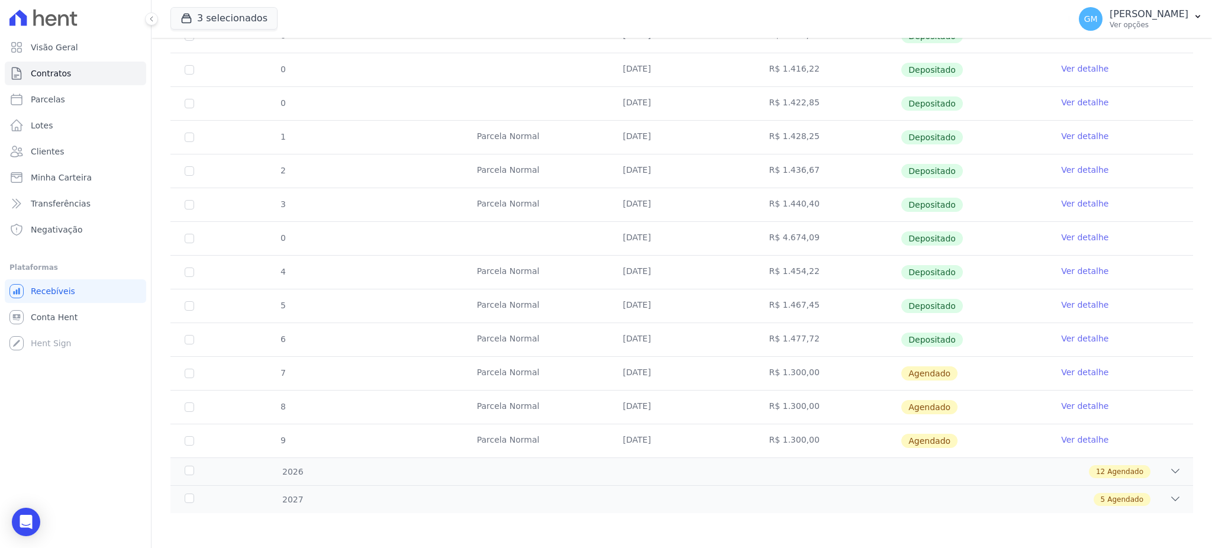
click at [1071, 366] on link "Ver detalhe" at bounding box center [1084, 372] width 47 height 12
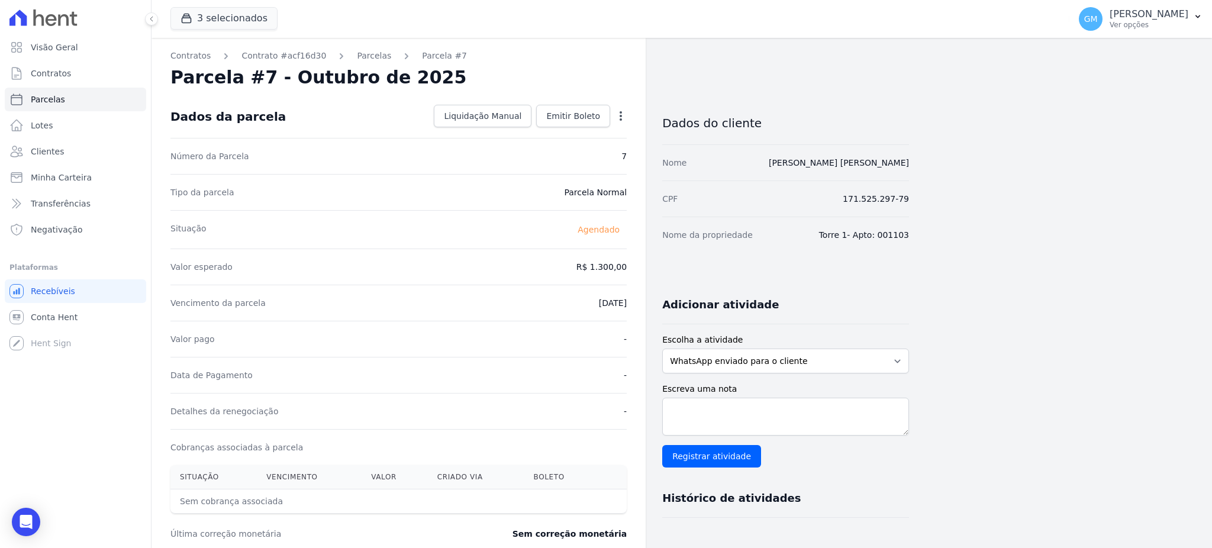
click at [622, 123] on div "Open options" at bounding box center [621, 117] width 12 height 15
click at [622, 116] on icon "button" at bounding box center [621, 116] width 12 height 12
click at [562, 135] on link "Alterar" at bounding box center [570, 131] width 104 height 21
drag, startPoint x: 603, startPoint y: 264, endPoint x: 648, endPoint y: 264, distance: 44.4
click at [648, 264] on div "Contratos Contrato #acf16d30 Parcelas Parcela #7 Parcela #7 - Outubro de 2025 C…" at bounding box center [531, 418] width 758 height 760
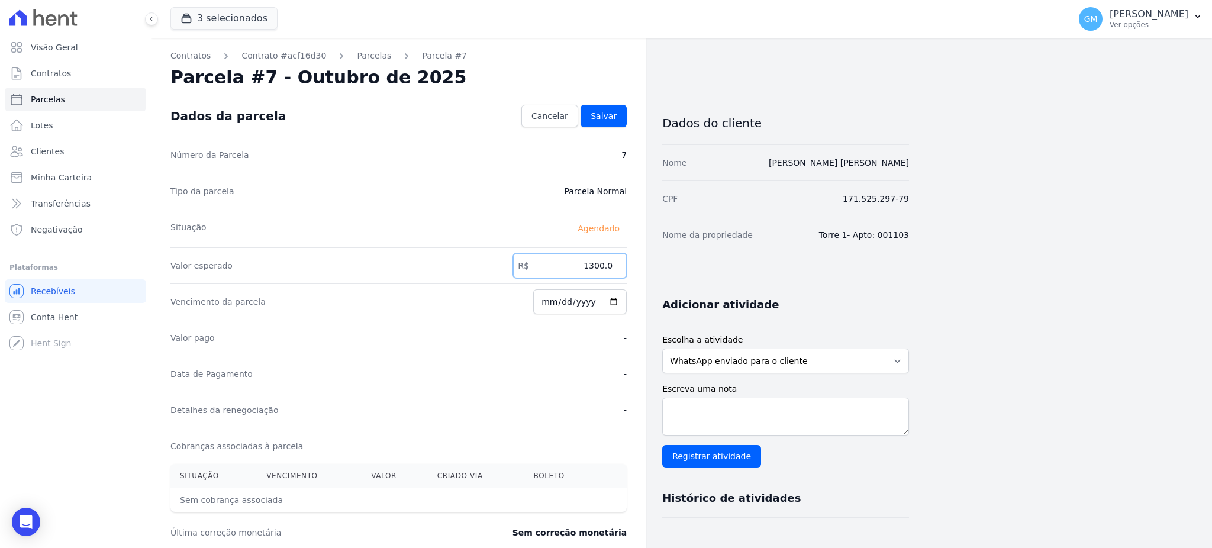
paste input ".48082"
click at [594, 265] on input "1.48082" at bounding box center [570, 265] width 114 height 25
click at [590, 265] on input "1.48082" at bounding box center [570, 265] width 114 height 25
click at [607, 266] on input "148082" at bounding box center [570, 265] width 114 height 25
click at [603, 265] on input "148082" at bounding box center [570, 265] width 114 height 25
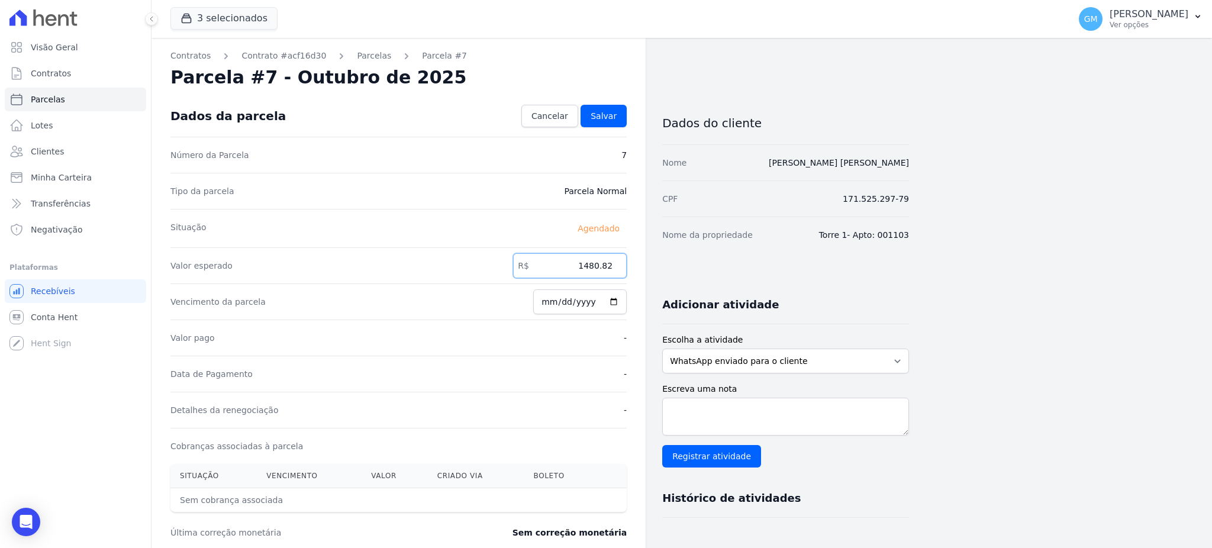
type input "1480.82"
click at [605, 103] on div "Dados da parcela Cancelar Salvar" at bounding box center [398, 115] width 456 height 41
click at [607, 112] on span "Salvar" at bounding box center [604, 116] width 26 height 12
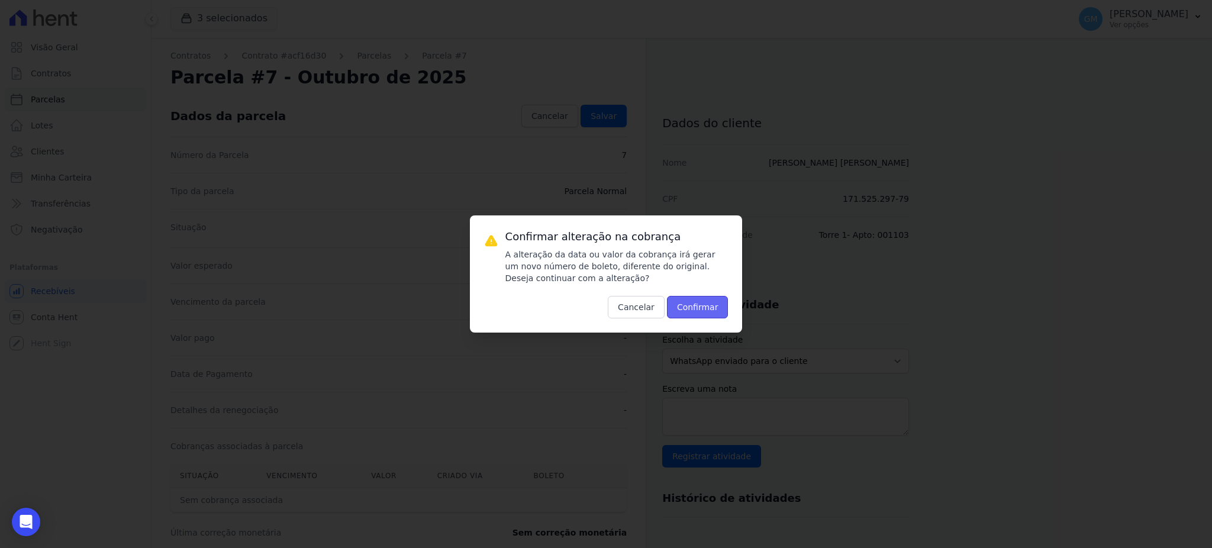
click at [706, 311] on button "Confirmar" at bounding box center [698, 307] width 62 height 22
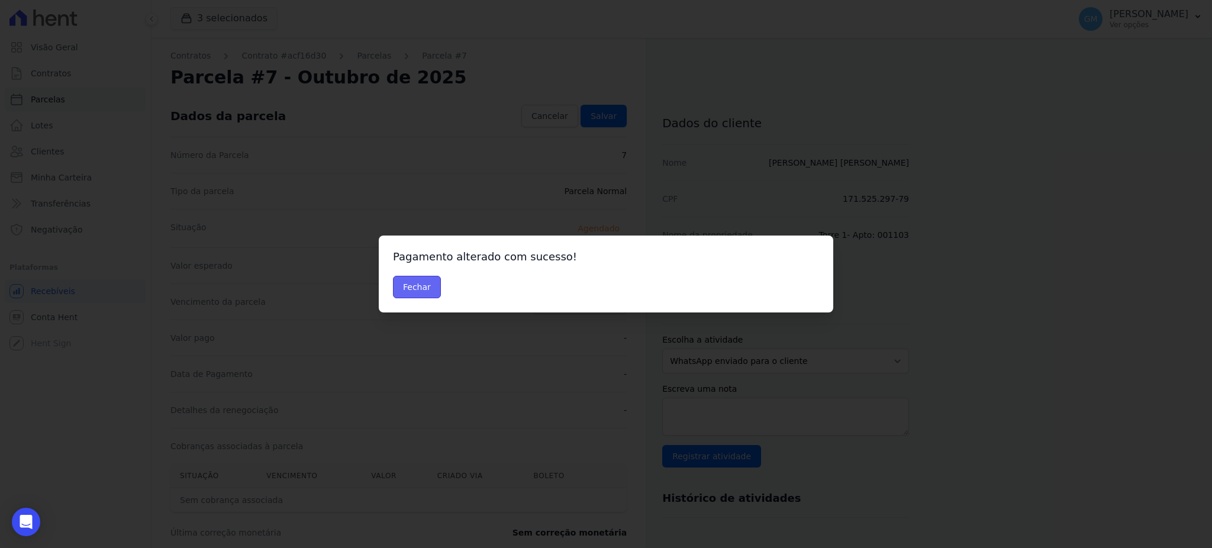
click at [421, 288] on button "Fechar" at bounding box center [417, 287] width 48 height 22
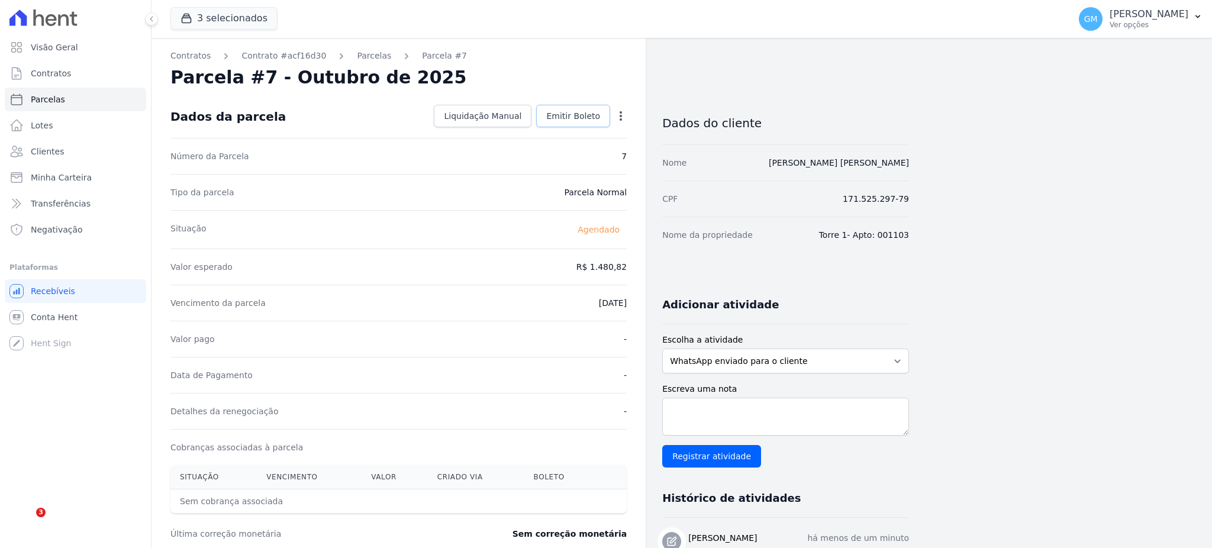
click at [583, 114] on span "Emitir Boleto" at bounding box center [573, 116] width 54 height 12
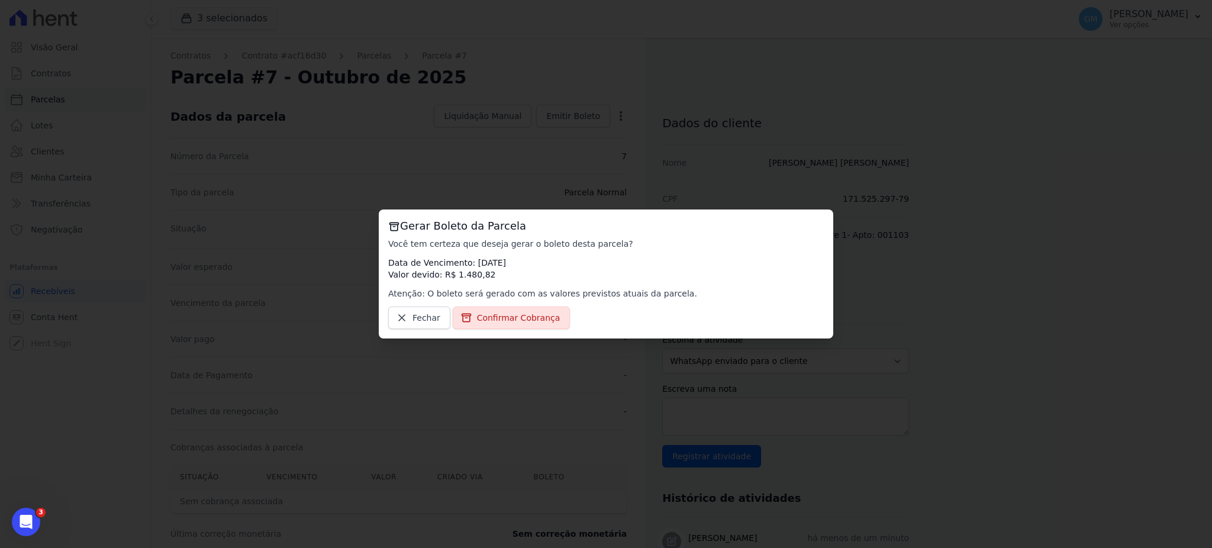
click at [517, 330] on div "Gerar Boleto da Parcela Você tem certeza que deseja gerar o boleto [PERSON_NAME…" at bounding box center [606, 274] width 455 height 129
click at [516, 314] on span "Confirmar Cobrança" at bounding box center [518, 318] width 83 height 12
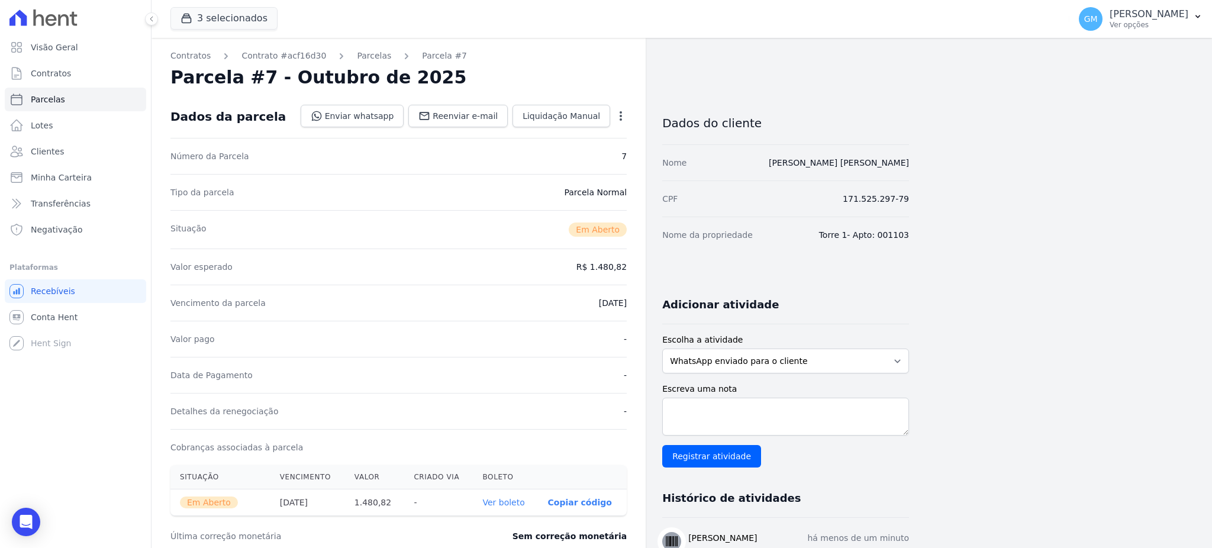
click at [518, 511] on th "Ver boleto" at bounding box center [505, 502] width 65 height 27
click at [520, 506] on link "Ver boleto" at bounding box center [503, 502] width 42 height 9
click at [67, 143] on link "Clientes" at bounding box center [75, 152] width 141 height 24
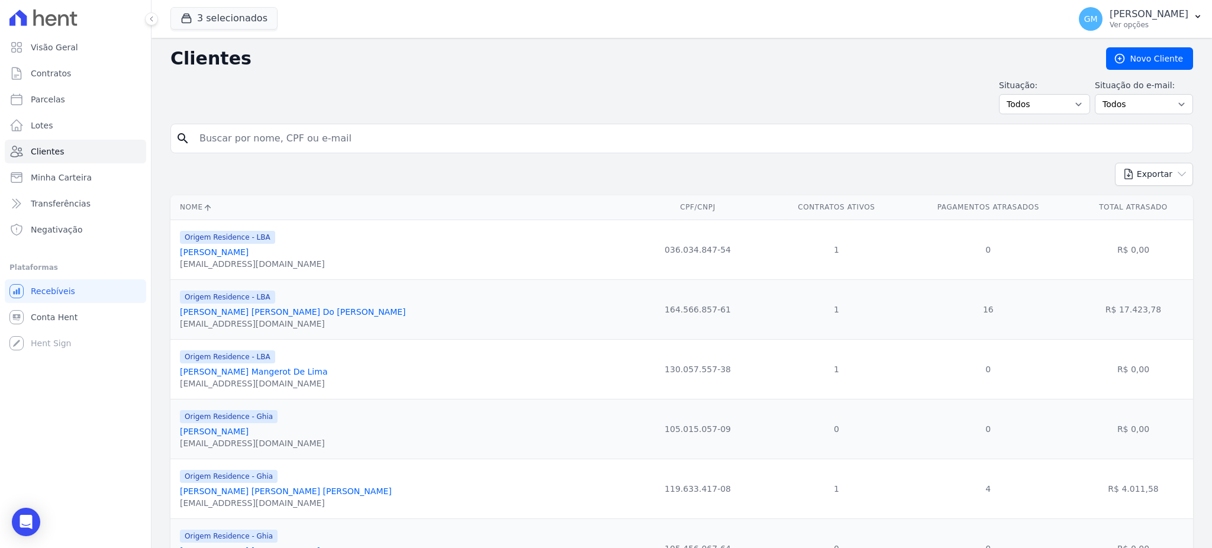
click at [250, 140] on input "search" at bounding box center [690, 139] width 996 height 24
type input "jorlei"
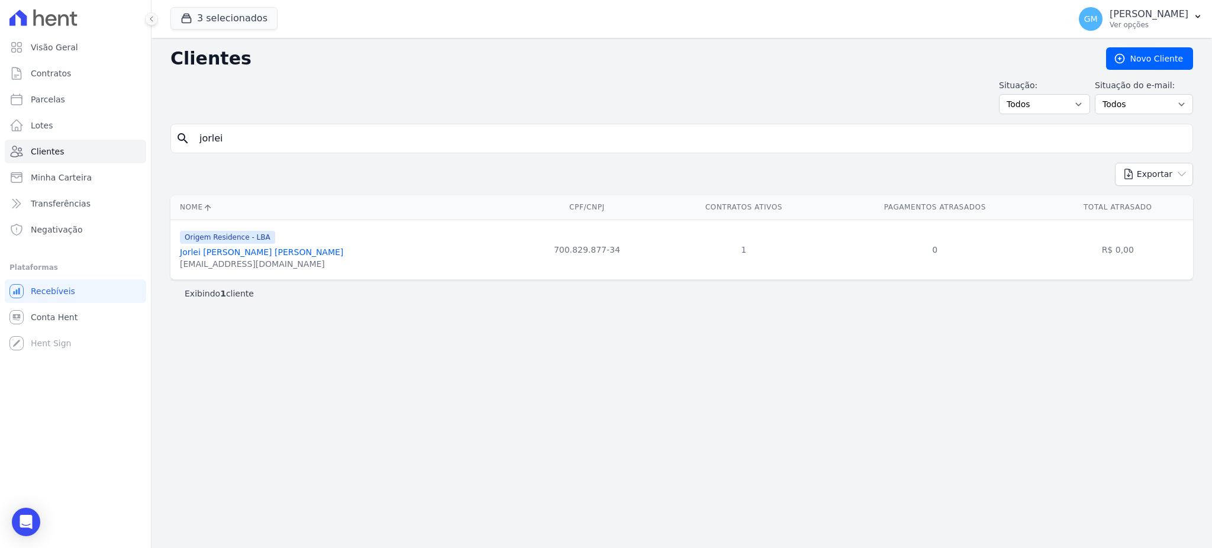
drag, startPoint x: 244, startPoint y: 132, endPoint x: 195, endPoint y: 137, distance: 49.4
click at [195, 137] on input "jorlei" at bounding box center [690, 139] width 996 height 24
type input "Ricardo Gonçalves Ramos Filho"
drag, startPoint x: 341, startPoint y: 138, endPoint x: 199, endPoint y: 138, distance: 141.5
click at [199, 138] on input "Ricardo Gonçalves Ramos Filho" at bounding box center [690, 139] width 996 height 24
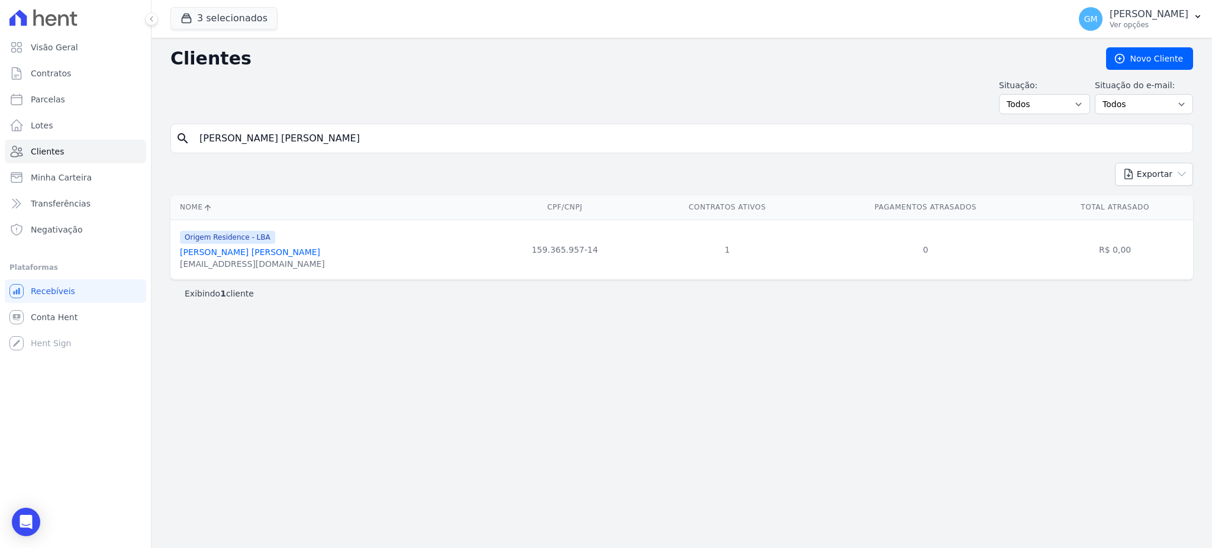
drag, startPoint x: 273, startPoint y: 270, endPoint x: 178, endPoint y: 270, distance: 95.3
click at [178, 270] on td "Origem Residence - LBA Ricardo Gonçalves Ramos Filho ricardogrf95@gmail.com" at bounding box center [329, 250] width 318 height 60
copy div "ricardogrf95@gmail.com"
click at [295, 250] on link "Ricardo Gonçalves Ramos Filho" at bounding box center [250, 251] width 140 height 9
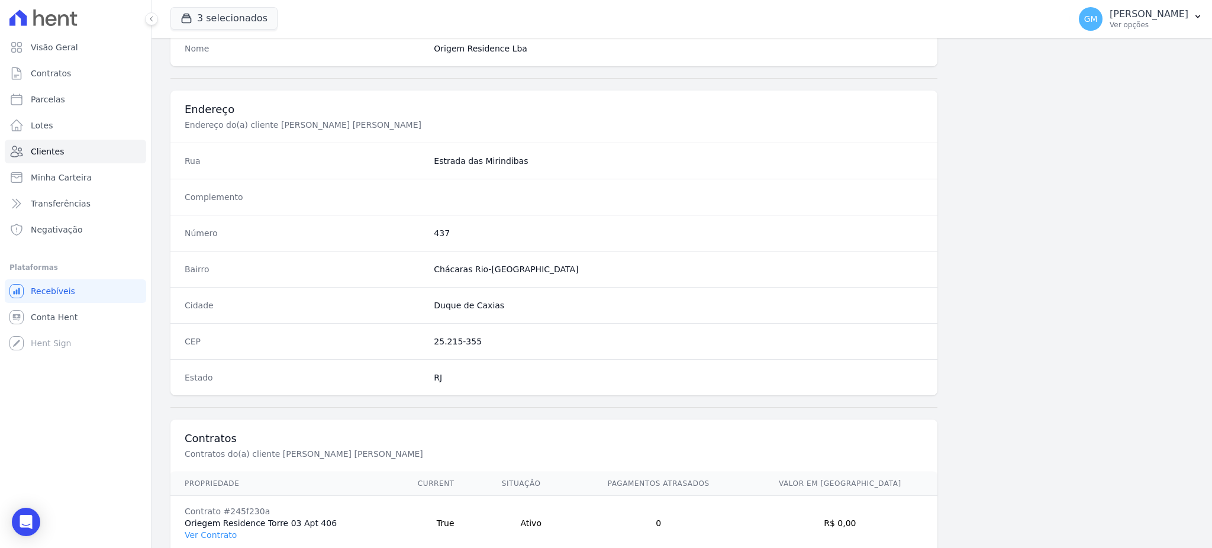
scroll to position [560, 0]
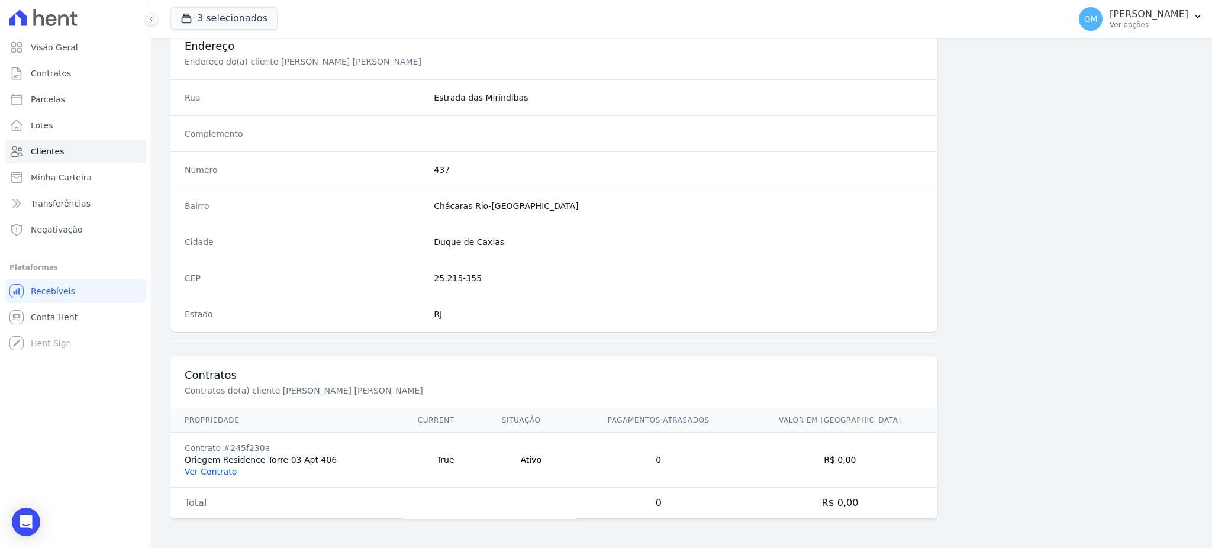
click at [211, 475] on link "Ver Contrato" at bounding box center [211, 471] width 52 height 9
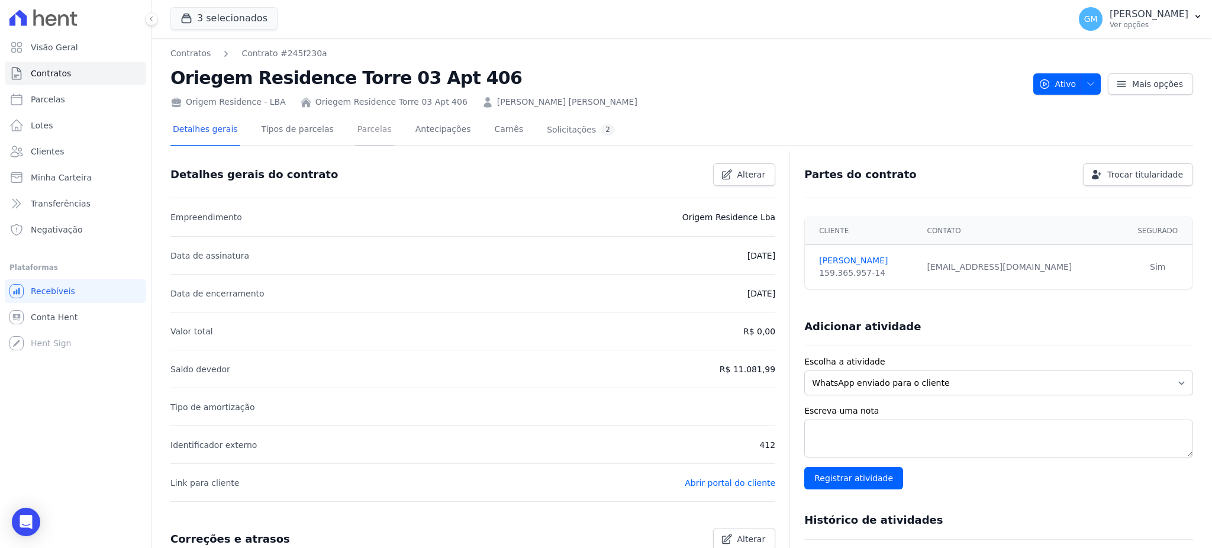
click at [374, 127] on link "Parcelas" at bounding box center [374, 130] width 39 height 31
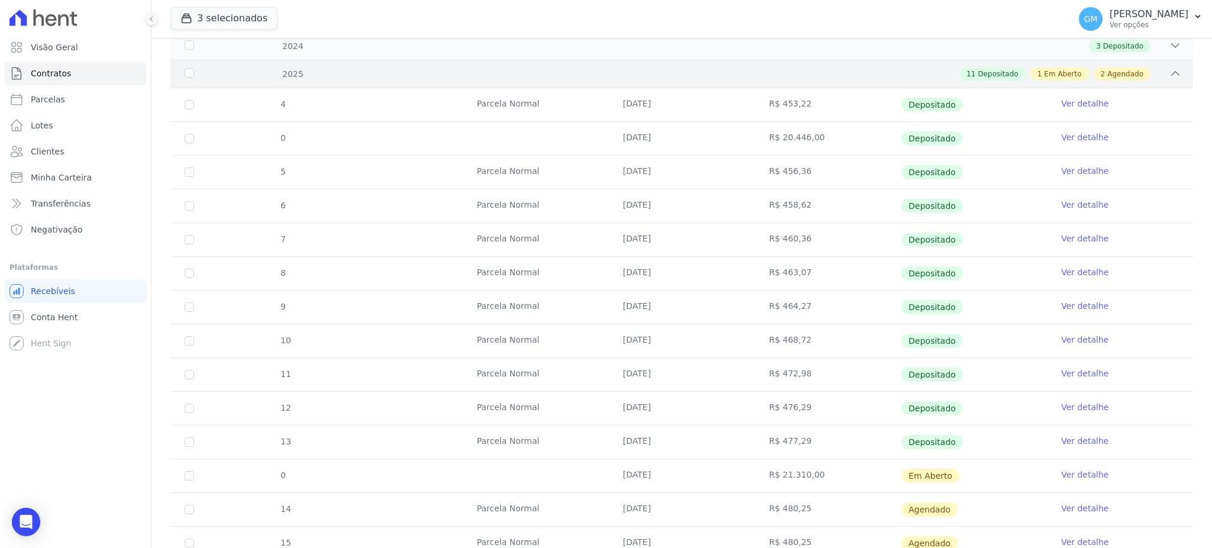
scroll to position [237, 0]
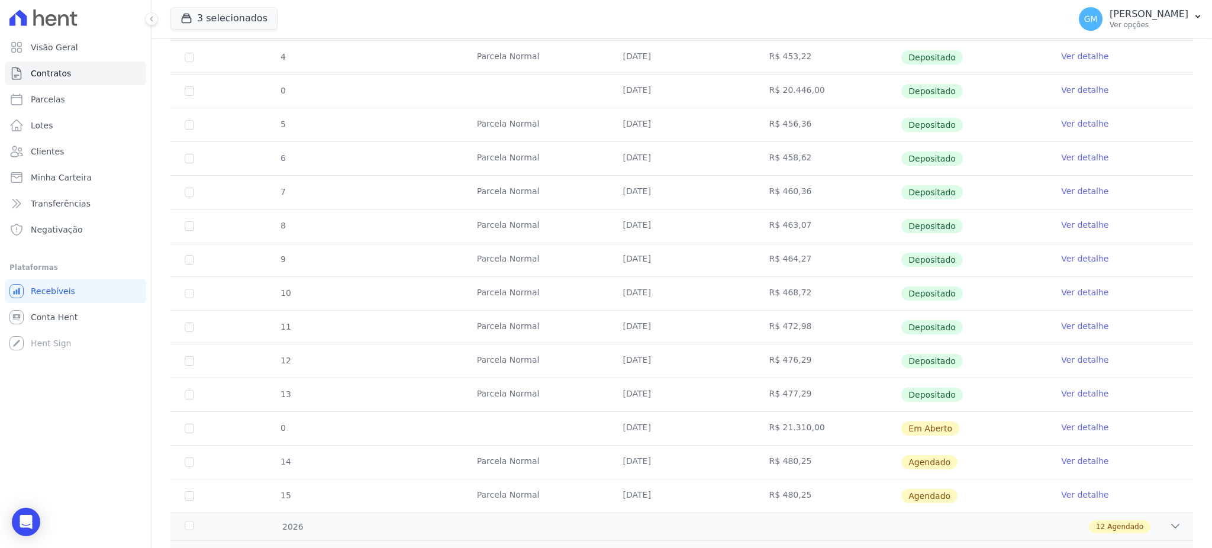
click at [1073, 427] on link "Ver detalhe" at bounding box center [1084, 427] width 47 height 12
click at [1088, 430] on link "Ver detalhe" at bounding box center [1084, 427] width 47 height 12
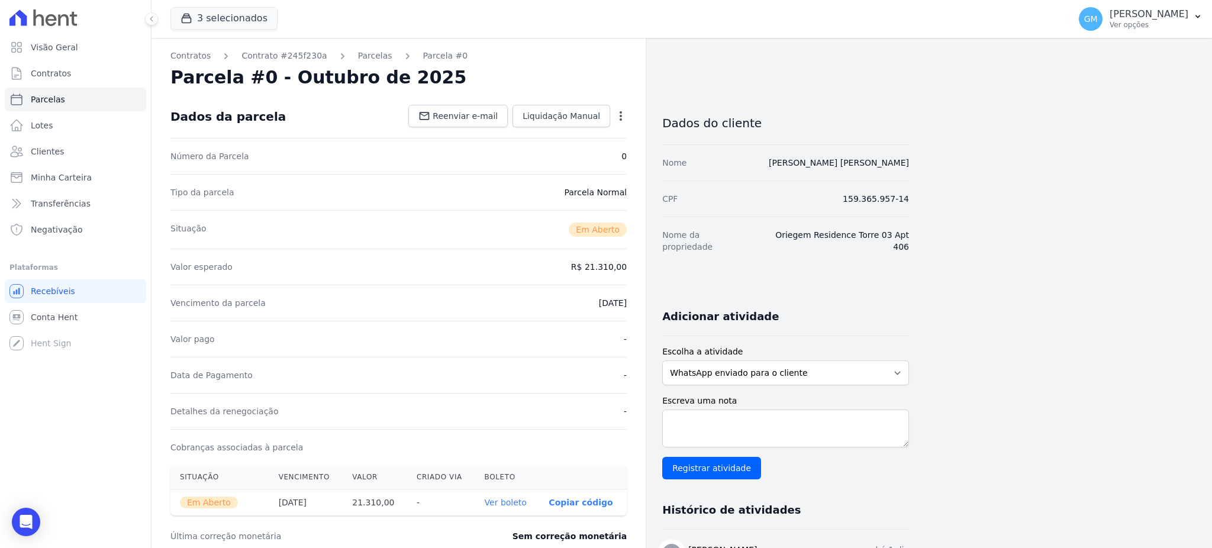
click at [500, 499] on link "Ver boleto" at bounding box center [506, 502] width 42 height 9
click at [83, 150] on link "Clientes" at bounding box center [75, 152] width 141 height 24
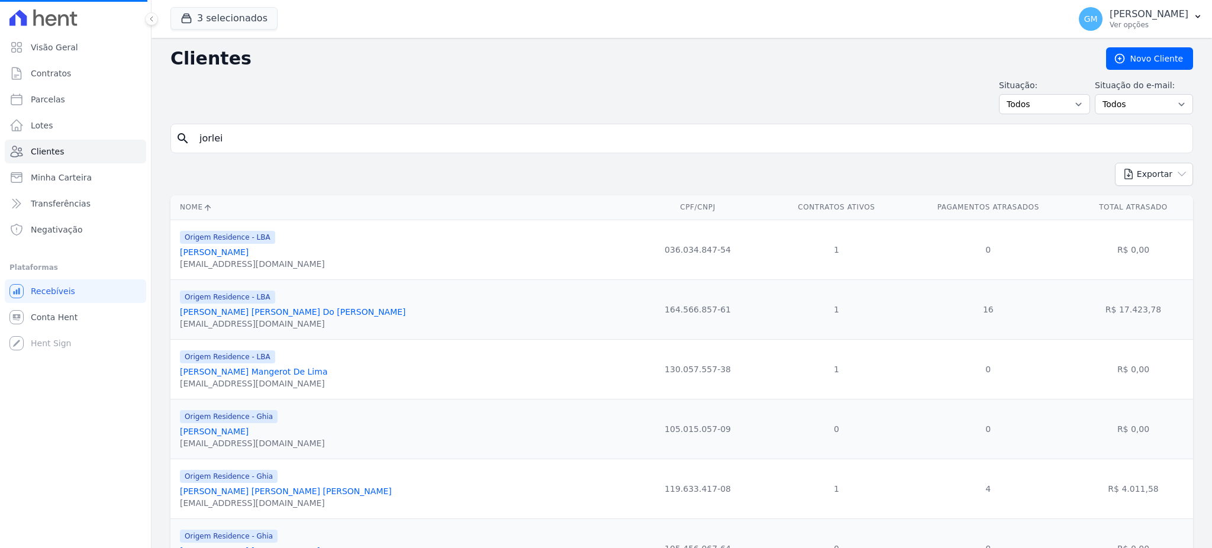
click at [208, 143] on input "jorlei" at bounding box center [690, 139] width 996 height 24
drag, startPoint x: 231, startPoint y: 133, endPoint x: 178, endPoint y: 139, distance: 53.6
click at [178, 139] on div "search jorlei" at bounding box center [681, 139] width 1023 height 30
type input "Priscilla Natasha Halliday Sant Anna Pinho"
drag, startPoint x: 371, startPoint y: 136, endPoint x: 187, endPoint y: 136, distance: 184.1
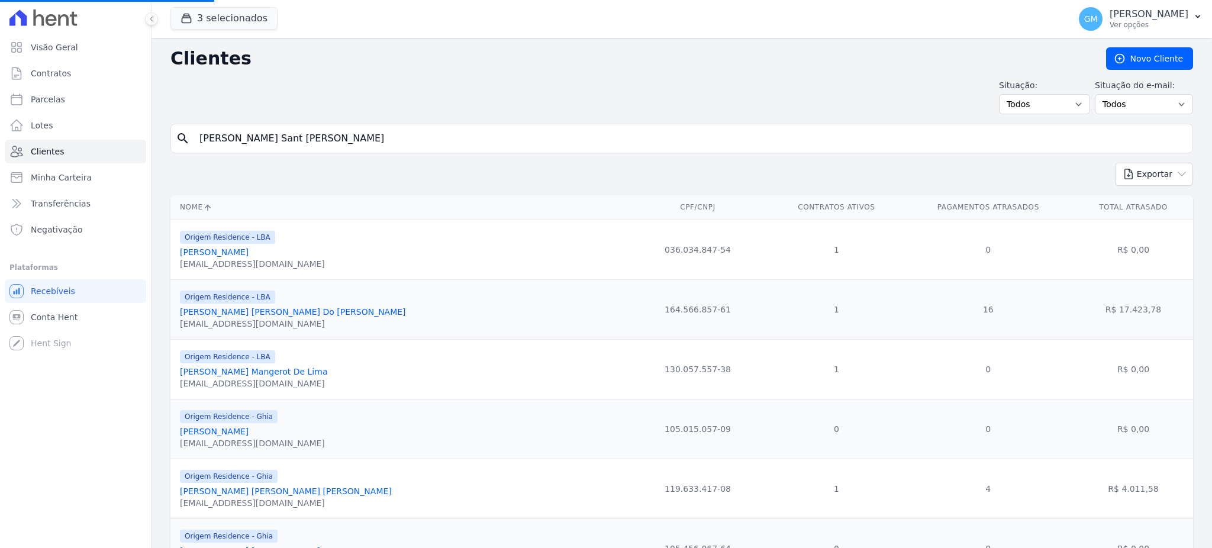
click at [187, 136] on div "search Priscilla Natasha Halliday Sant Anna Pinho" at bounding box center [681, 139] width 1023 height 30
click at [265, 150] on input "search" at bounding box center [690, 139] width 996 height 24
click at [314, 141] on input "search" at bounding box center [690, 139] width 996 height 24
type input "Priscilla Natasha Halliday Sant Anna Pinho"
drag, startPoint x: 382, startPoint y: 137, endPoint x: 173, endPoint y: 140, distance: 209.5
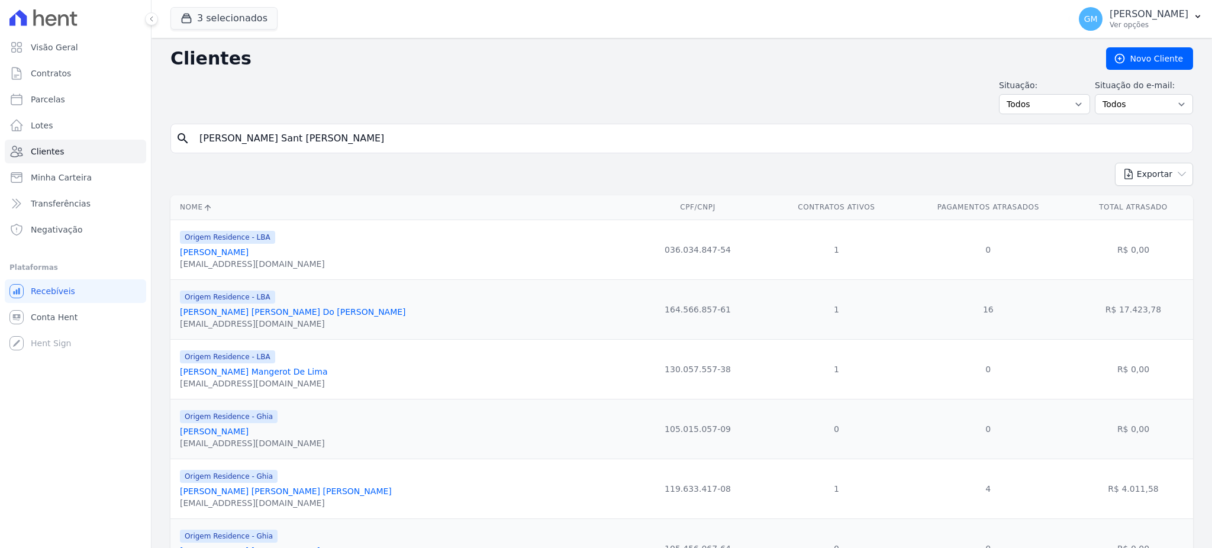
click at [173, 140] on div "search Priscilla Natasha Halliday Sant Anna Pinho" at bounding box center [681, 139] width 1023 height 30
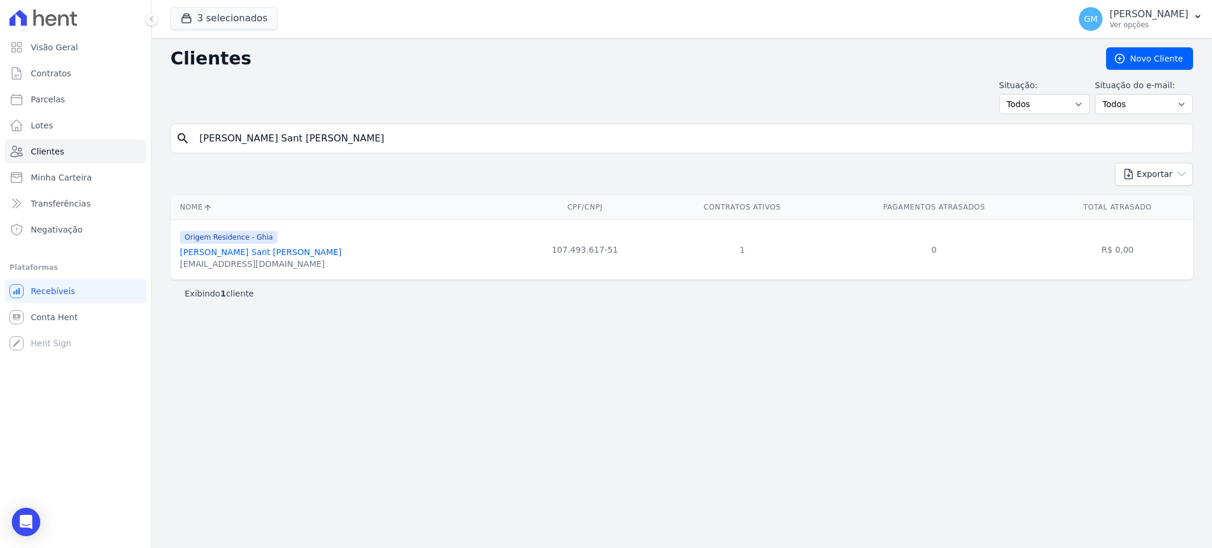
click at [292, 249] on link "Priscilla Natasha Halliday Sant Anna Pinho" at bounding box center [261, 251] width 162 height 9
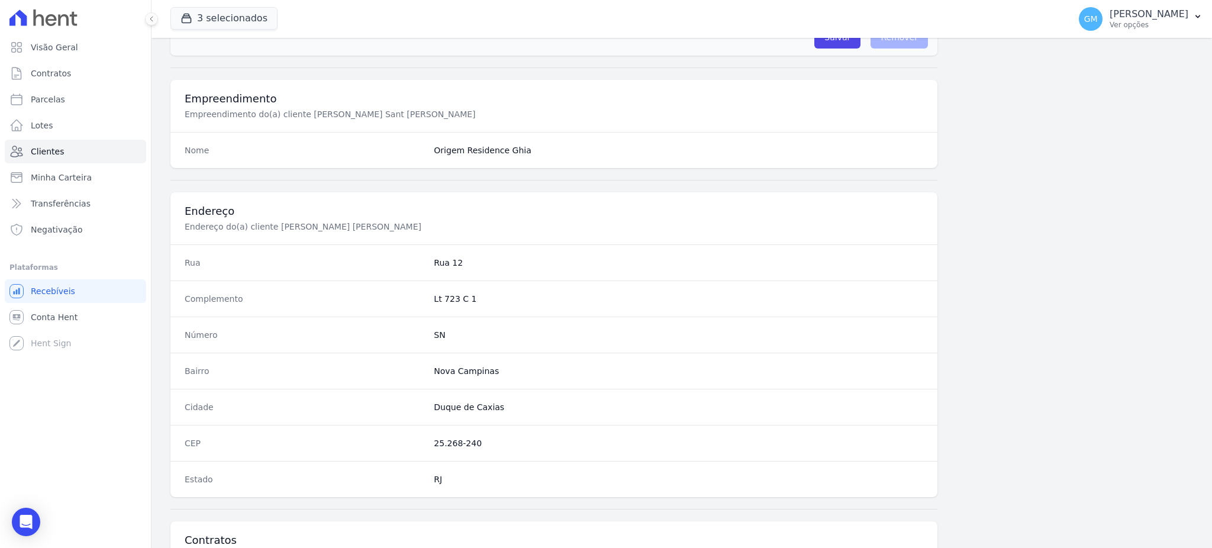
scroll to position [560, 0]
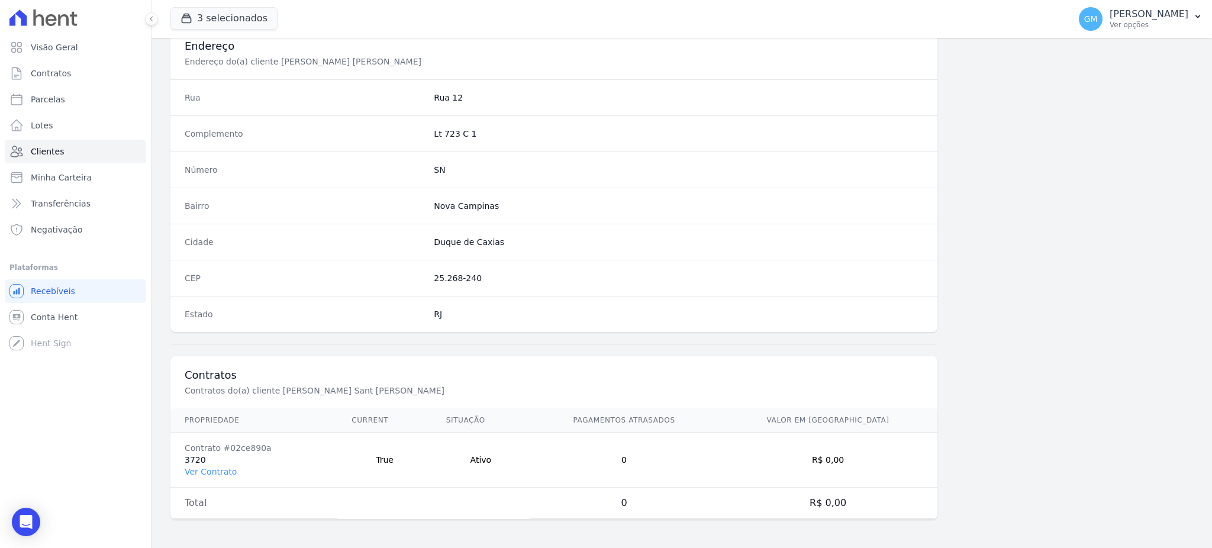
drag, startPoint x: 208, startPoint y: 474, endPoint x: 237, endPoint y: 473, distance: 29.0
click at [208, 474] on link "Ver Contrato" at bounding box center [211, 471] width 52 height 9
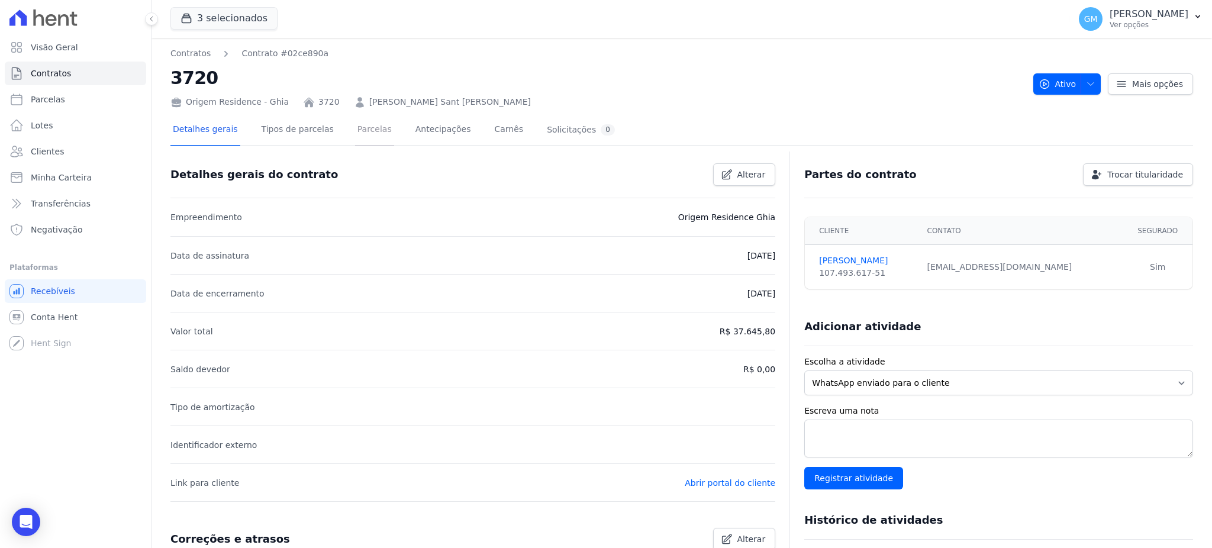
click at [355, 131] on link "Parcelas" at bounding box center [374, 130] width 39 height 31
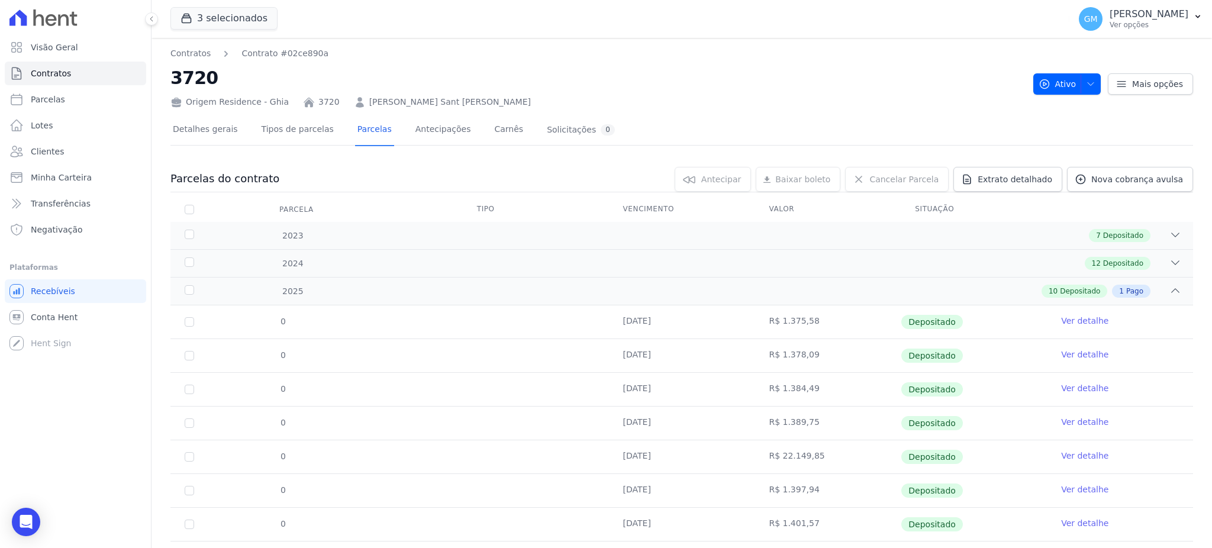
scroll to position [163, 0]
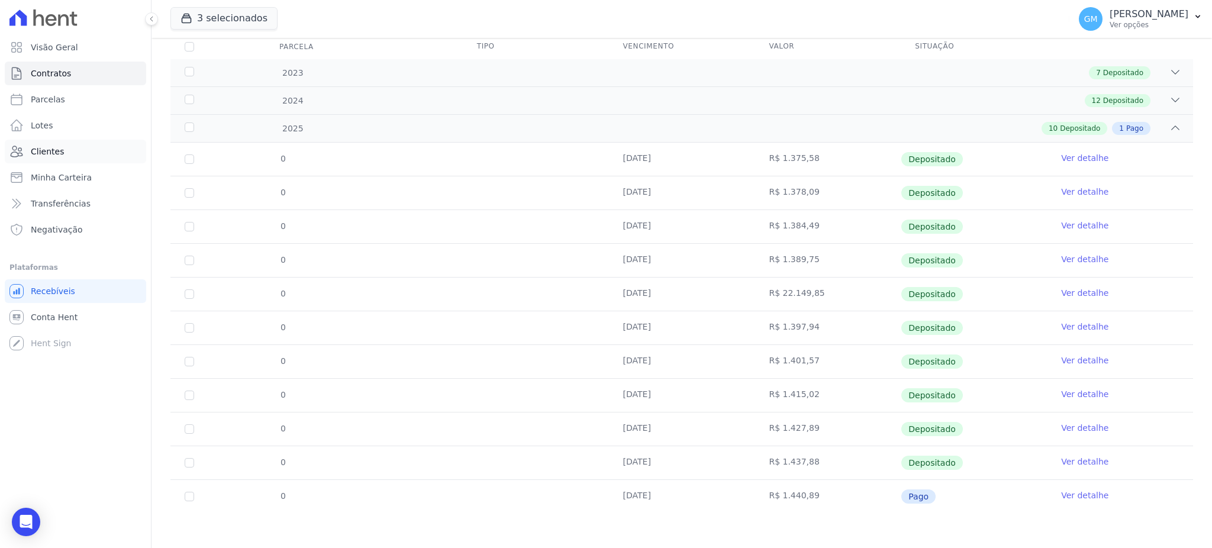
click at [36, 152] on span "Clientes" at bounding box center [47, 152] width 33 height 12
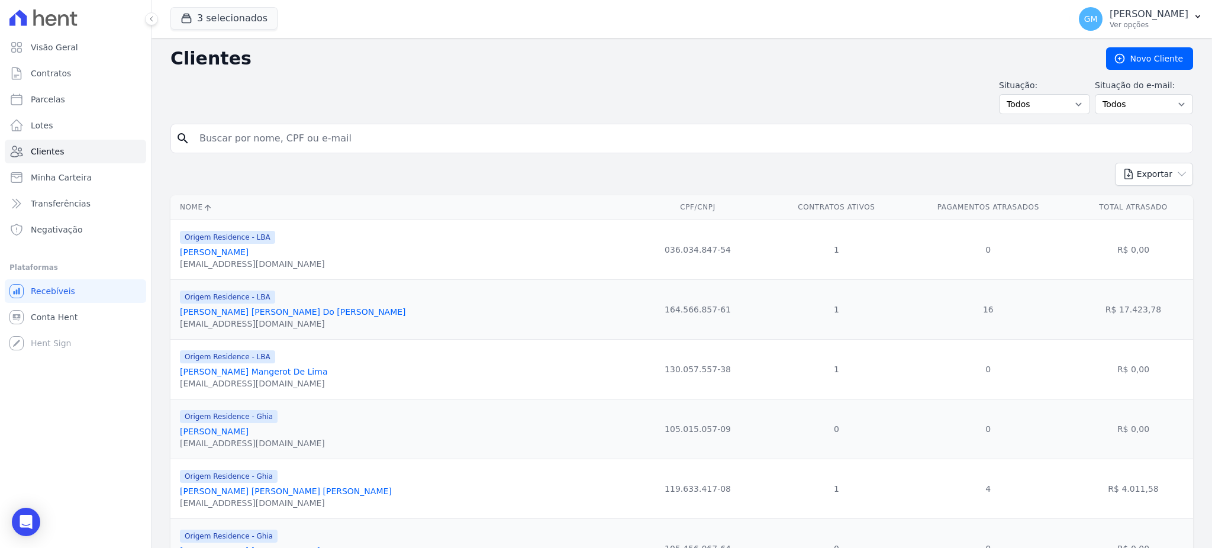
click at [273, 138] on input "search" at bounding box center [690, 139] width 996 height 24
type input "jorlei"
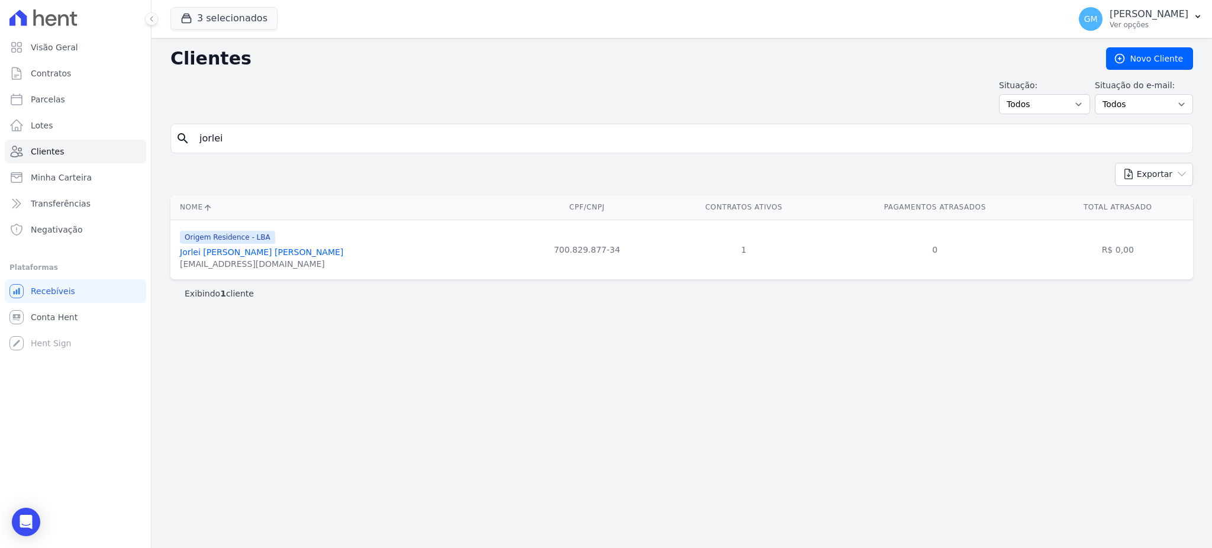
click at [227, 254] on link "Jorlei Nogueira Da Silva" at bounding box center [261, 251] width 163 height 9
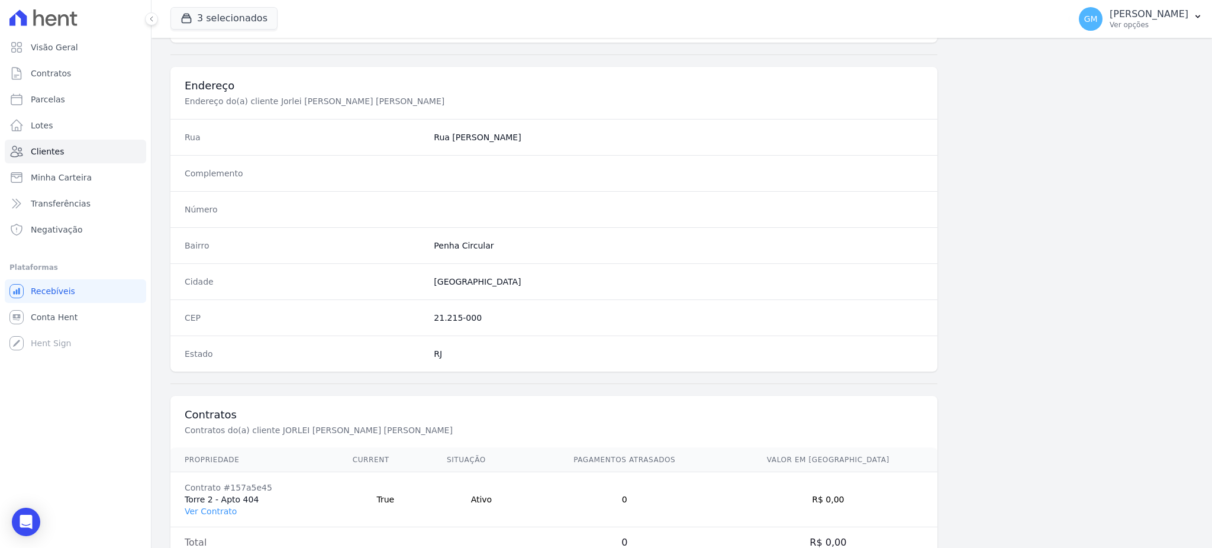
scroll to position [560, 0]
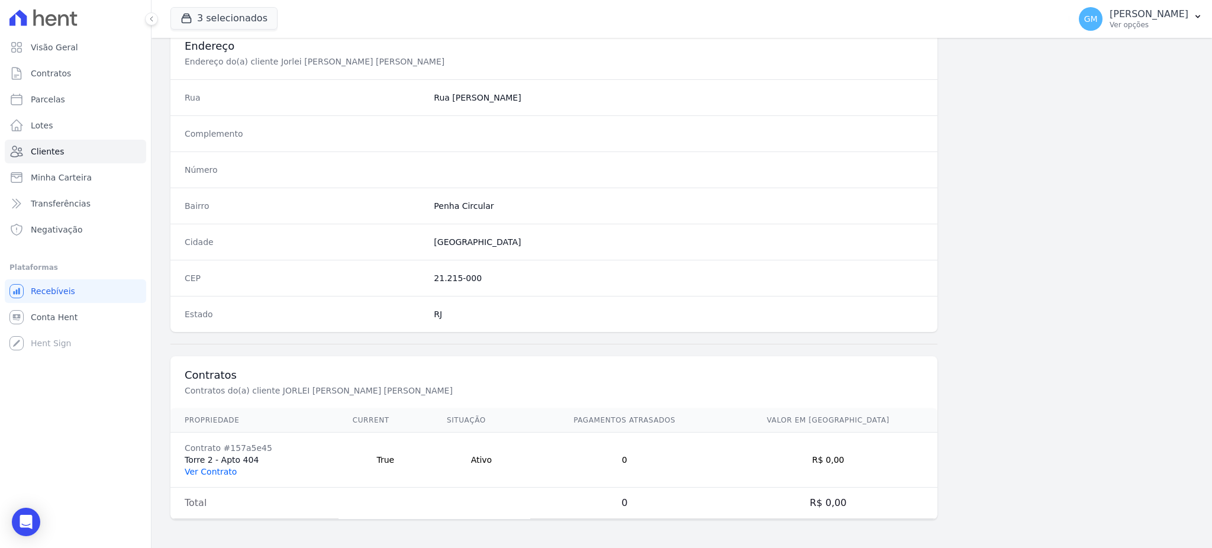
click at [222, 469] on link "Ver Contrato" at bounding box center [211, 471] width 52 height 9
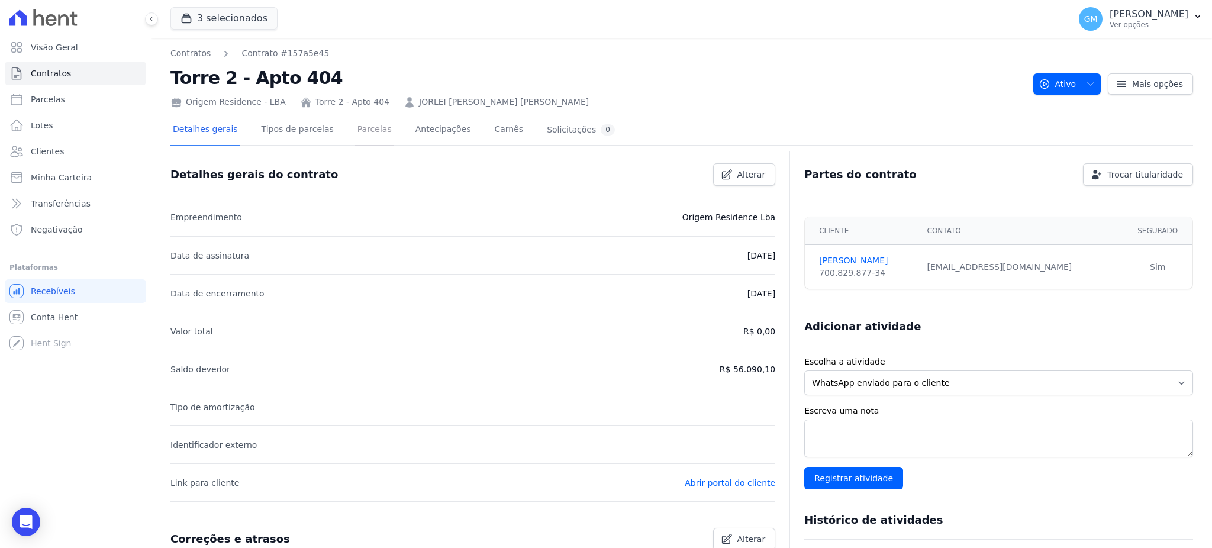
click at [355, 133] on link "Parcelas" at bounding box center [374, 130] width 39 height 31
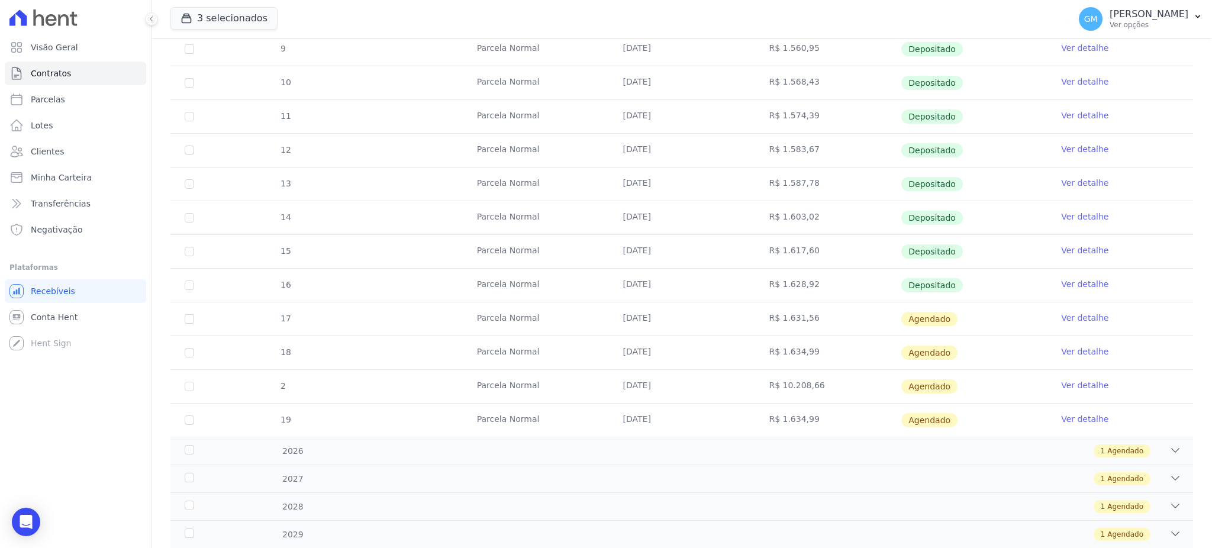
scroll to position [314, 0]
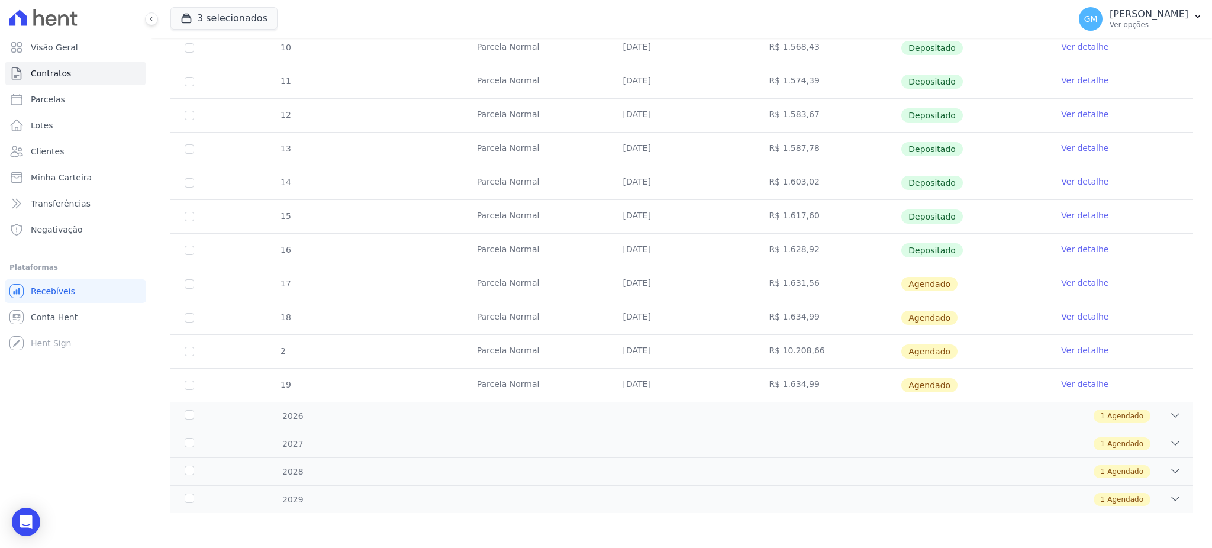
click at [1068, 249] on link "Ver detalhe" at bounding box center [1084, 249] width 47 height 12
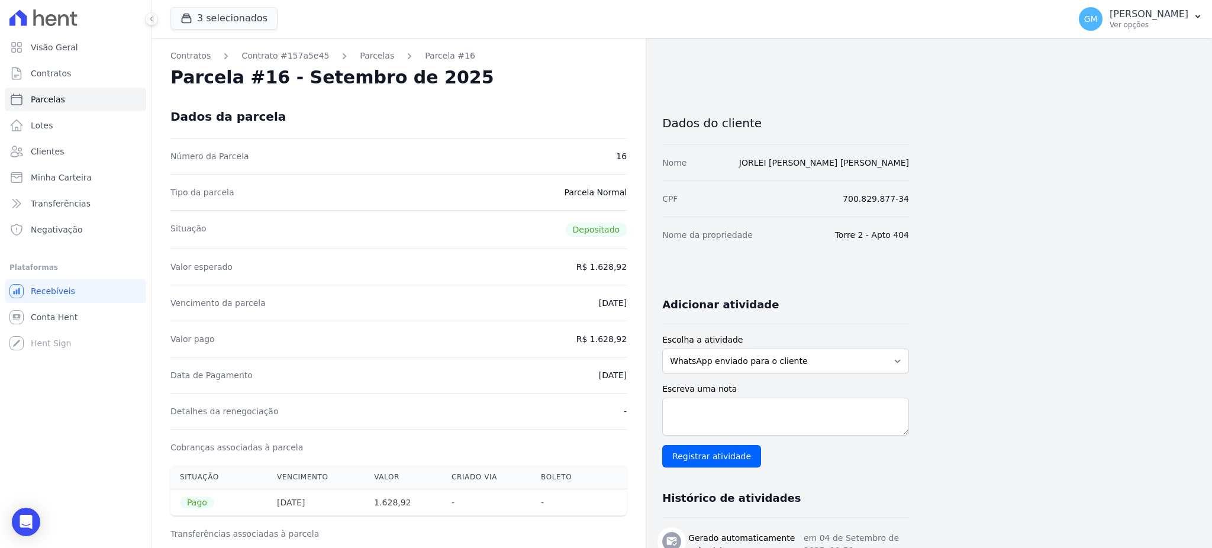
drag, startPoint x: 613, startPoint y: 71, endPoint x: 523, endPoint y: 71, distance: 90.0
click at [613, 71] on div "Parcela #16 - Setembro de 2025" at bounding box center [398, 77] width 456 height 21
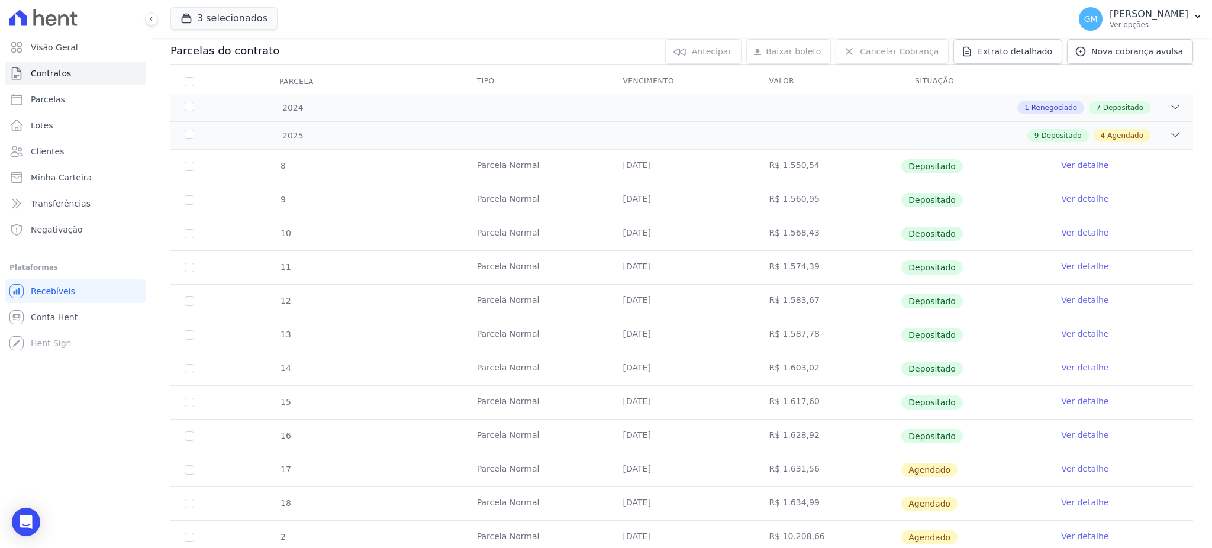
scroll to position [314, 0]
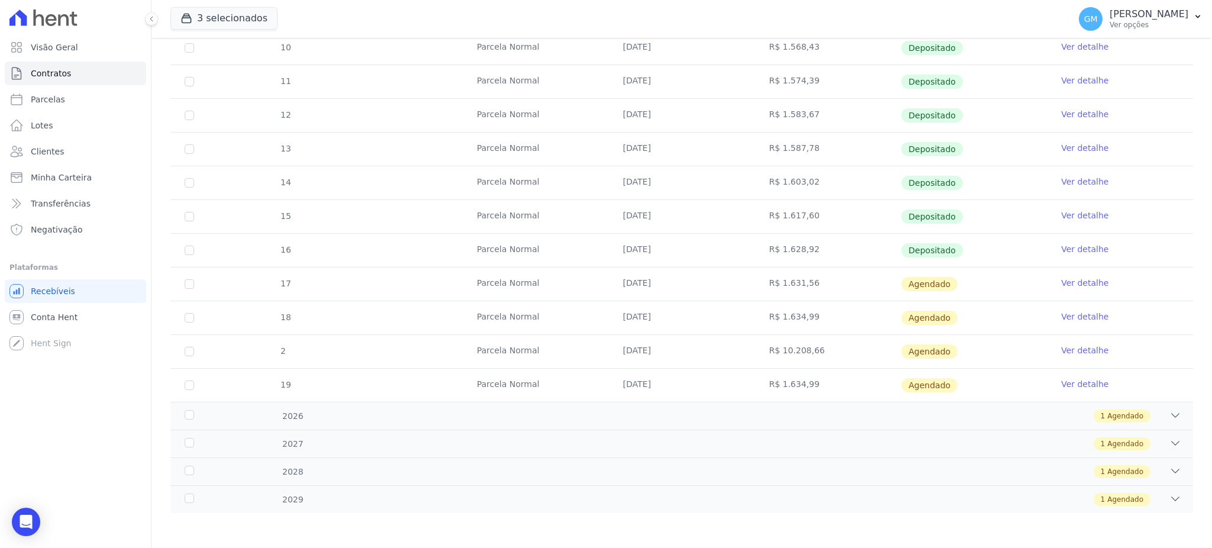
click at [1072, 278] on link "Ver detalhe" at bounding box center [1084, 283] width 47 height 12
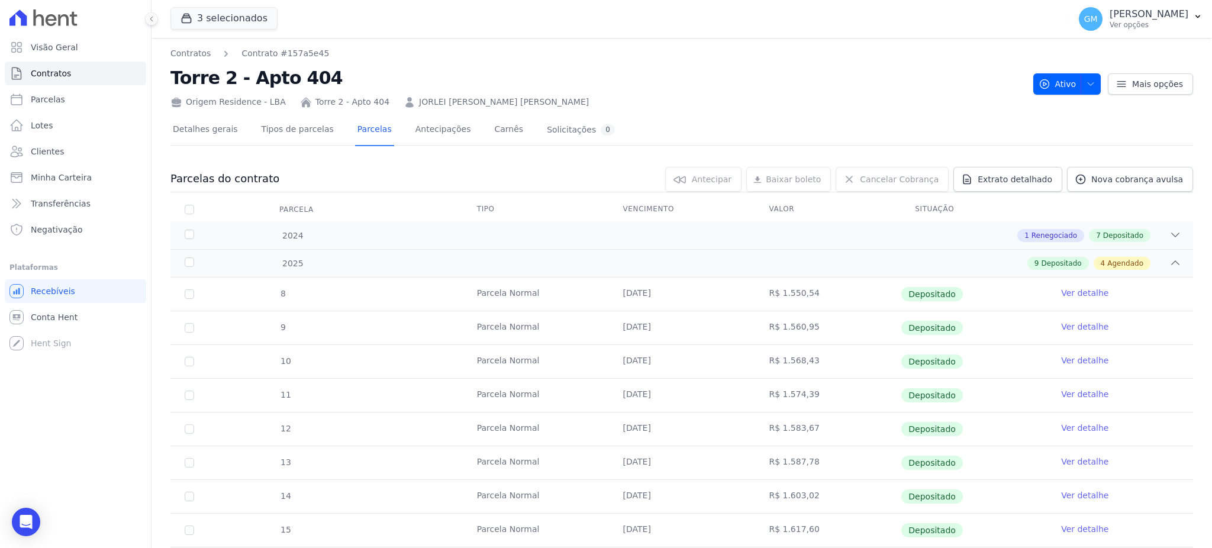
scroll to position [314, 0]
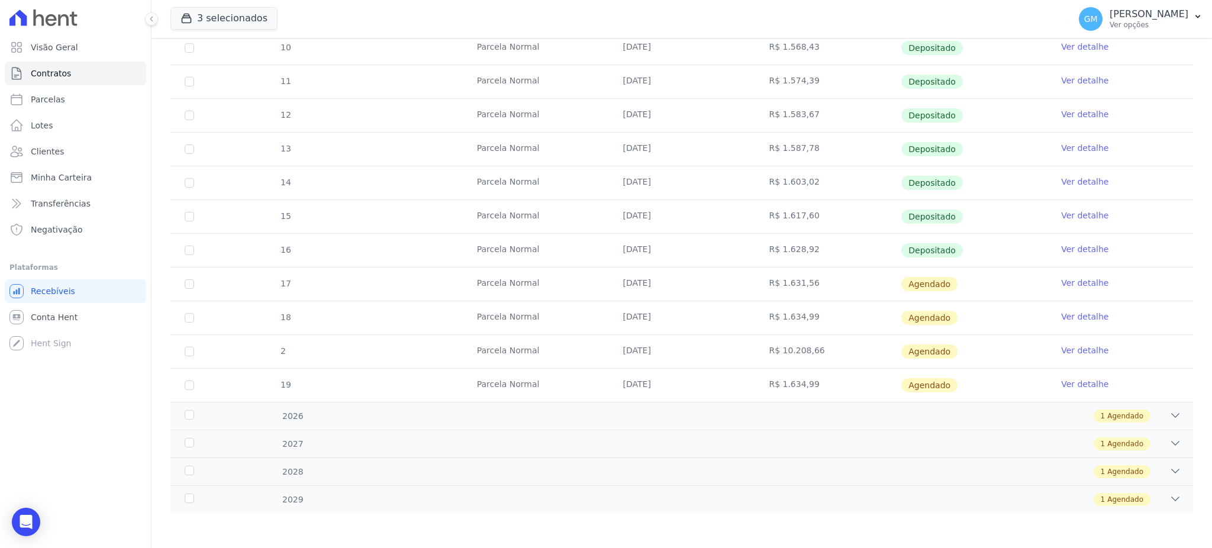
click at [1061, 244] on link "Ver detalhe" at bounding box center [1084, 249] width 47 height 12
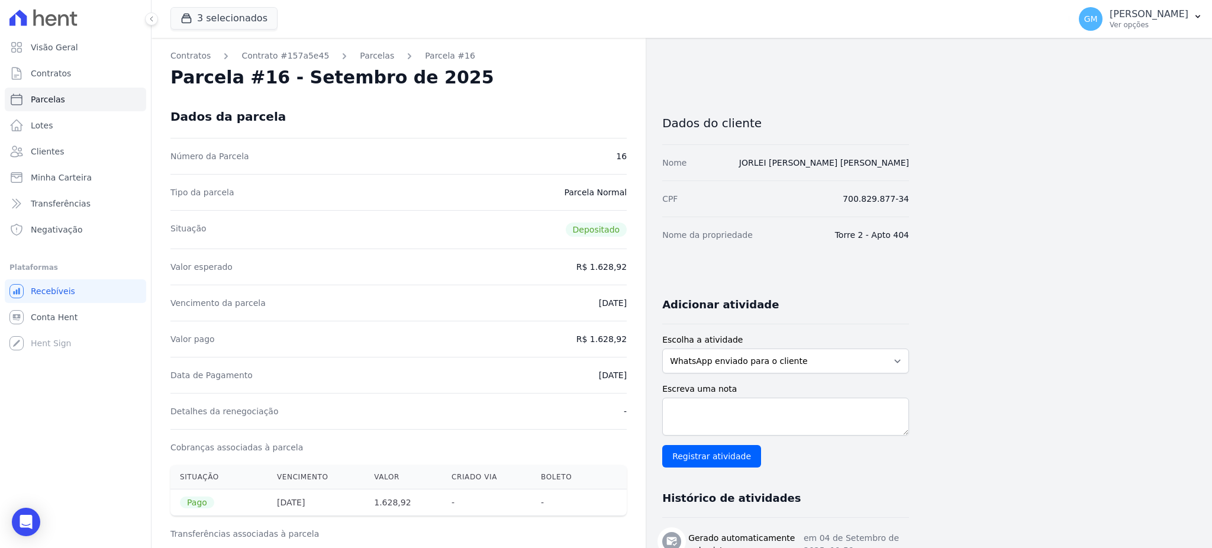
drag, startPoint x: 544, startPoint y: 79, endPoint x: 451, endPoint y: 50, distance: 97.2
click at [544, 79] on div "Parcela #16 - Setembro de 2025" at bounding box center [398, 77] width 456 height 21
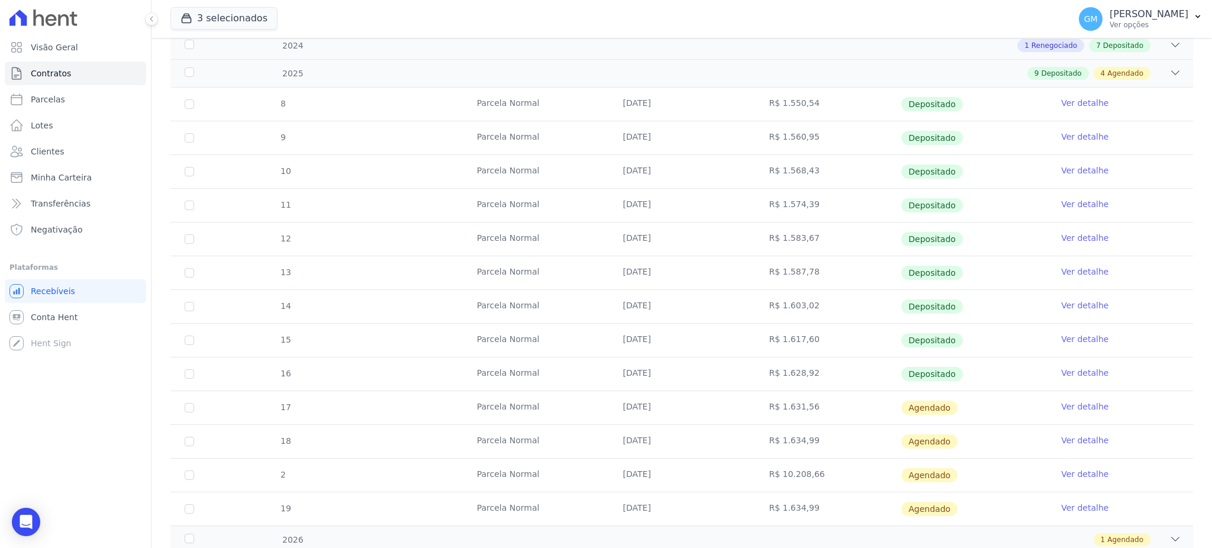
scroll to position [314, 0]
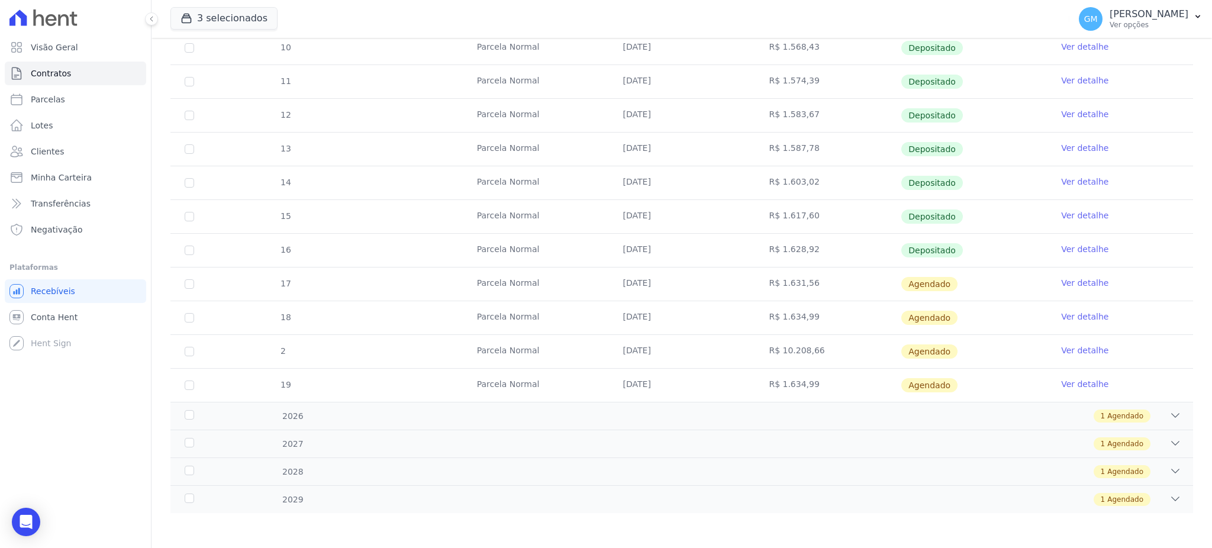
click at [1061, 286] on link "Ver detalhe" at bounding box center [1084, 283] width 47 height 12
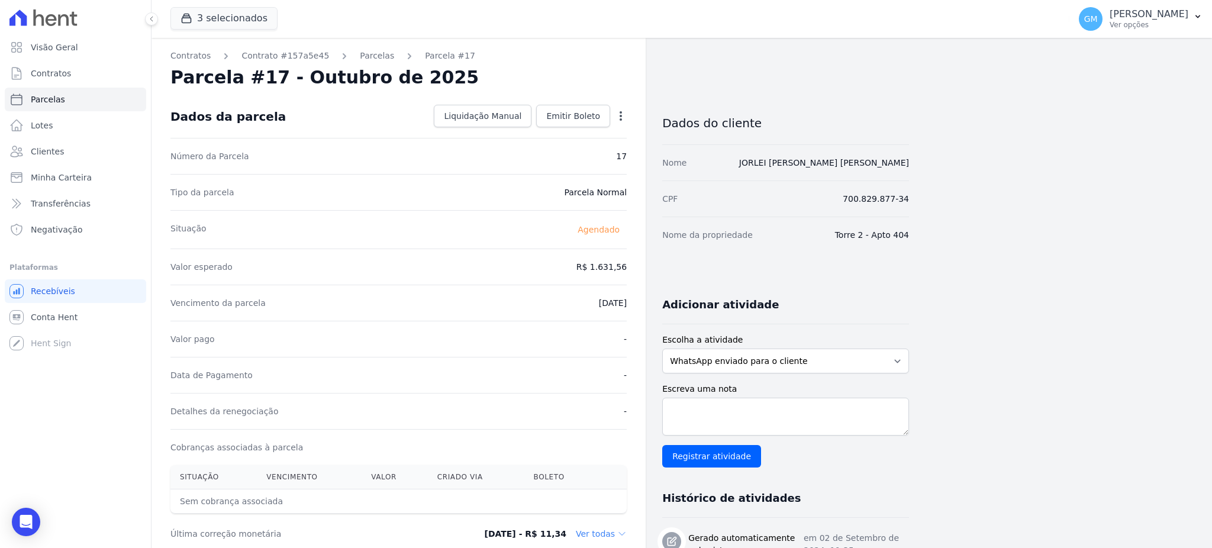
click at [617, 116] on icon "button" at bounding box center [621, 116] width 12 height 12
click at [565, 130] on link "Alterar" at bounding box center [570, 131] width 104 height 21
drag, startPoint x: 582, startPoint y: 268, endPoint x: 636, endPoint y: 264, distance: 54.0
click at [636, 264] on div "Contratos Contrato #157a5e45 Parcelas Parcela #17 Parcela #17 - Outubro de 2025…" at bounding box center [399, 418] width 494 height 760
paste input ".63234"
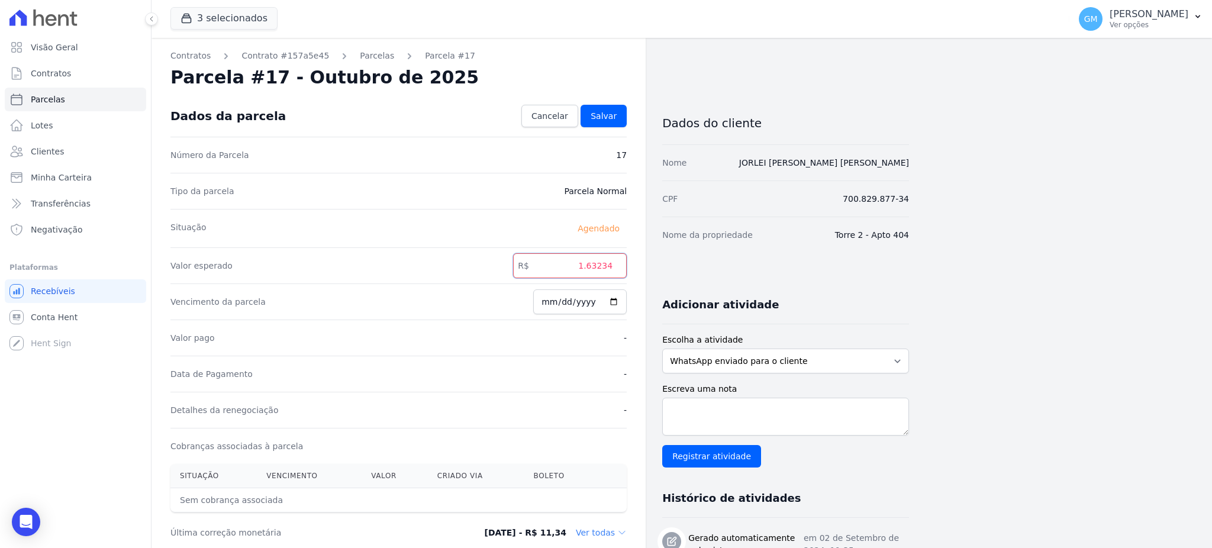
click at [591, 268] on input "1.63234" at bounding box center [570, 265] width 114 height 25
click at [601, 268] on input "163234" at bounding box center [570, 265] width 114 height 25
click at [604, 266] on input "163234" at bounding box center [570, 265] width 114 height 25
type input "1632.34"
click at [610, 118] on span "Salvar" at bounding box center [604, 116] width 26 height 12
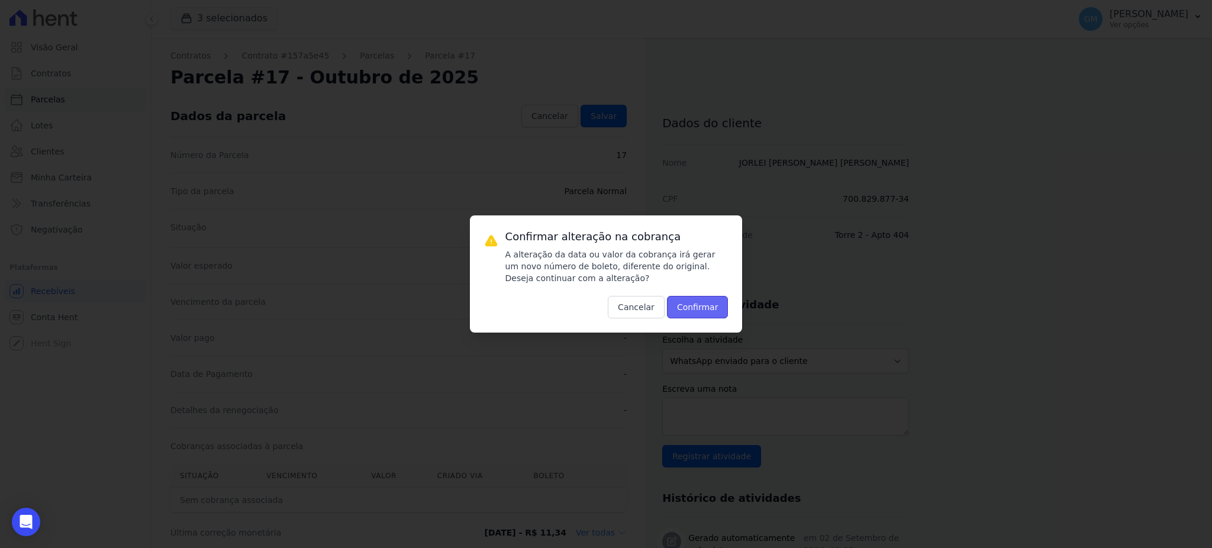
click at [696, 304] on button "Confirmar" at bounding box center [698, 307] width 62 height 22
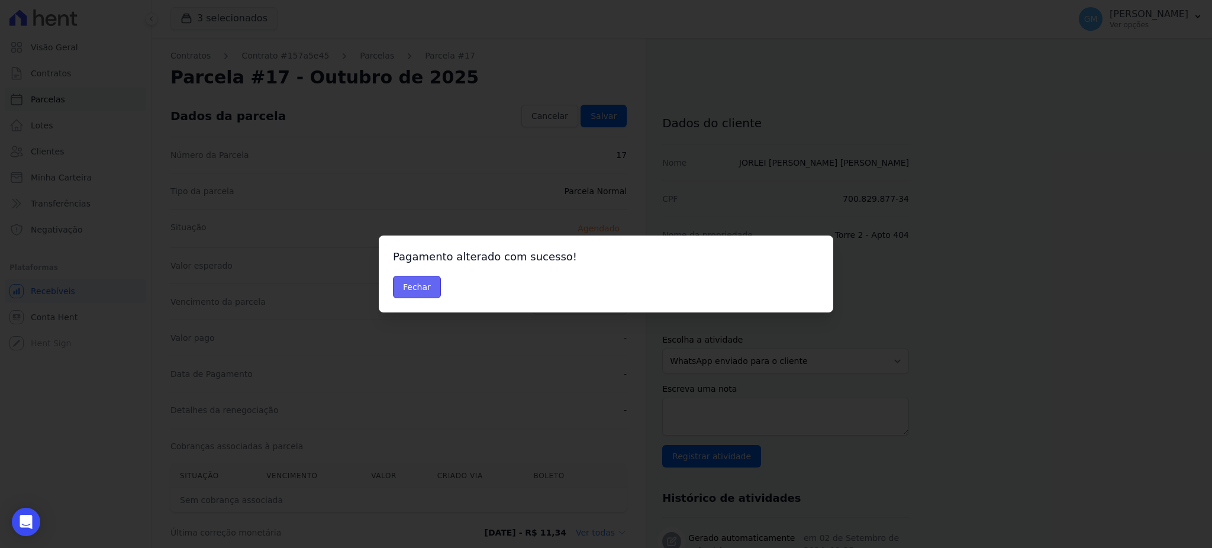
click at [407, 287] on button "Fechar" at bounding box center [417, 287] width 48 height 22
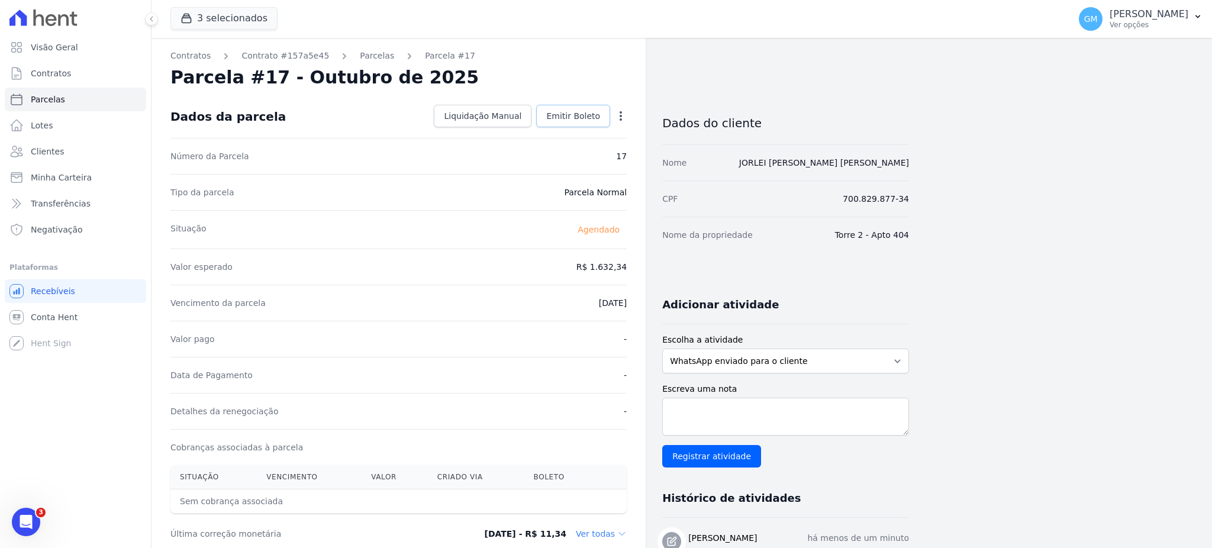
click at [572, 110] on span "Emitir Boleto" at bounding box center [573, 116] width 54 height 12
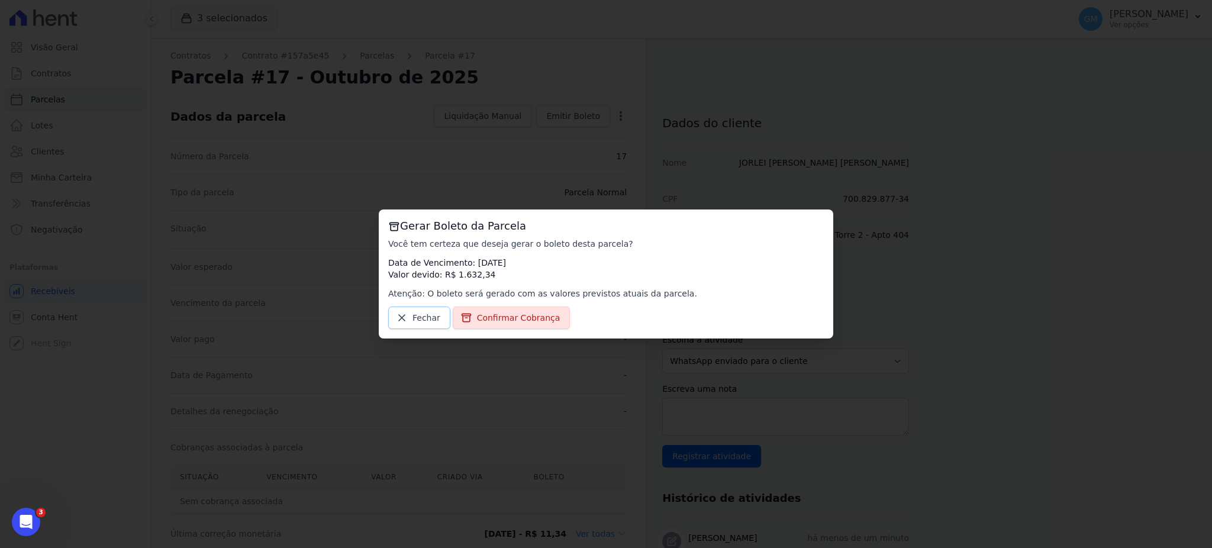
click at [392, 315] on link "Fechar" at bounding box center [419, 318] width 62 height 22
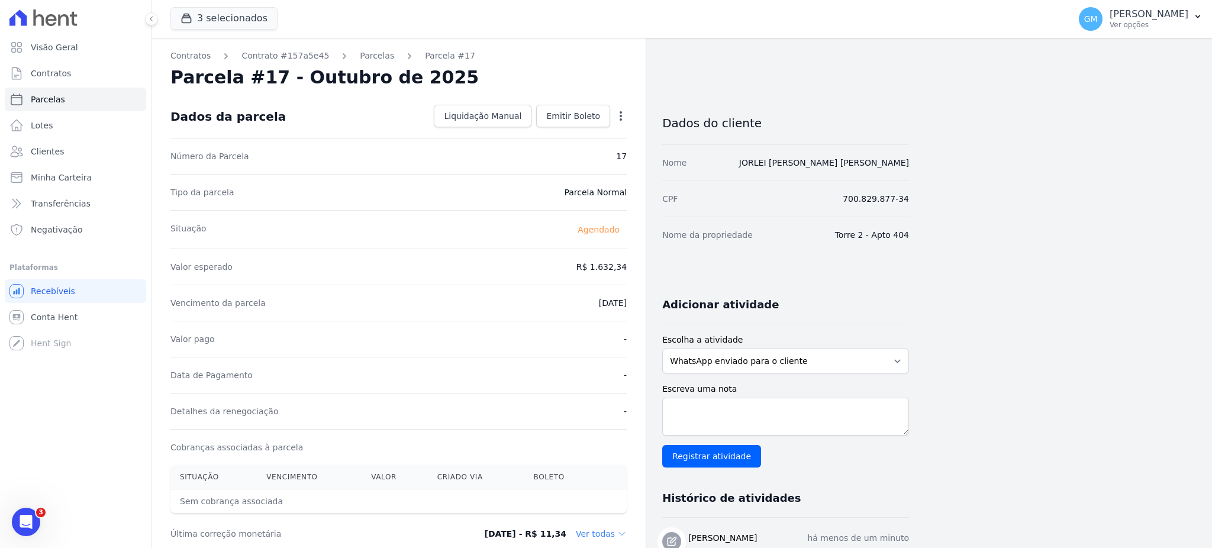
click at [623, 108] on div "Open options Alterar [GEOGRAPHIC_DATA]" at bounding box center [618, 117] width 17 height 20
click at [623, 109] on div "Open options Alterar [GEOGRAPHIC_DATA]" at bounding box center [618, 117] width 17 height 20
click at [621, 113] on icon "button" at bounding box center [621, 116] width 12 height 12
click at [559, 130] on link "Alterar" at bounding box center [570, 131] width 104 height 21
click at [613, 302] on input "[DATE]" at bounding box center [580, 301] width 94 height 25
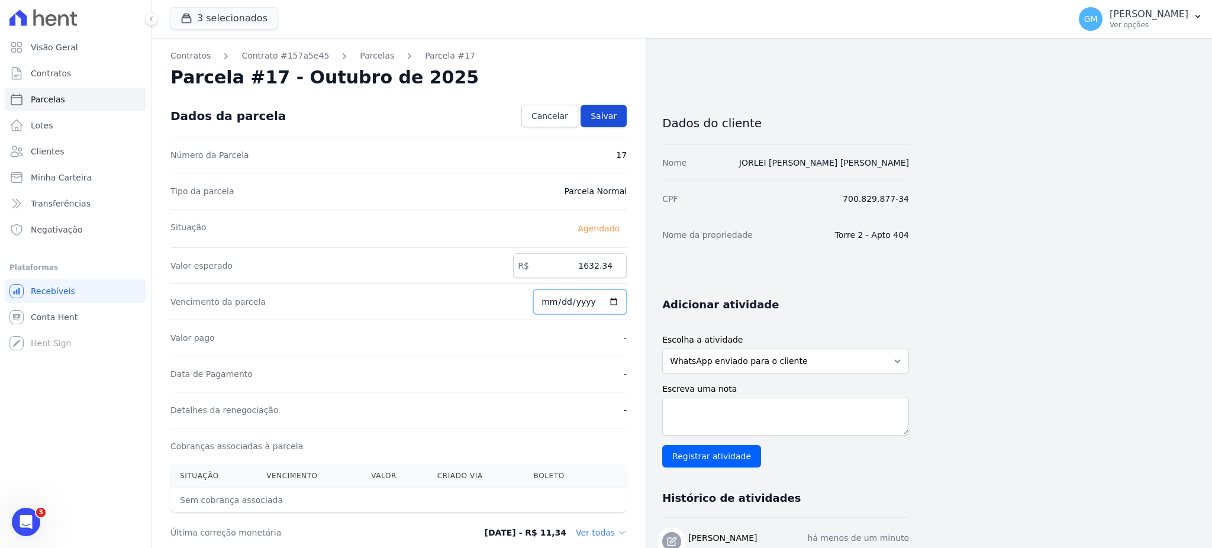
type input "[DATE]"
click at [590, 120] on link "Salvar" at bounding box center [604, 116] width 46 height 22
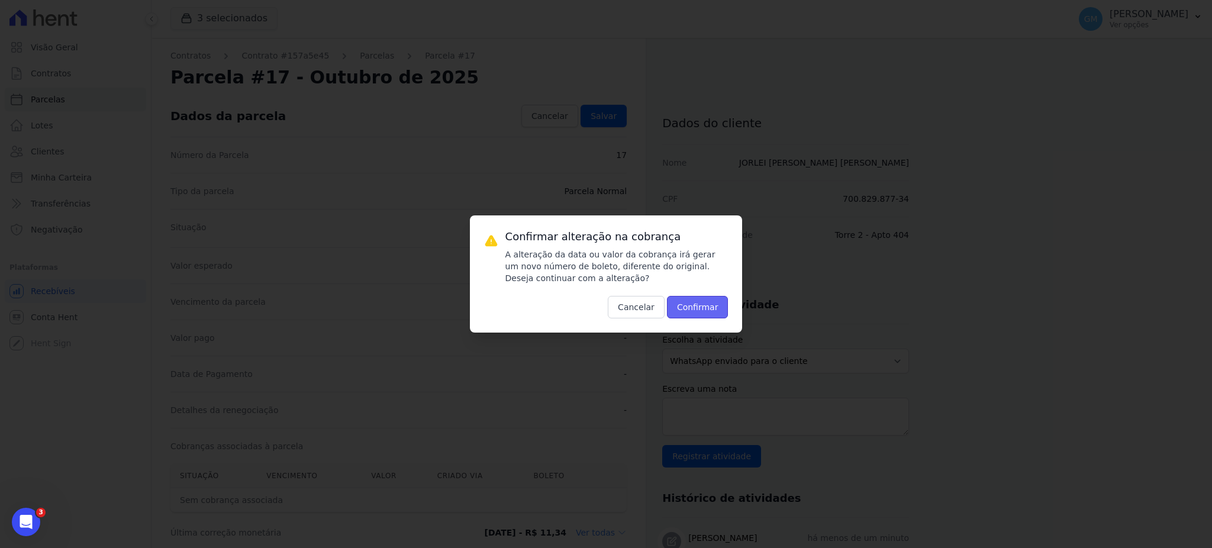
click at [688, 312] on button "Confirmar" at bounding box center [698, 307] width 62 height 22
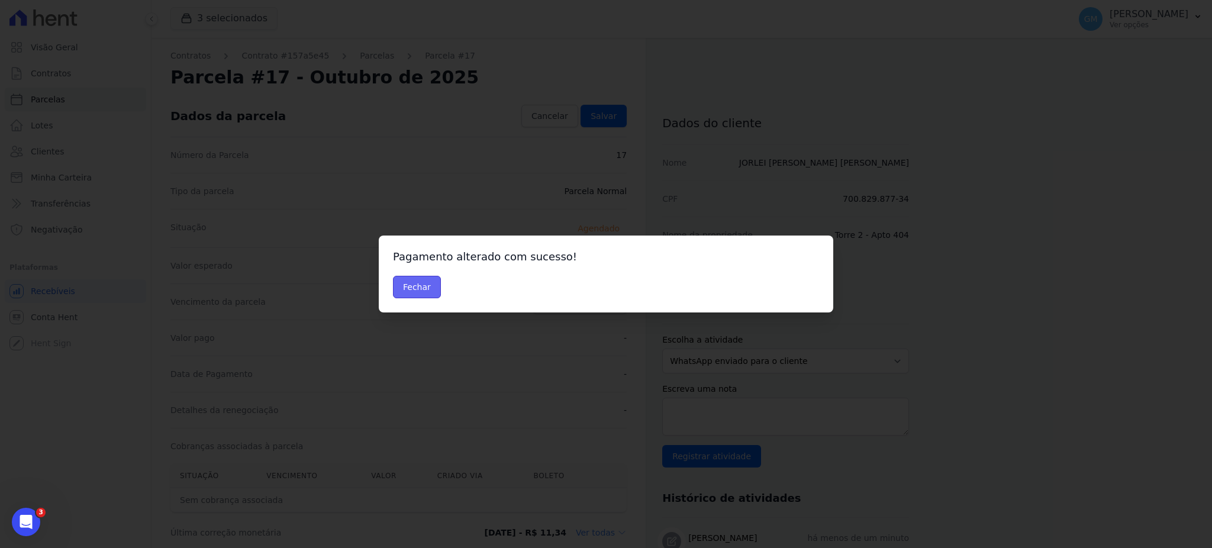
click at [421, 292] on button "Fechar" at bounding box center [417, 287] width 48 height 22
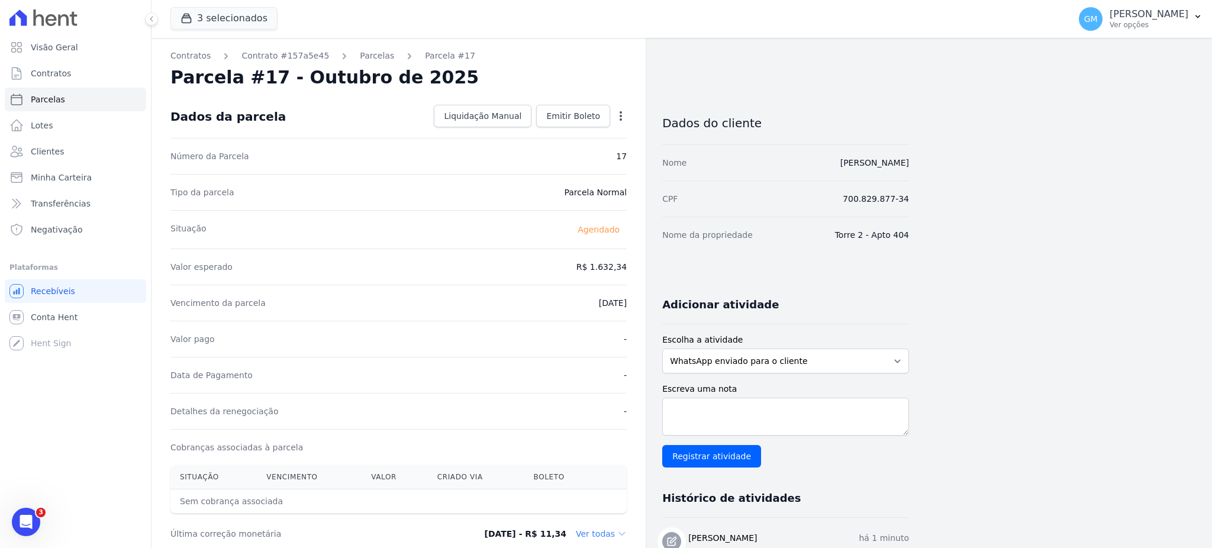
click at [588, 94] on div "Contratos Contrato #157a5e45 [GEOGRAPHIC_DATA] Parcela #17 [GEOGRAPHIC_DATA] #1…" at bounding box center [399, 466] width 494 height 856
click at [590, 111] on span "Emitir Boleto" at bounding box center [573, 116] width 54 height 12
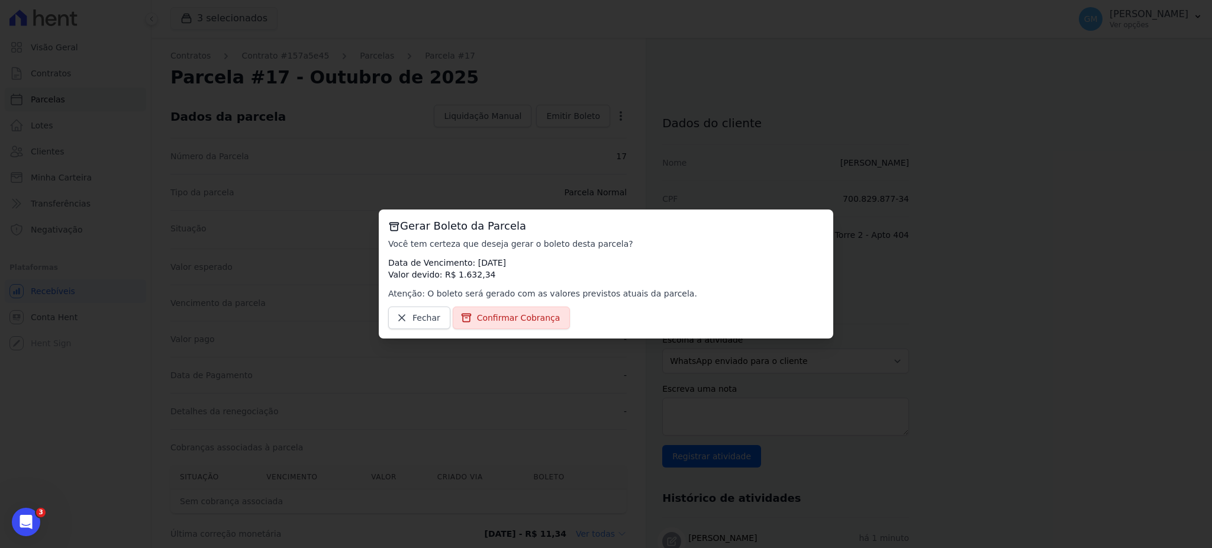
drag, startPoint x: 507, startPoint y: 291, endPoint x: 507, endPoint y: 297, distance: 6.5
click at [507, 292] on p "Atenção: O boleto será gerado com as valores previstos atuais da parcela." at bounding box center [606, 294] width 436 height 12
click at [508, 327] on link "Confirmar Cobrança" at bounding box center [512, 318] width 118 height 22
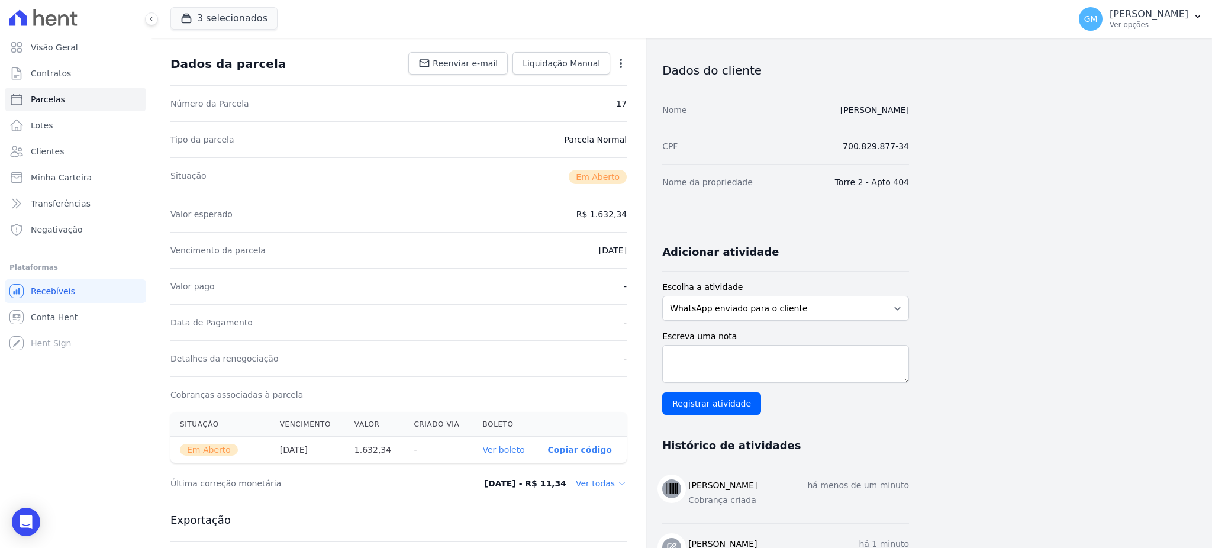
scroll to position [79, 0]
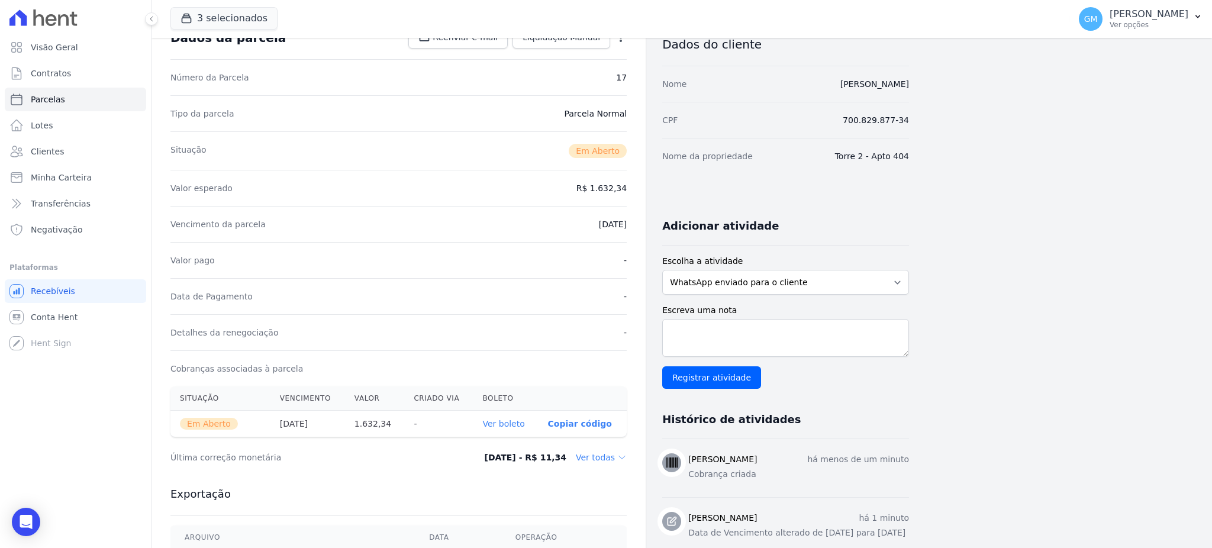
click at [510, 423] on link "Ver boleto" at bounding box center [503, 423] width 42 height 9
click at [70, 147] on link "Clientes" at bounding box center [75, 152] width 141 height 24
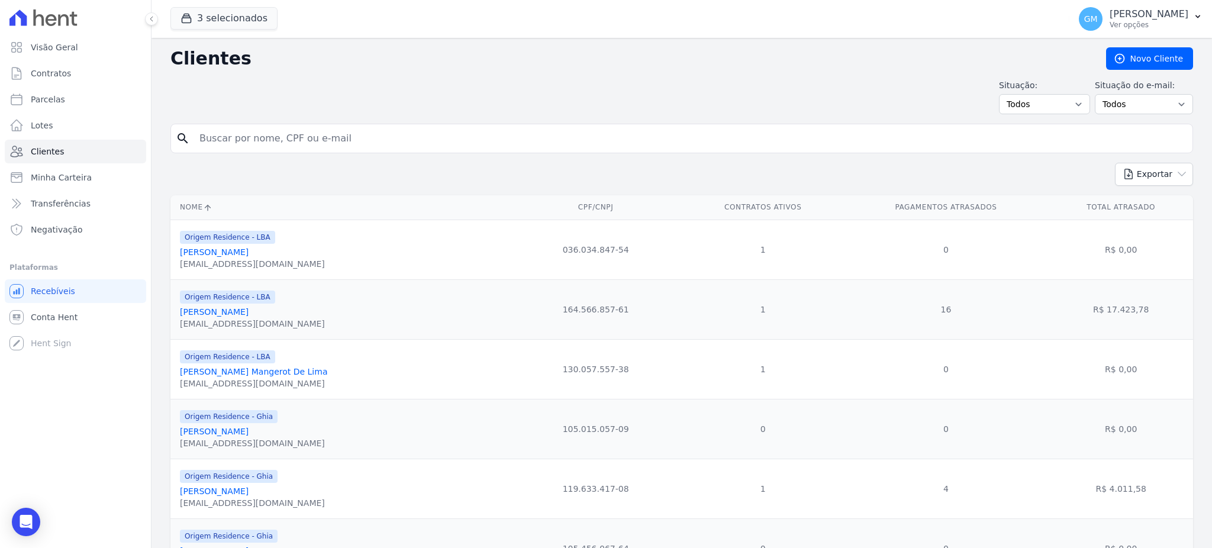
click at [268, 149] on input "search" at bounding box center [690, 139] width 996 height 24
paste input "[PERSON_NAME]"
type input "[PERSON_NAME]"
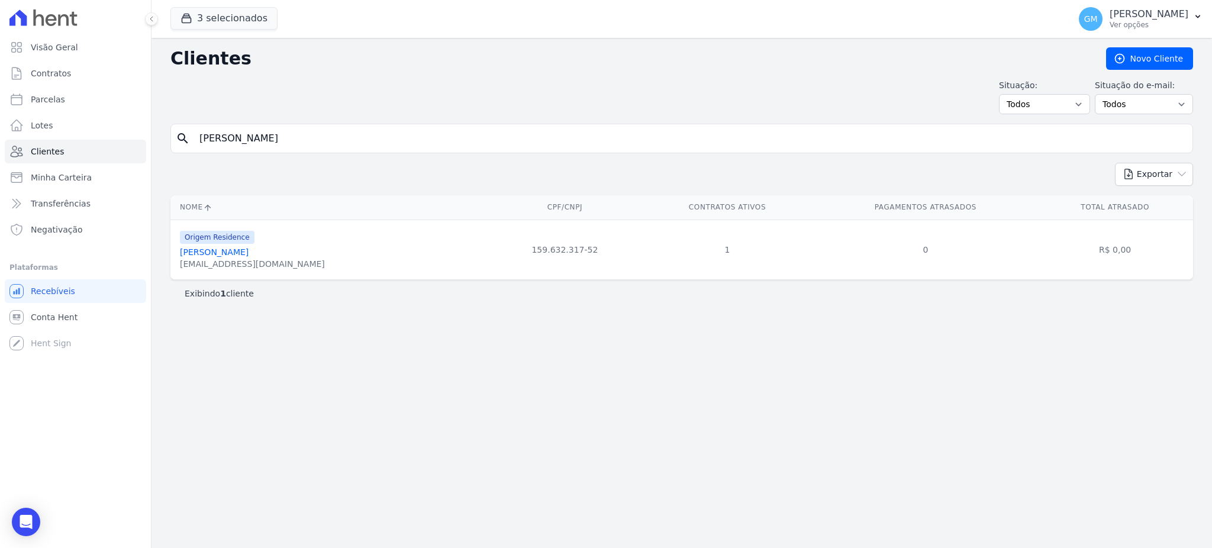
click at [244, 256] on link "[PERSON_NAME]" at bounding box center [214, 251] width 69 height 9
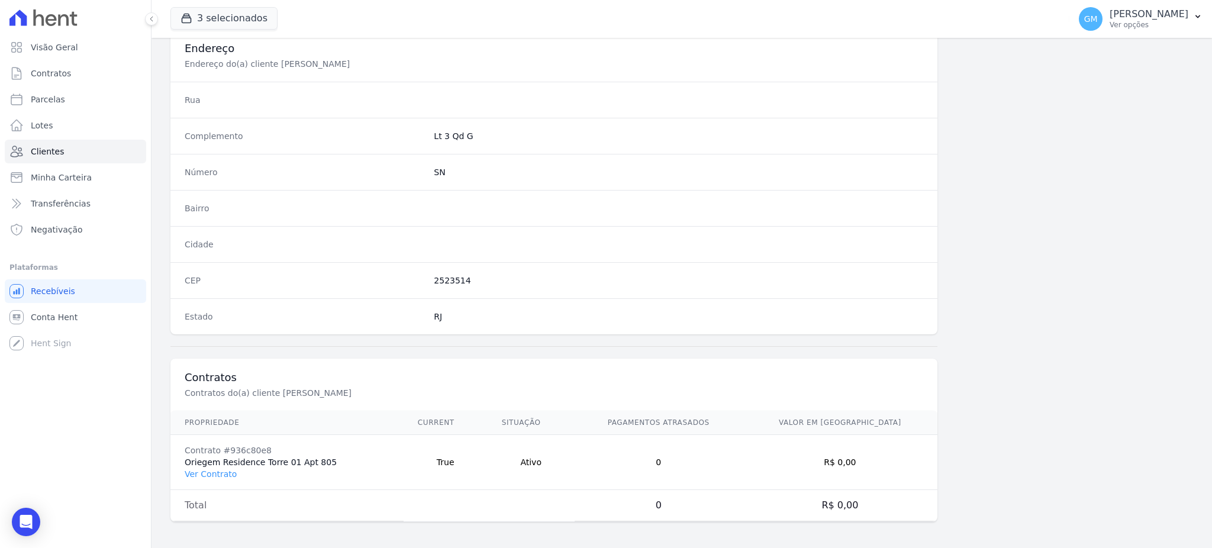
scroll to position [560, 0]
click at [219, 468] on link "Ver Contrato" at bounding box center [211, 471] width 52 height 9
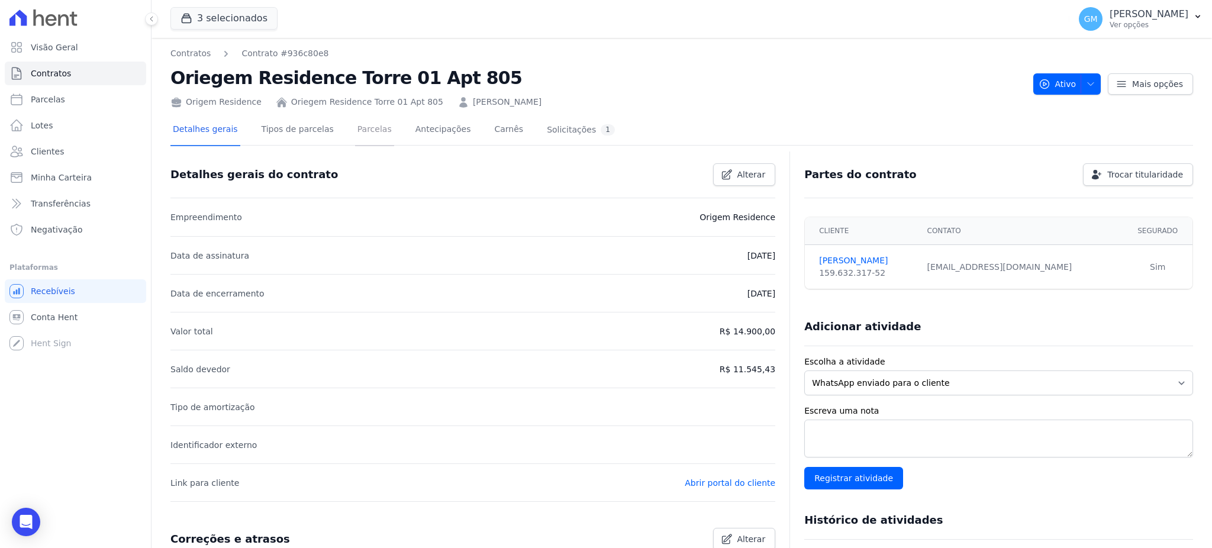
click at [361, 135] on link "Parcelas" at bounding box center [374, 130] width 39 height 31
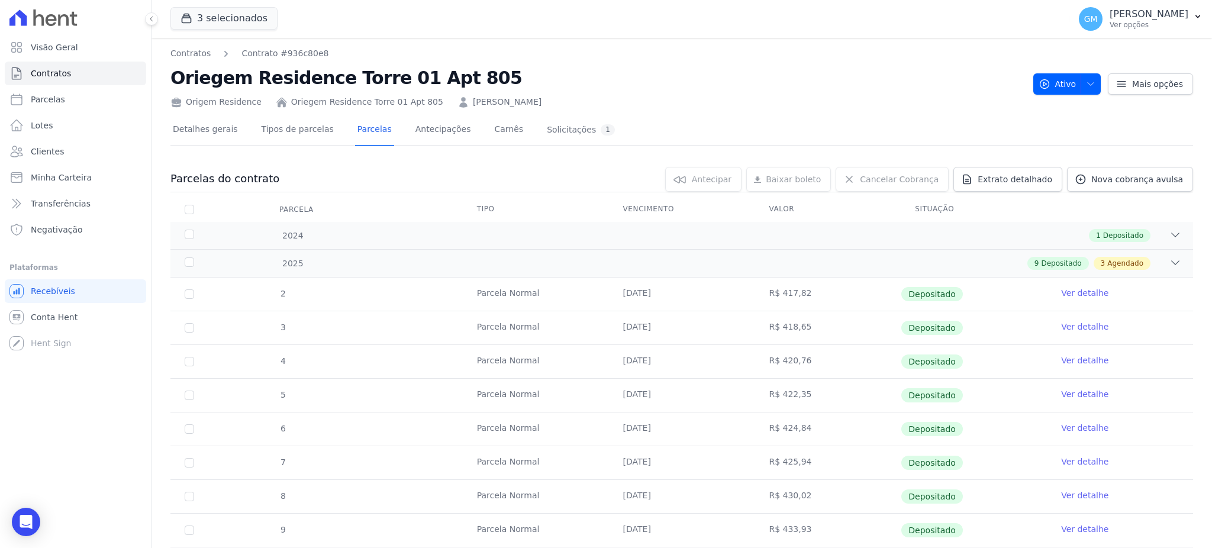
scroll to position [157, 0]
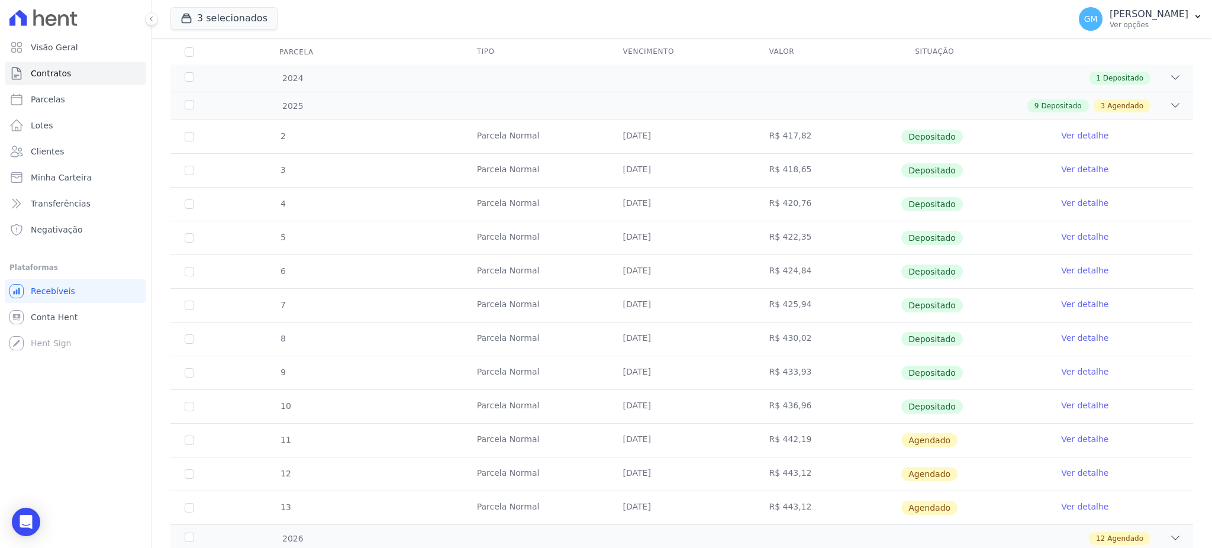
click at [1065, 405] on link "Ver detalhe" at bounding box center [1084, 406] width 47 height 12
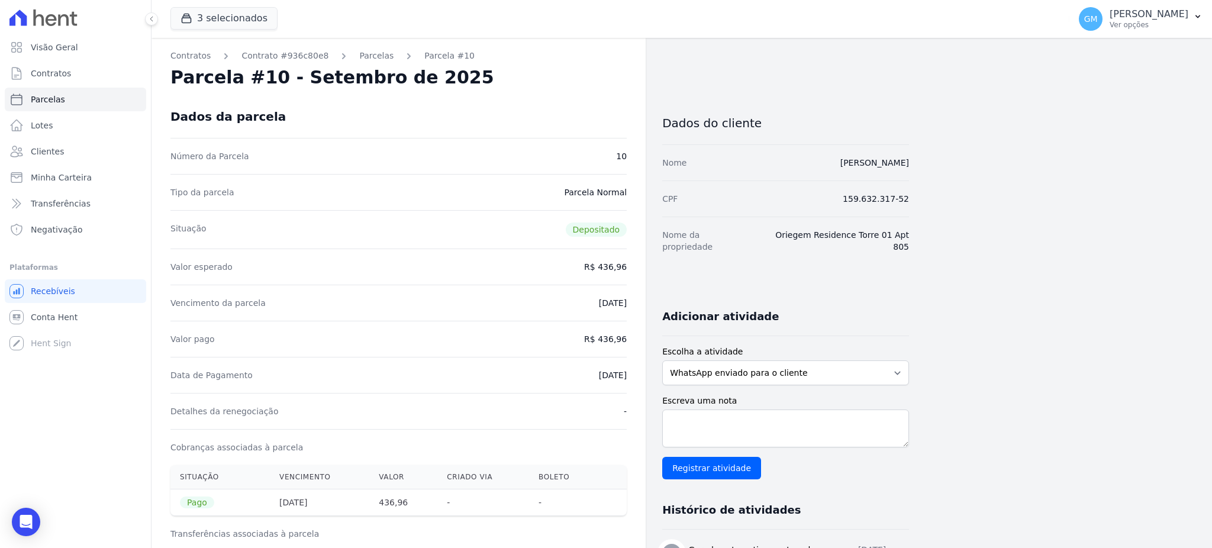
click at [595, 83] on div "Parcela #10 - Setembro de 2025" at bounding box center [398, 77] width 456 height 21
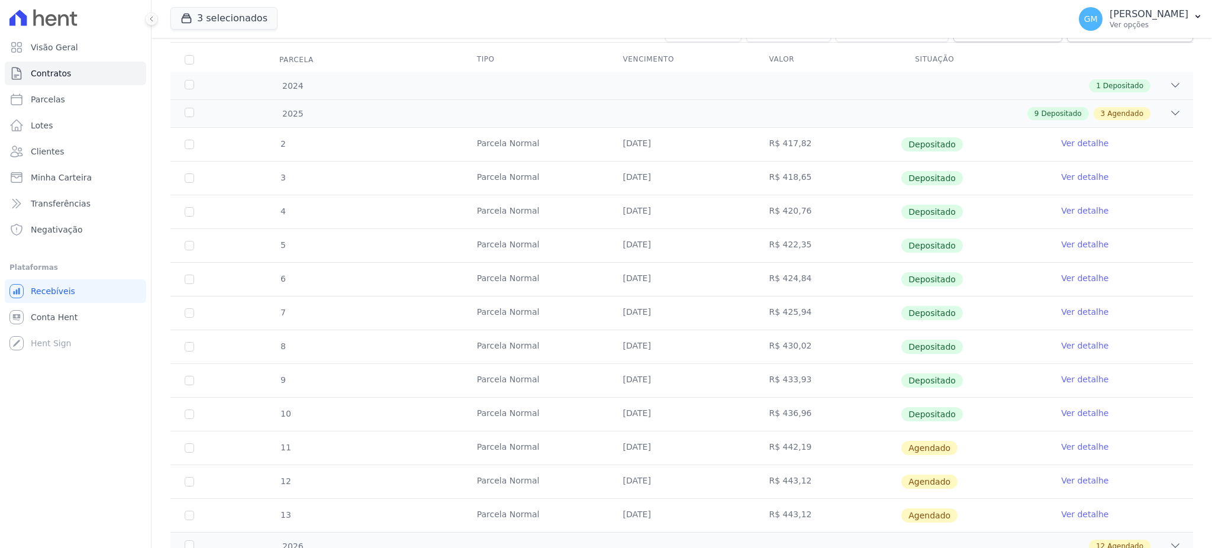
scroll to position [224, 0]
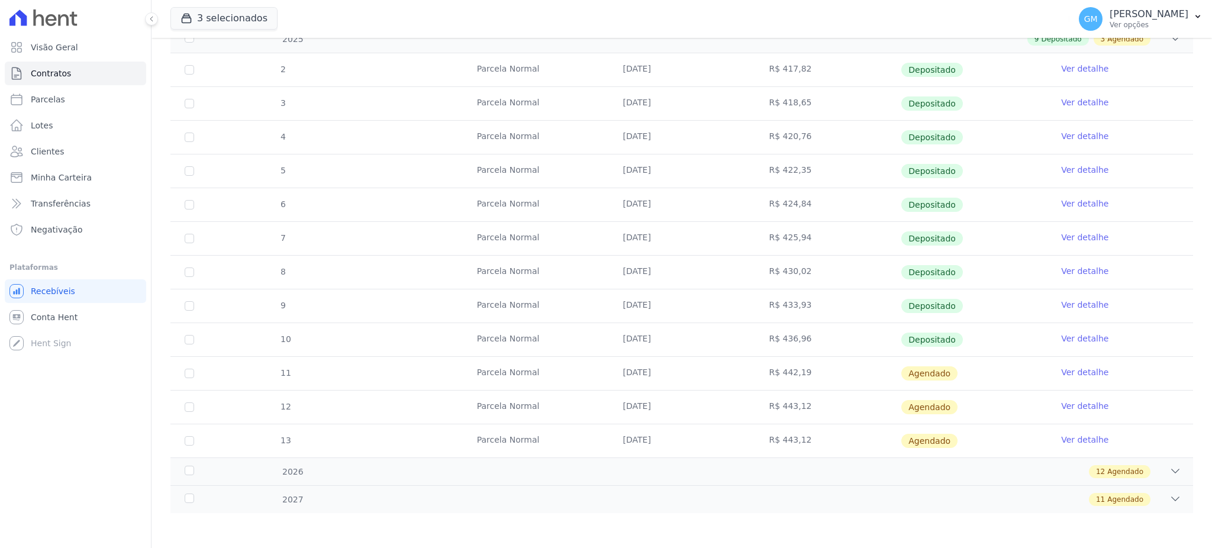
click at [1064, 369] on link "Ver detalhe" at bounding box center [1084, 372] width 47 height 12
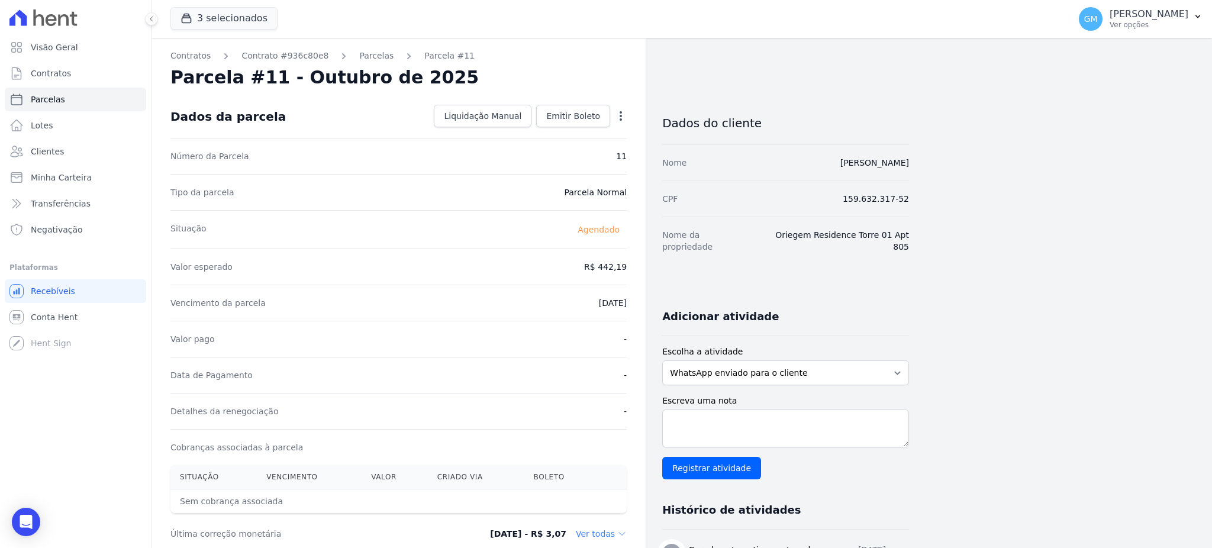
click at [617, 110] on icon "button" at bounding box center [621, 116] width 12 height 12
click at [623, 113] on icon "button" at bounding box center [621, 116] width 12 height 12
click at [621, 117] on icon "button" at bounding box center [621, 116] width 12 height 12
click at [619, 117] on icon "button" at bounding box center [621, 116] width 12 height 12
click at [542, 127] on link "Alterar" at bounding box center [570, 131] width 104 height 21
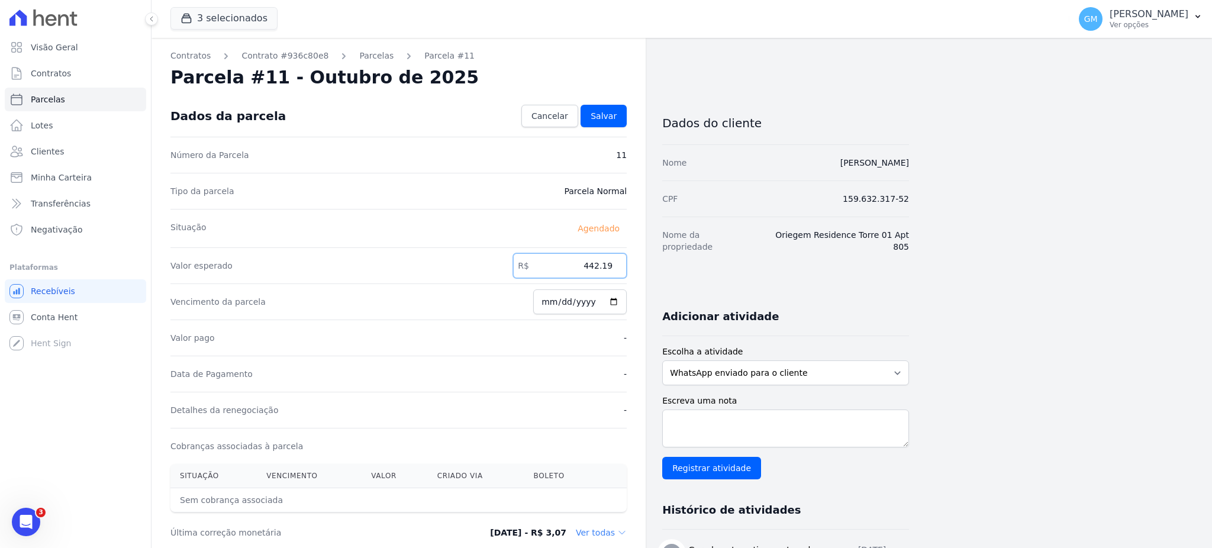
drag, startPoint x: 605, startPoint y: 273, endPoint x: 629, endPoint y: 273, distance: 24.3
click at [629, 273] on div "Contratos Contrato #936c80e8 [GEOGRAPHIC_DATA] Parcela #11 [GEOGRAPHIC_DATA] #1…" at bounding box center [399, 418] width 494 height 760
paste input "37.87"
type input "437.87"
click at [610, 298] on input "[DATE]" at bounding box center [580, 301] width 94 height 25
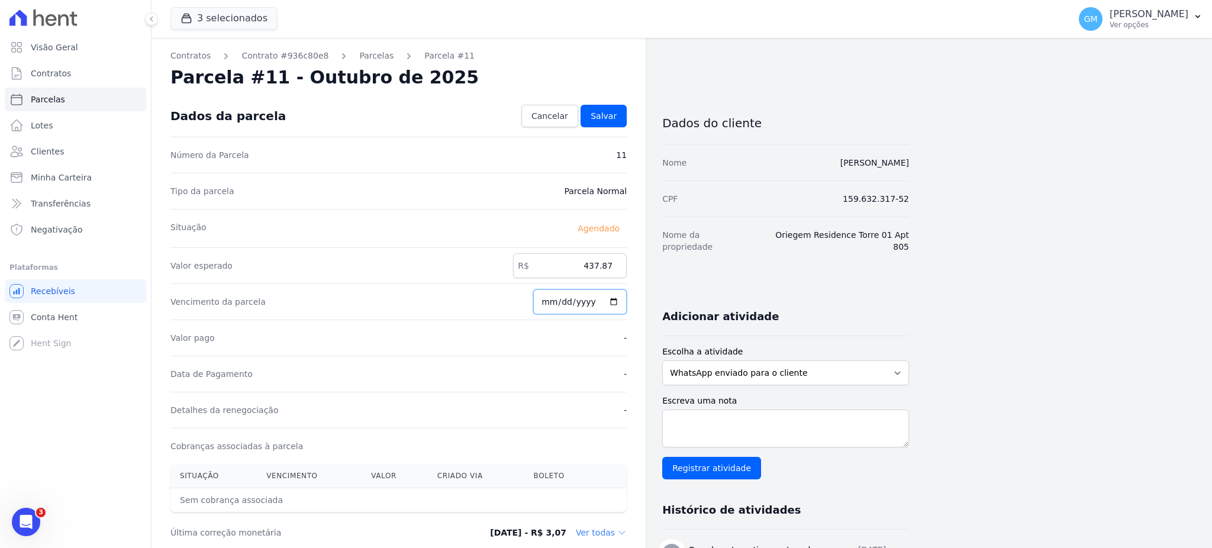
type input "[DATE]"
click at [617, 116] on link "Salvar" at bounding box center [604, 116] width 46 height 22
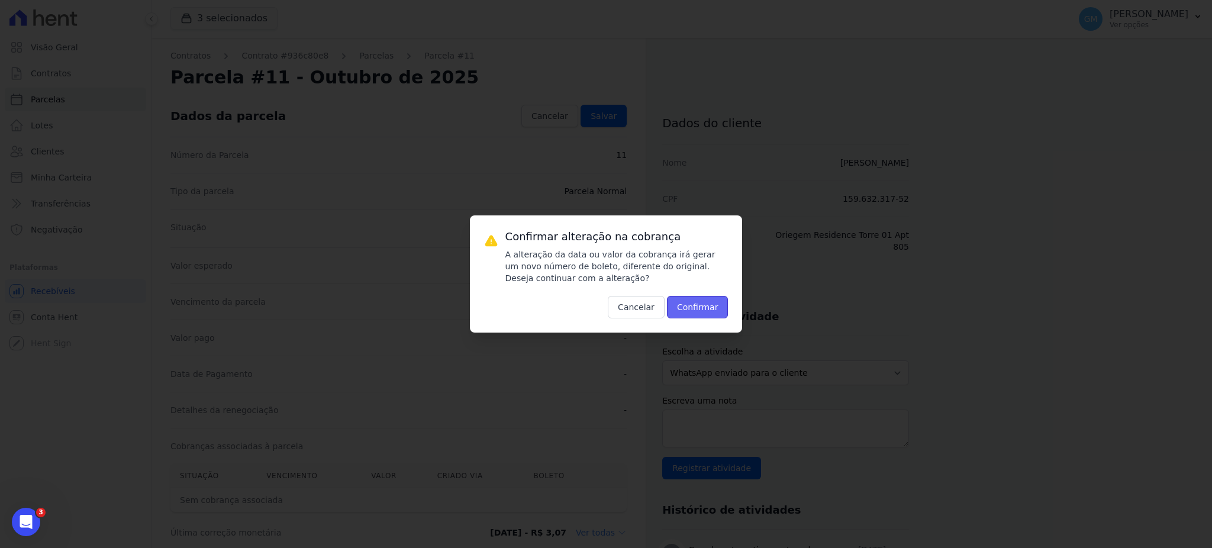
click at [699, 303] on button "Confirmar" at bounding box center [698, 307] width 62 height 22
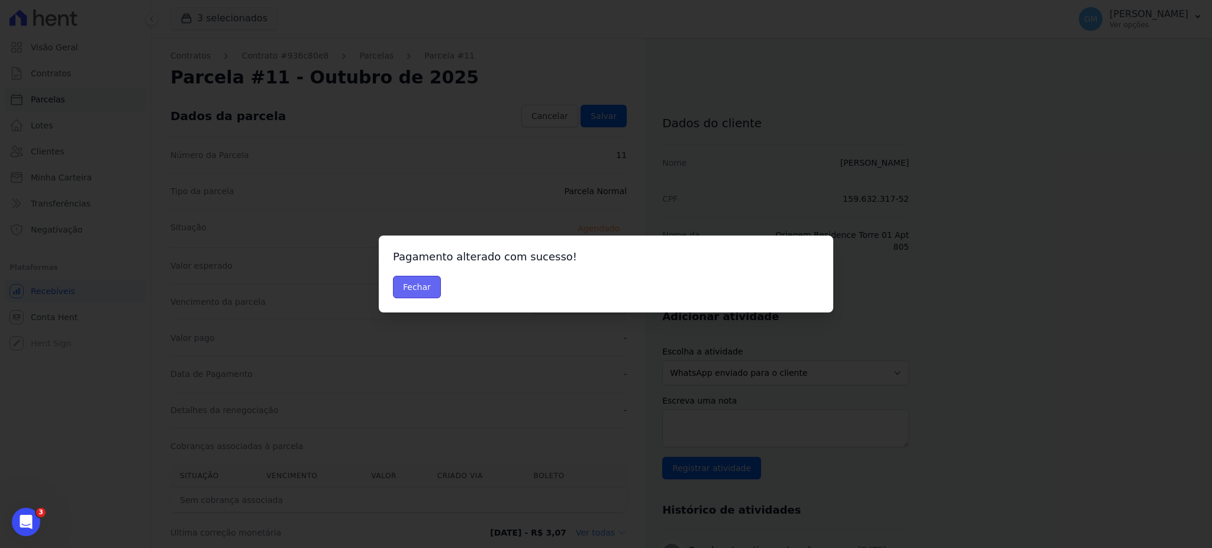
click at [417, 289] on button "Fechar" at bounding box center [417, 287] width 48 height 22
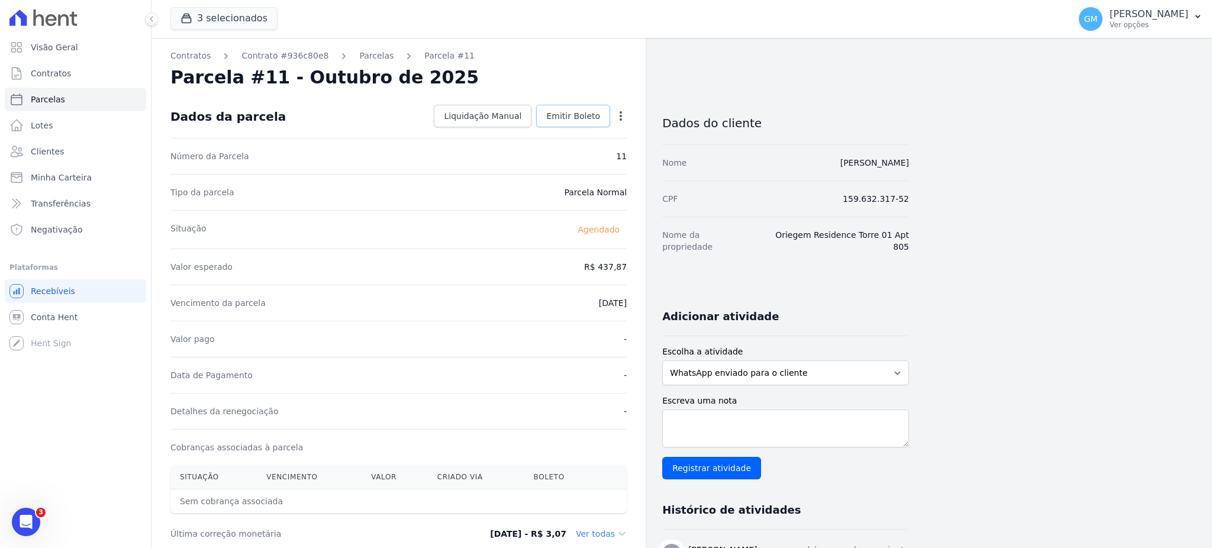
click at [568, 107] on link "Emitir Boleto" at bounding box center [573, 116] width 74 height 22
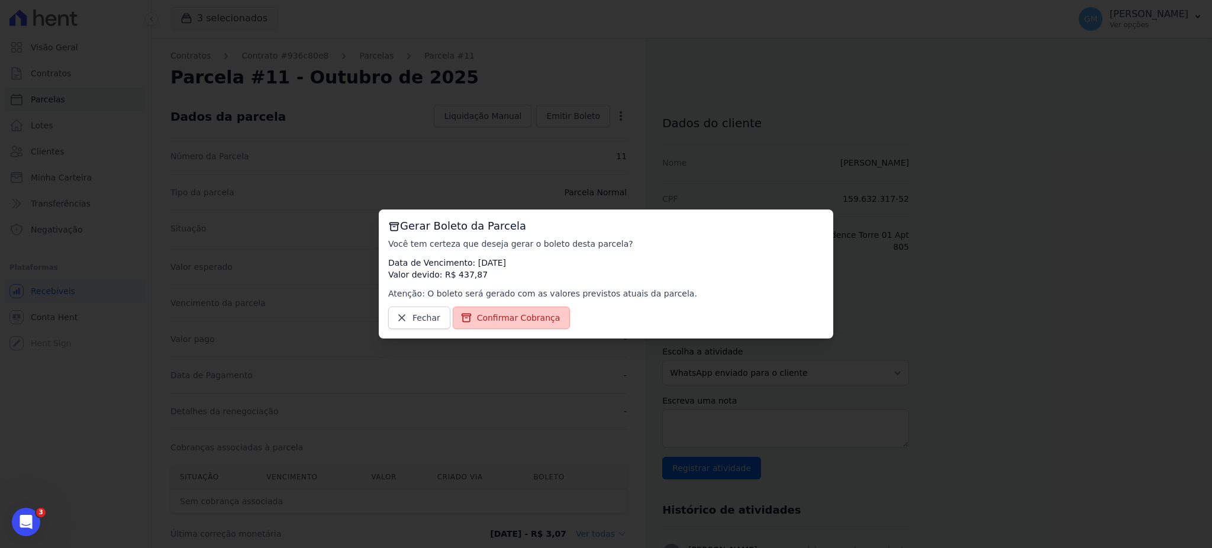
click at [519, 323] on span "Confirmar Cobrança" at bounding box center [518, 318] width 83 height 12
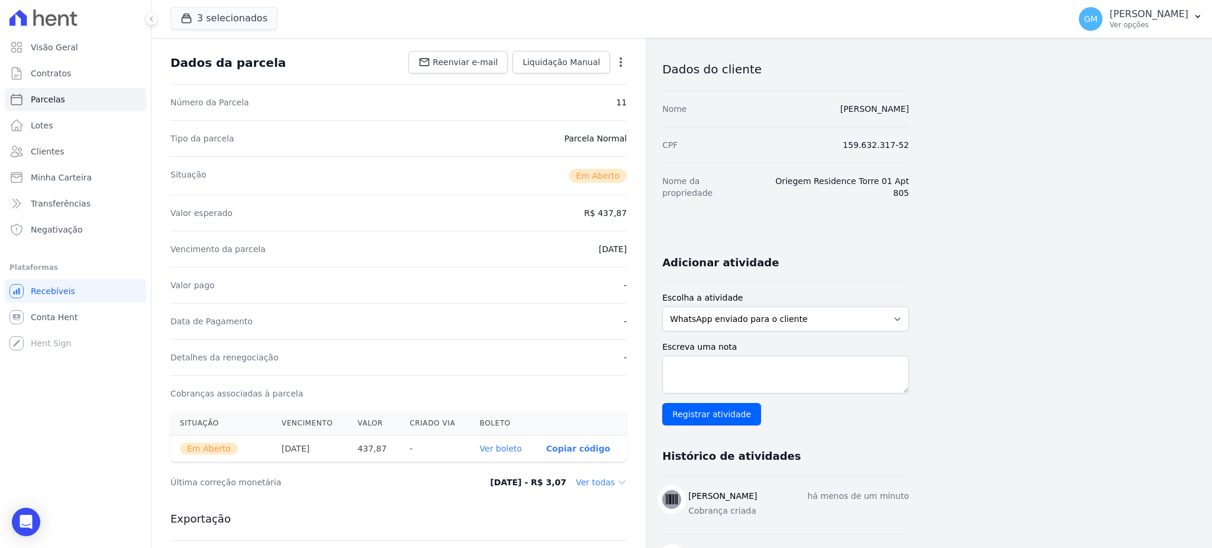
scroll to position [157, 0]
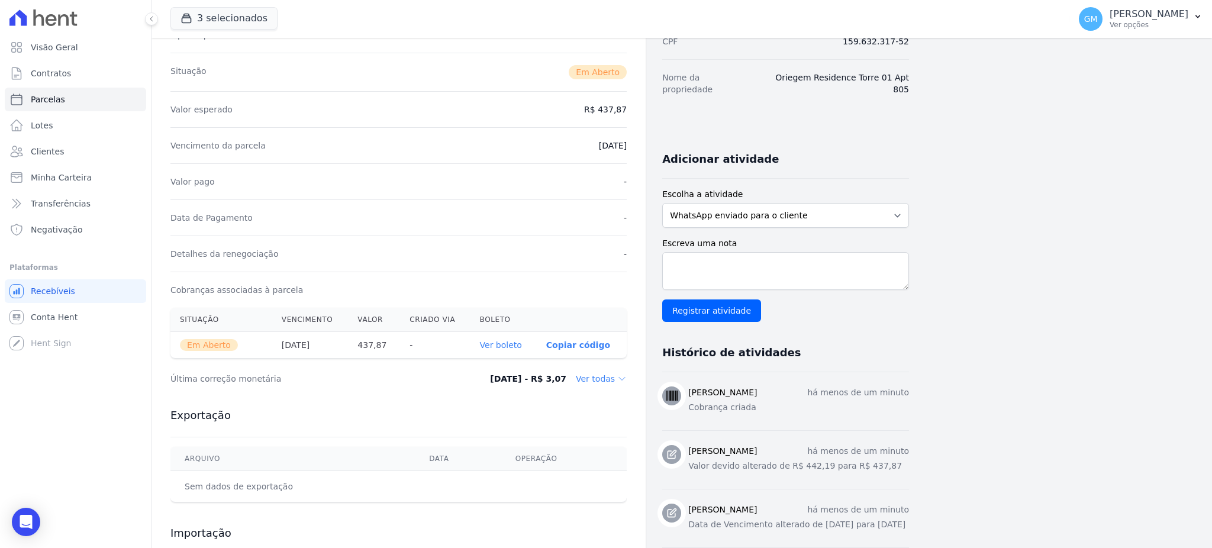
click at [513, 342] on link "Ver boleto" at bounding box center [501, 344] width 42 height 9
